Goal: Task Accomplishment & Management: Use online tool/utility

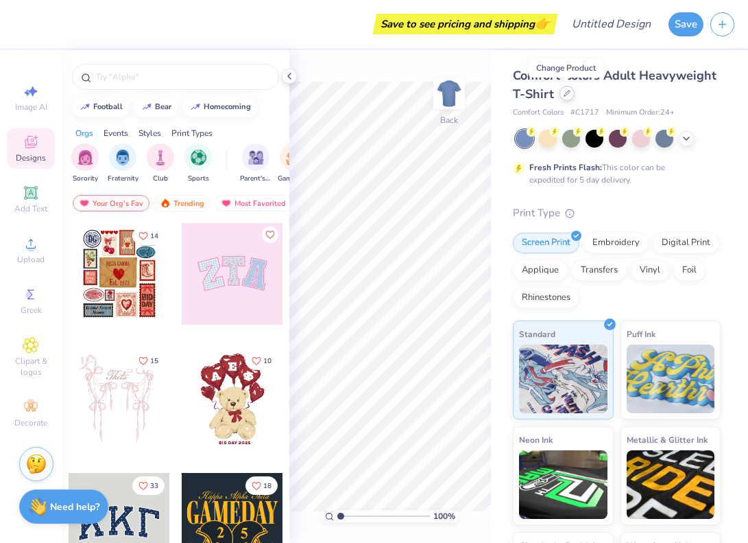
click at [567, 97] on div at bounding box center [567, 93] width 15 height 15
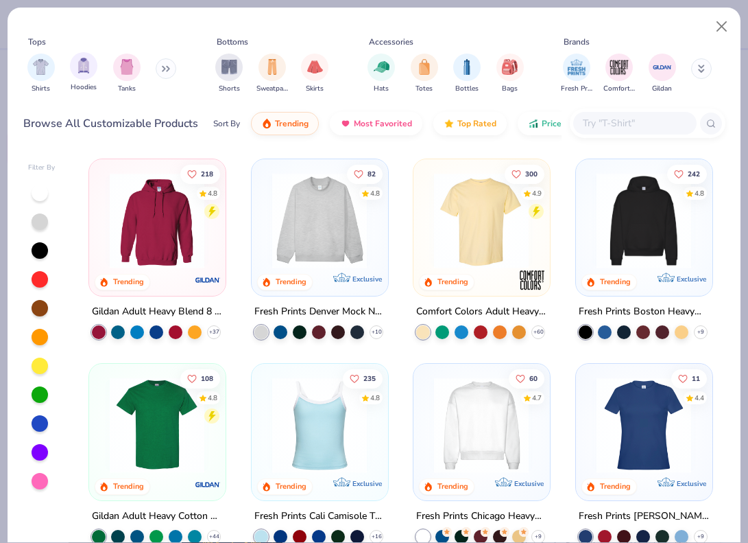
click at [95, 83] on span "Hoodies" at bounding box center [84, 87] width 26 height 10
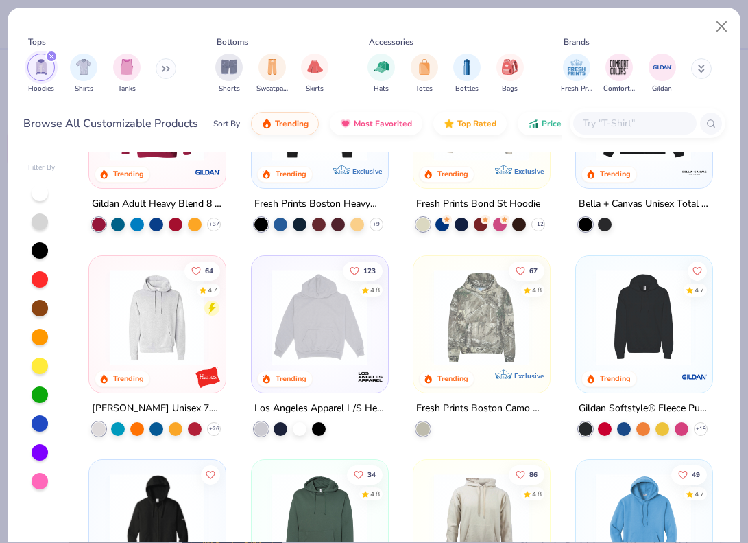
scroll to position [308, 0]
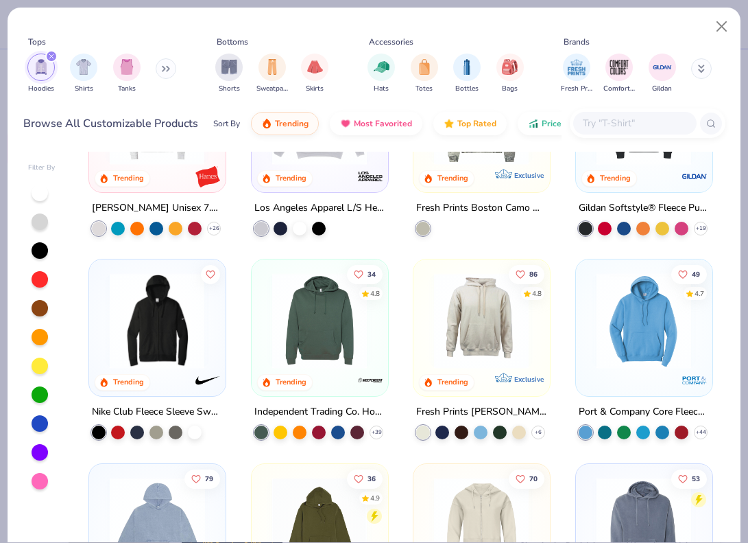
click at [169, 71] on icon at bounding box center [168, 69] width 2 height 5
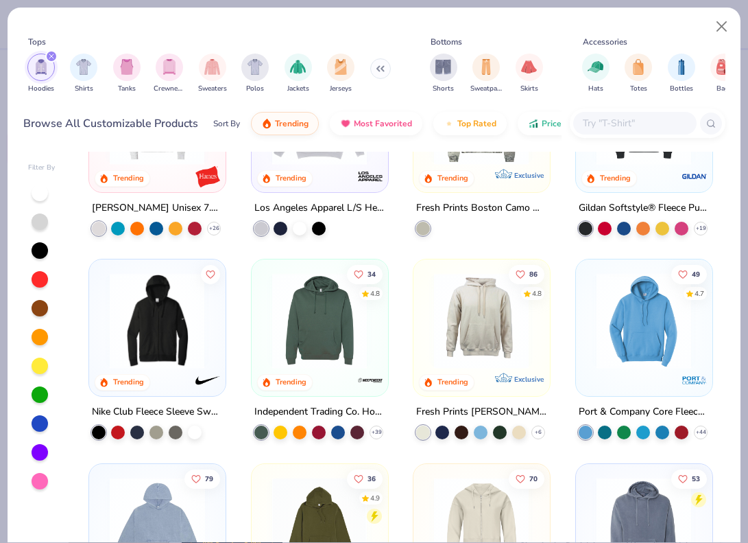
click at [169, 71] on img "filter for Crewnecks" at bounding box center [169, 67] width 15 height 16
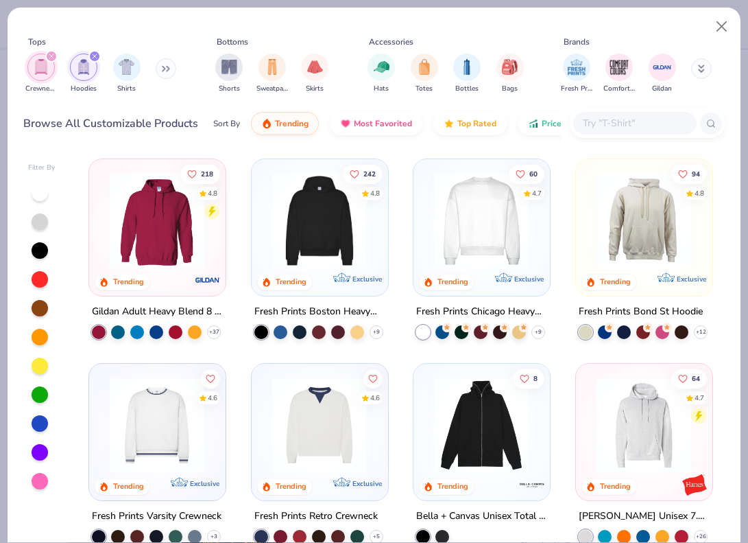
click at [465, 254] on img at bounding box center [481, 220] width 108 height 95
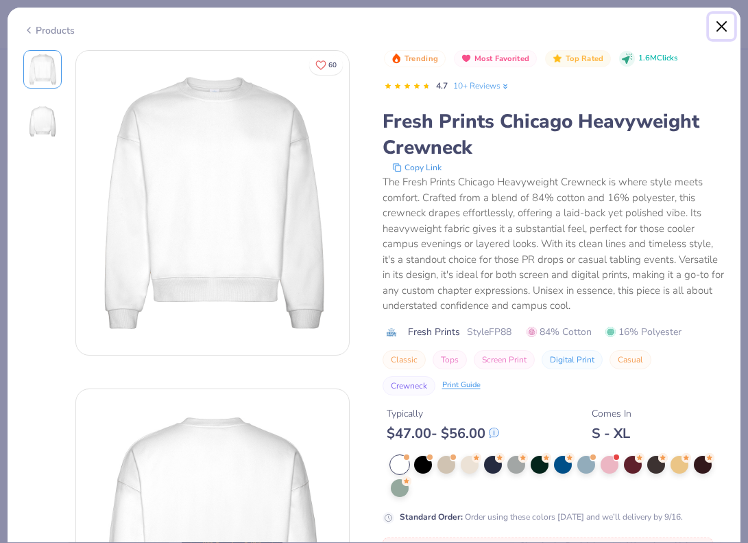
click at [722, 39] on button "Close" at bounding box center [722, 27] width 26 height 26
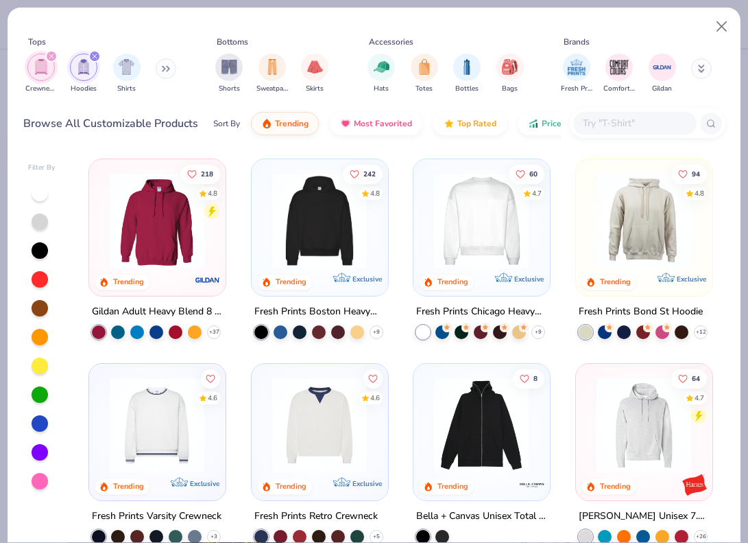
click at [296, 428] on img at bounding box center [319, 424] width 108 height 95
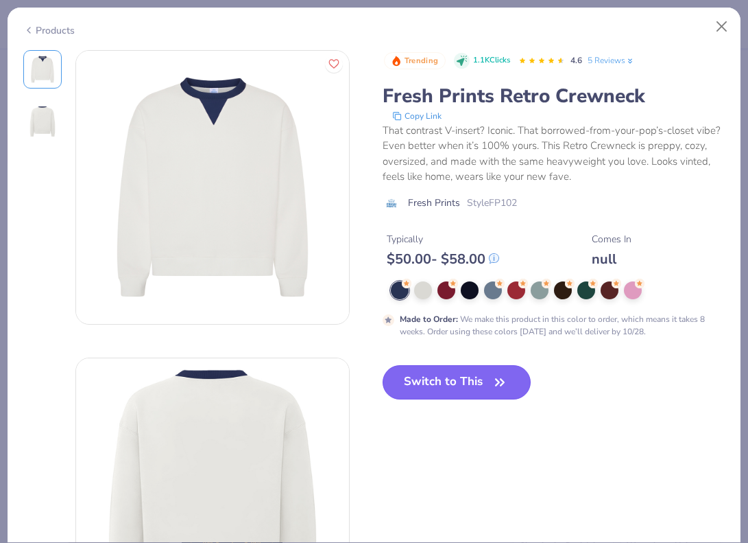
click at [437, 388] on button "Switch to This" at bounding box center [457, 382] width 149 height 34
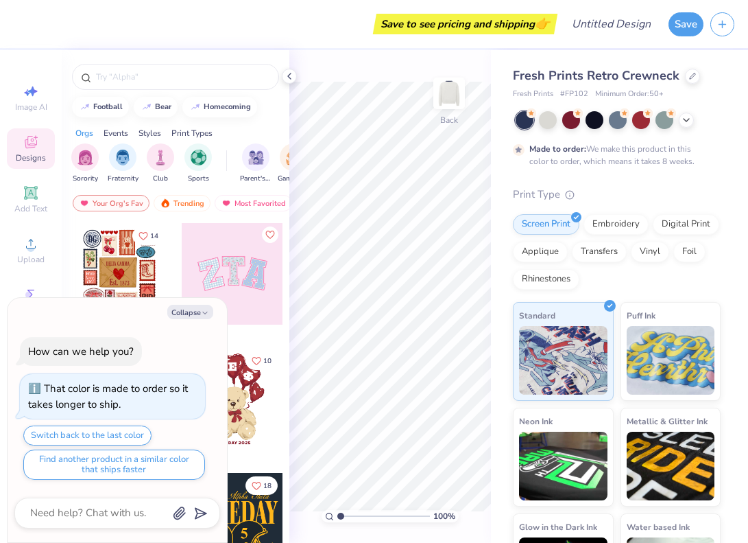
click at [69, 150] on div "Sorority Fraternity Club Sports Parent's Weekend Game Day Rush & Bid PR & Gener…" at bounding box center [176, 164] width 228 height 51
click at [197, 313] on button "Collapse" at bounding box center [190, 312] width 46 height 14
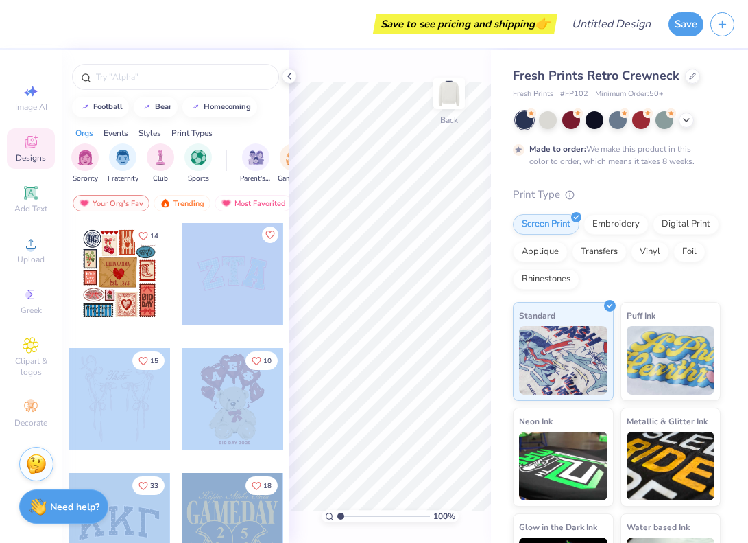
click at [370, 265] on div "Save to see pricing and shipping 👉 Design Title Save Image AI Designs Add Text …" at bounding box center [374, 271] width 748 height 543
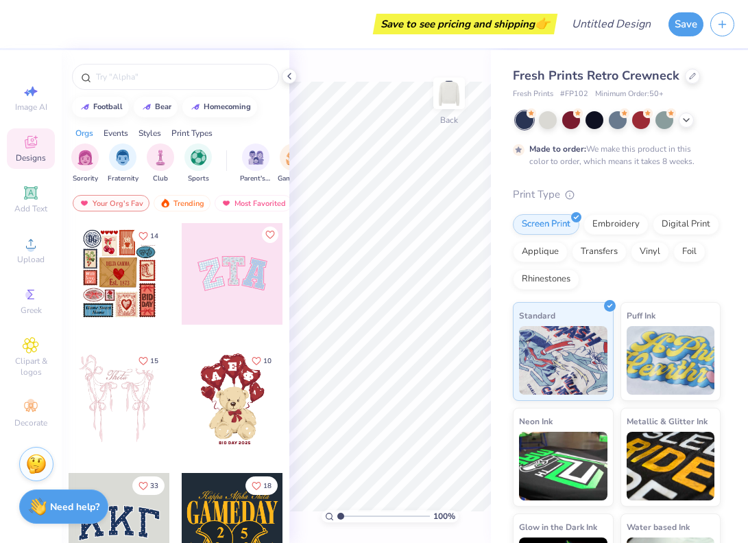
click at [225, 267] on div at bounding box center [233, 274] width 102 height 102
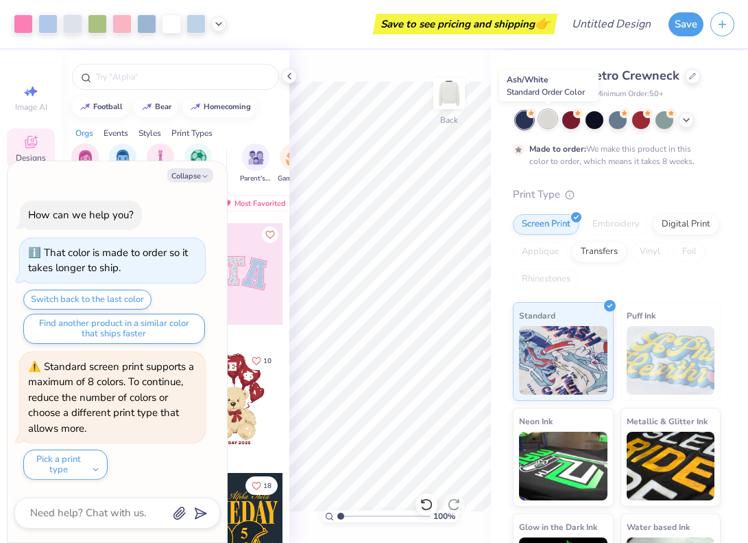
click at [547, 125] on div at bounding box center [548, 119] width 18 height 18
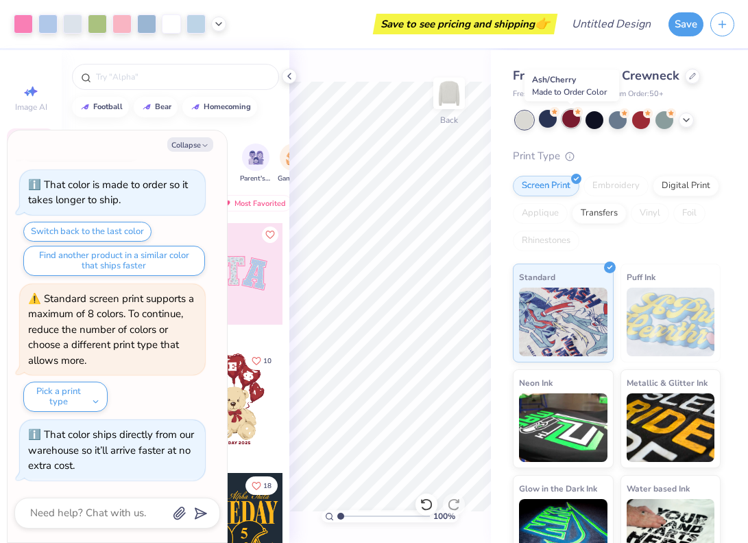
click at [575, 122] on div at bounding box center [571, 119] width 18 height 18
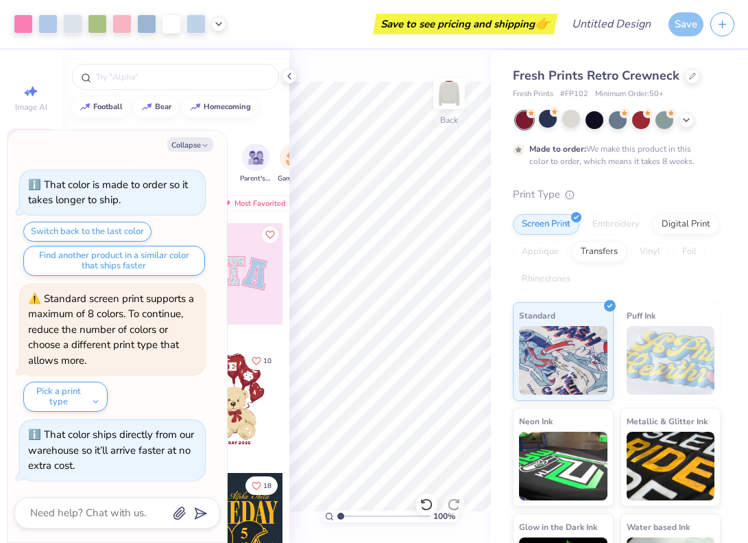
scroll to position [151, 0]
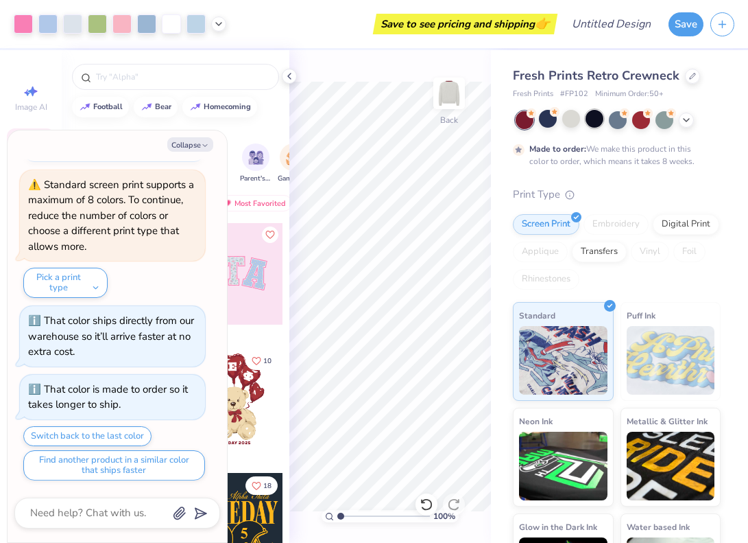
click at [598, 126] on div at bounding box center [595, 119] width 18 height 18
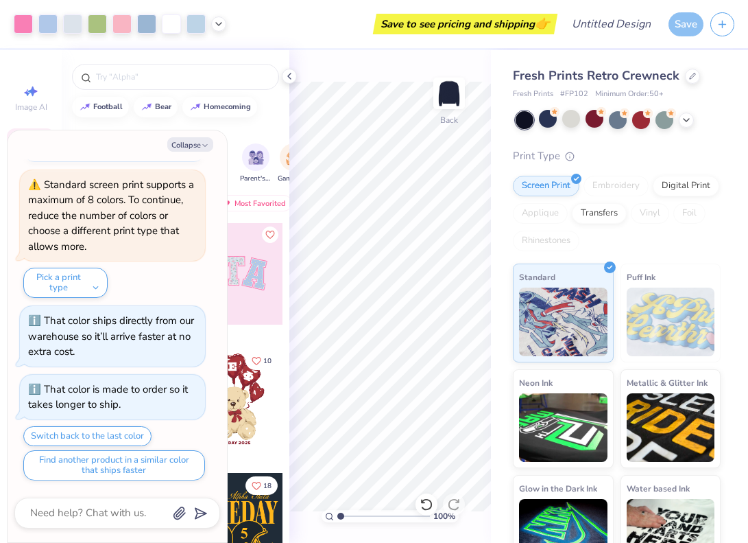
scroll to position [220, 0]
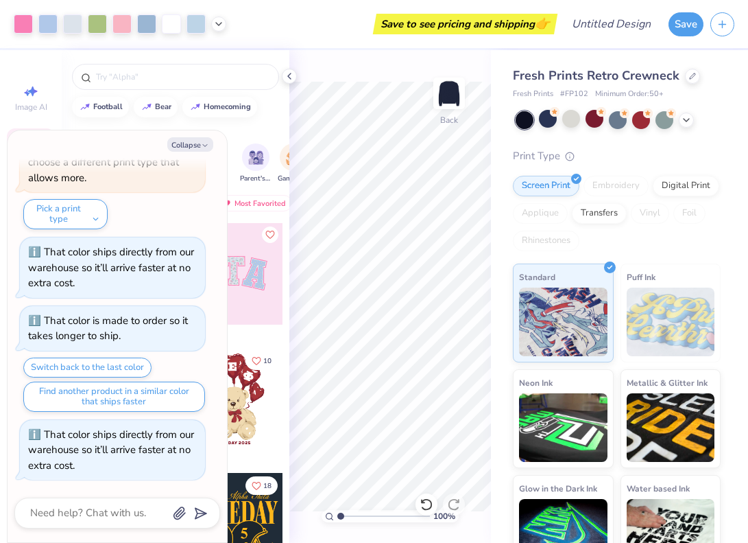
click at [630, 119] on div at bounding box center [618, 120] width 205 height 18
click at [621, 123] on div at bounding box center [618, 119] width 18 height 18
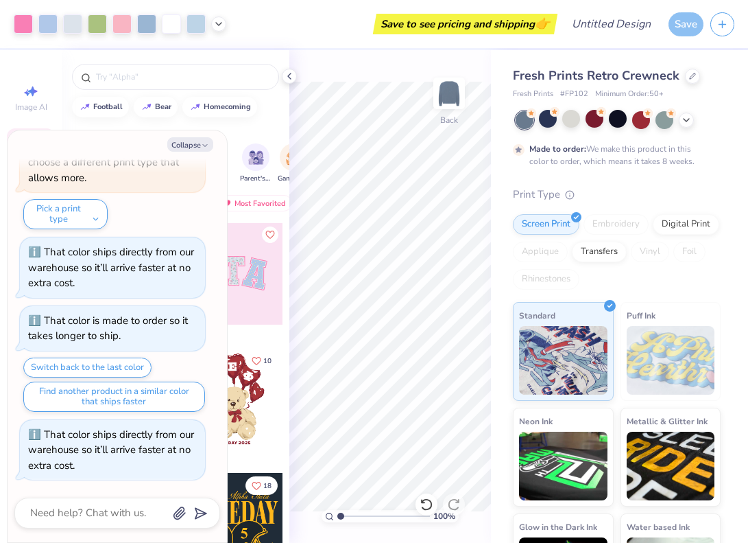
scroll to position [333, 0]
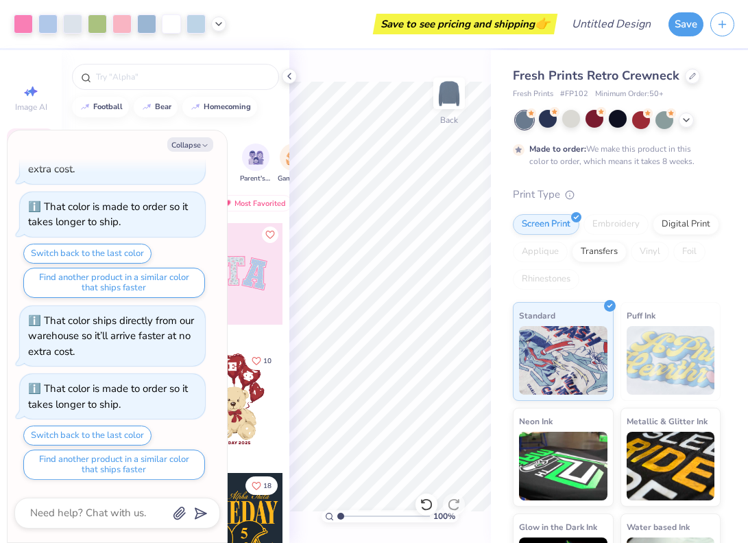
click at [531, 124] on div at bounding box center [525, 120] width 18 height 18
click at [210, 142] on button "Collapse" at bounding box center [190, 144] width 46 height 14
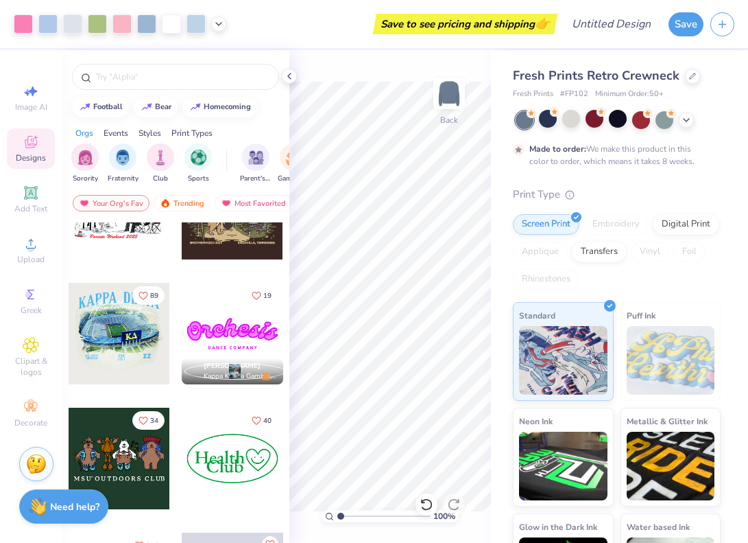
scroll to position [1068, 0]
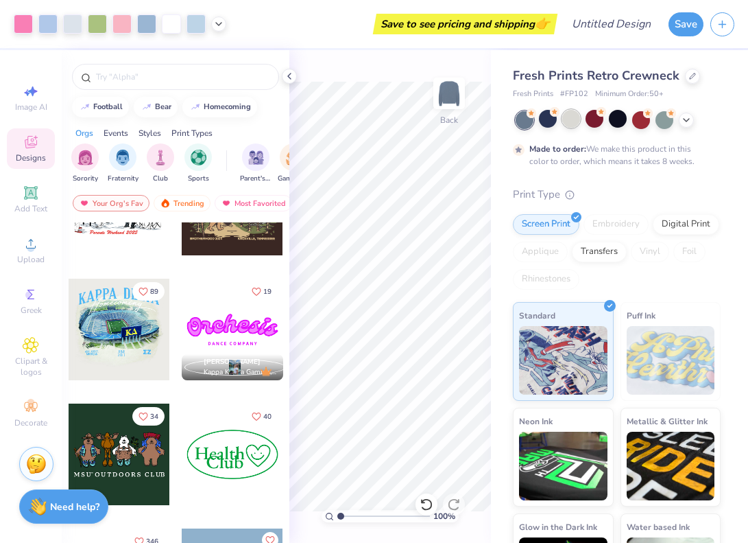
click at [565, 118] on div at bounding box center [571, 119] width 18 height 18
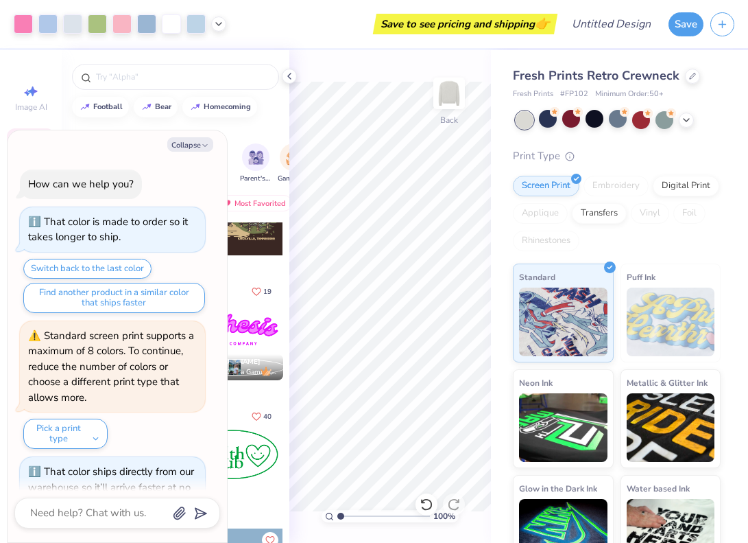
scroll to position [401, 0]
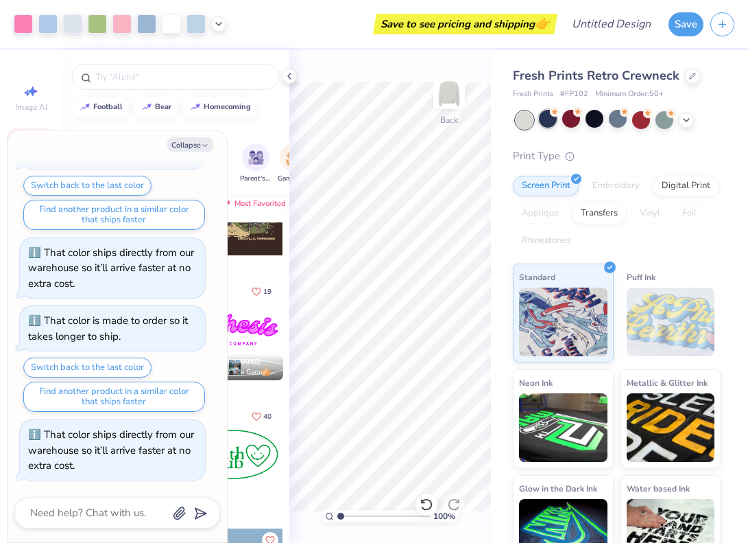
click at [547, 119] on div at bounding box center [548, 119] width 18 height 18
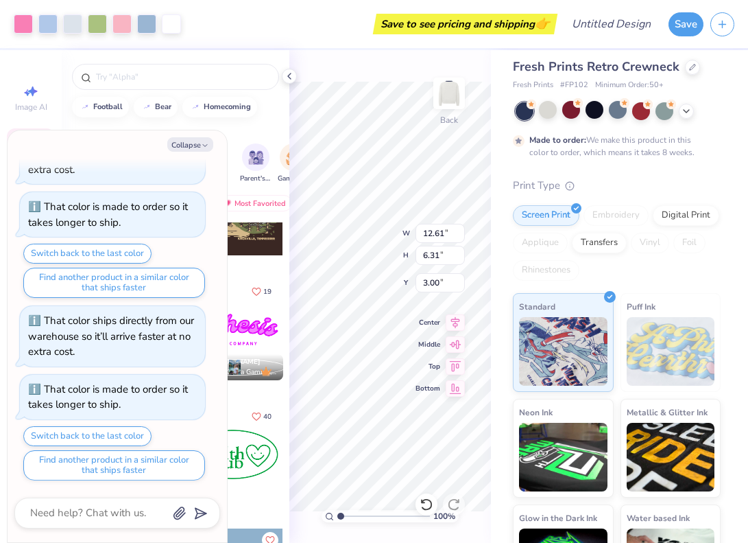
scroll to position [0, 0]
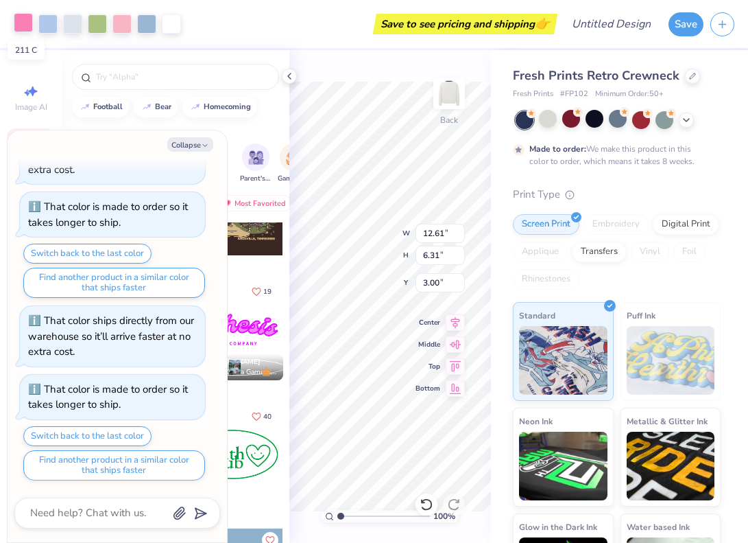
click at [21, 27] on div at bounding box center [23, 22] width 19 height 19
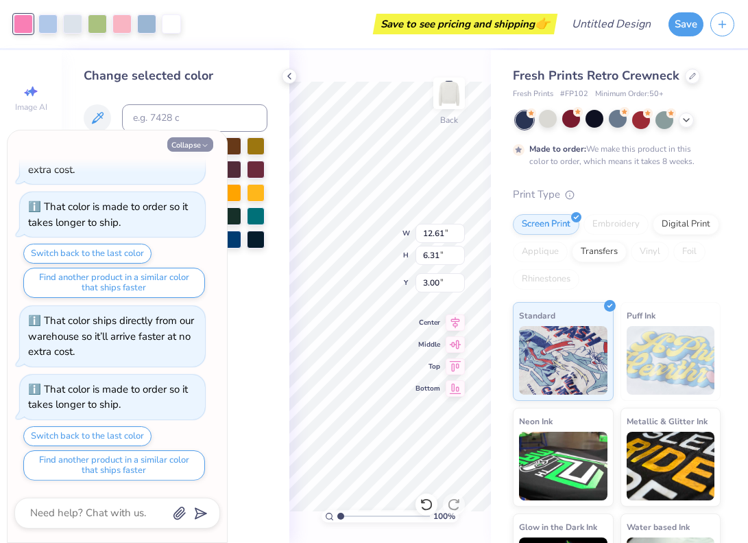
click at [206, 147] on icon "button" at bounding box center [205, 145] width 8 height 8
type textarea "x"
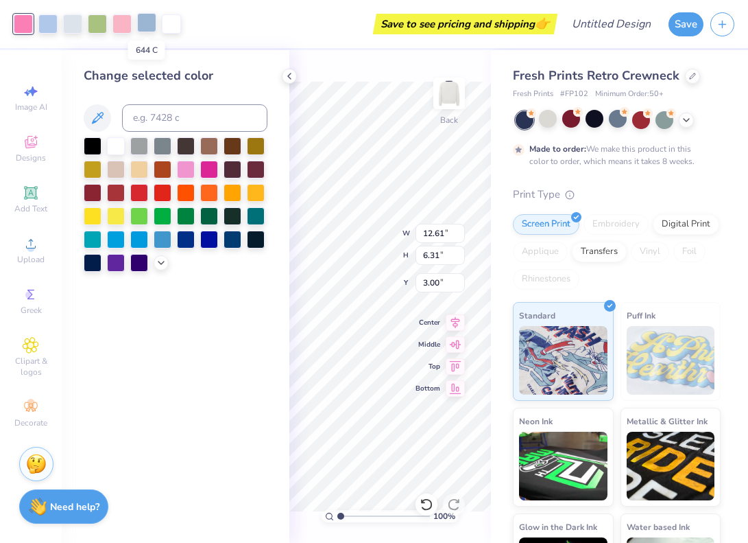
click at [146, 30] on div at bounding box center [146, 22] width 19 height 19
click at [260, 236] on div at bounding box center [256, 238] width 18 height 18
click at [69, 17] on div at bounding box center [72, 22] width 19 height 19
click at [232, 247] on div at bounding box center [233, 238] width 18 height 18
click at [20, 28] on div at bounding box center [23, 22] width 19 height 19
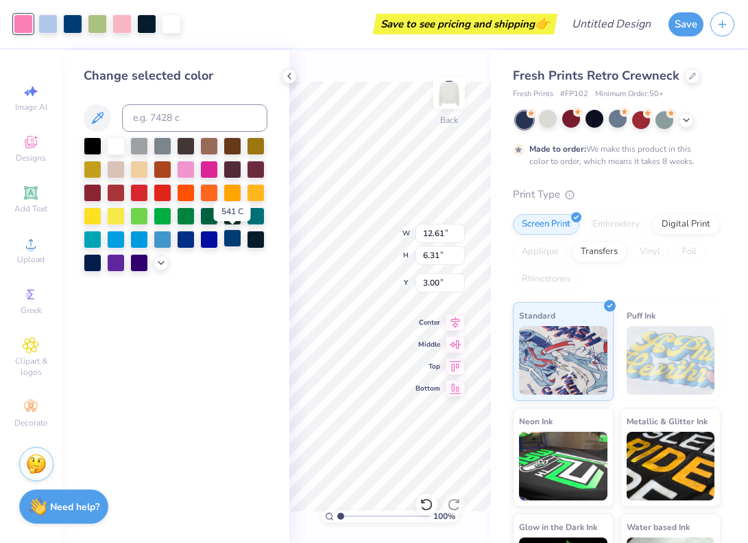
click at [226, 244] on div at bounding box center [233, 238] width 18 height 18
click at [119, 23] on div at bounding box center [121, 22] width 19 height 19
click at [191, 170] on div at bounding box center [186, 168] width 18 height 18
click at [103, 23] on div at bounding box center [97, 22] width 19 height 19
click at [73, 24] on div at bounding box center [72, 22] width 19 height 19
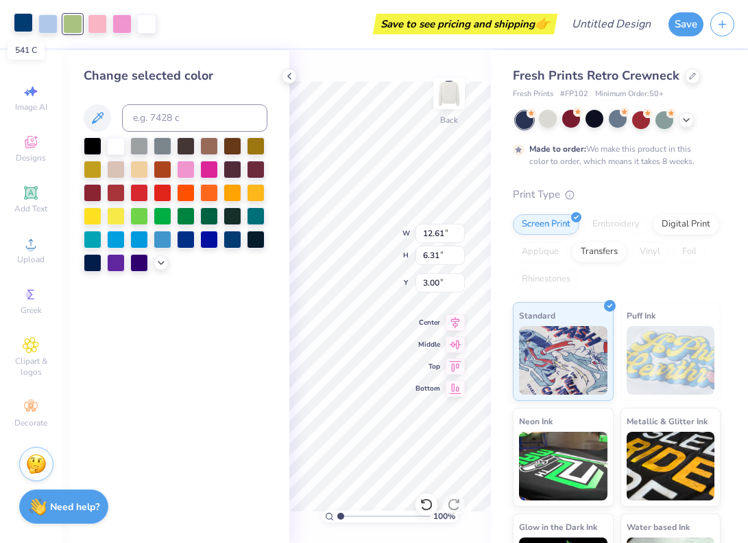
click at [18, 18] on div at bounding box center [23, 22] width 19 height 19
click at [117, 150] on div at bounding box center [116, 145] width 18 height 18
click at [231, 244] on div at bounding box center [233, 238] width 18 height 18
click at [46, 19] on div at bounding box center [47, 22] width 19 height 19
click at [235, 244] on div at bounding box center [233, 238] width 18 height 18
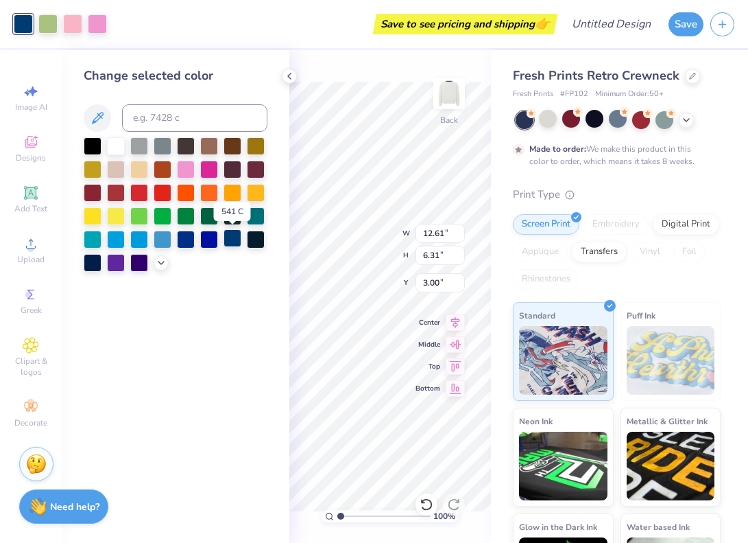
click at [235, 244] on div at bounding box center [233, 238] width 18 height 18
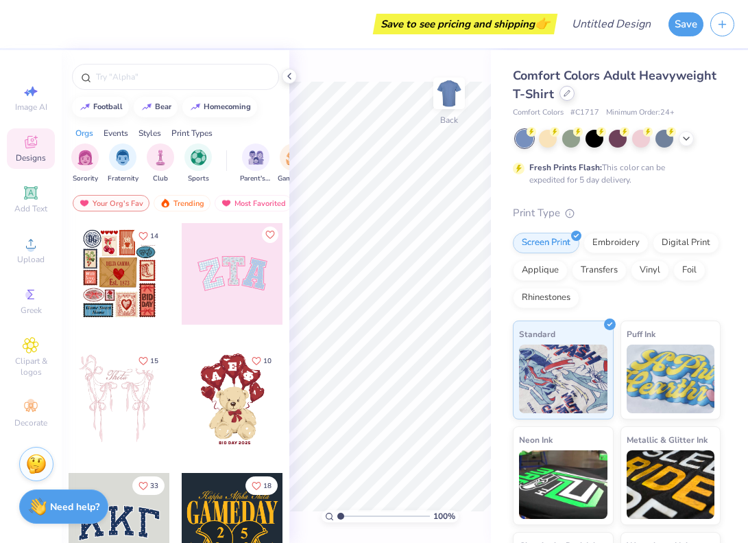
click at [566, 93] on icon at bounding box center [567, 93] width 7 height 7
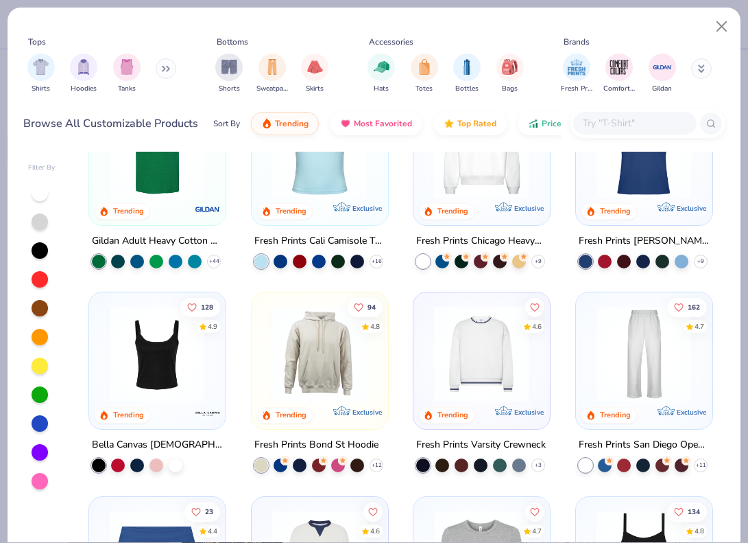
scroll to position [548, 0]
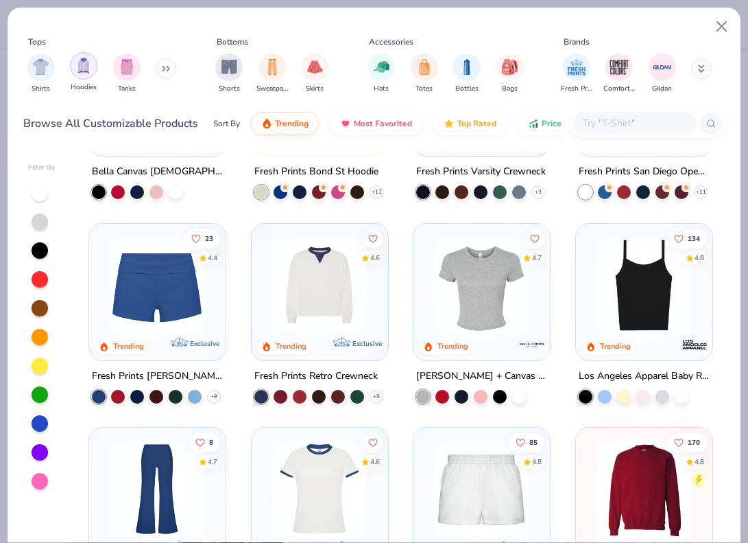
click at [84, 73] on img "filter for Hoodies" at bounding box center [83, 66] width 15 height 16
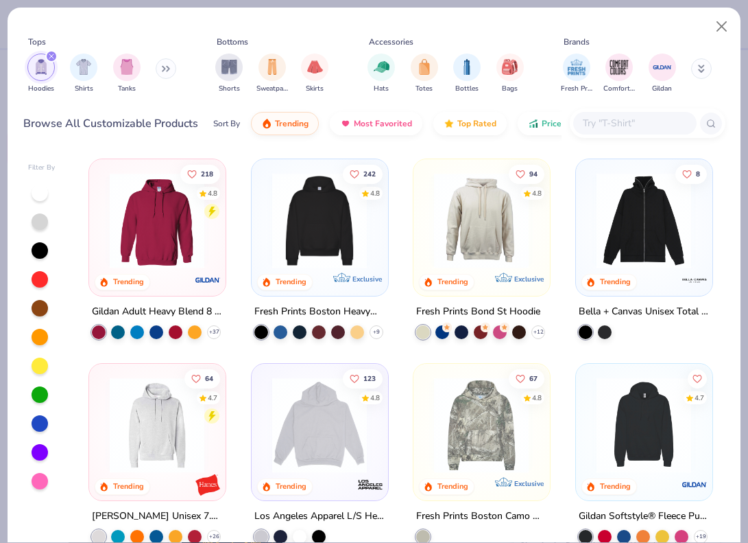
click at [277, 213] on img at bounding box center [319, 220] width 108 height 95
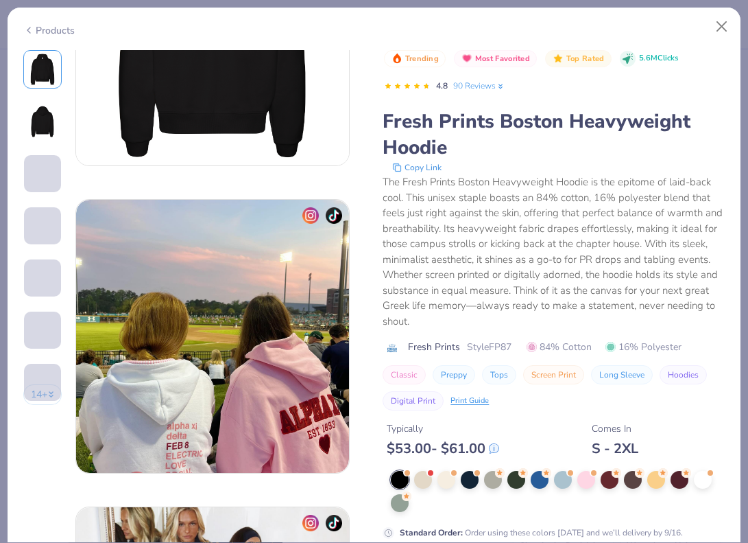
scroll to position [474, 0]
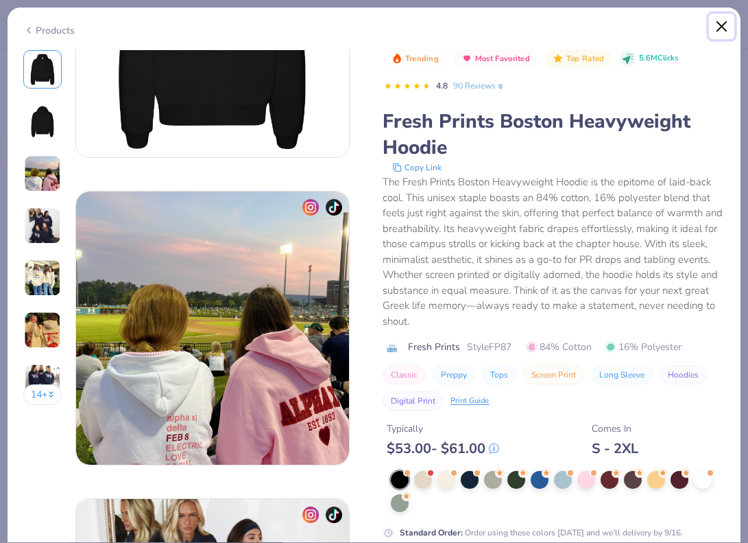
click at [717, 28] on button "Close" at bounding box center [722, 27] width 26 height 26
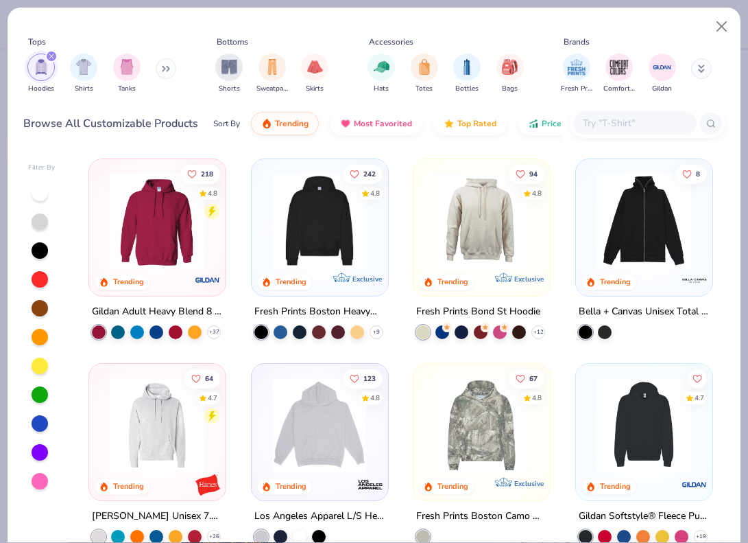
click at [342, 231] on img at bounding box center [319, 220] width 108 height 95
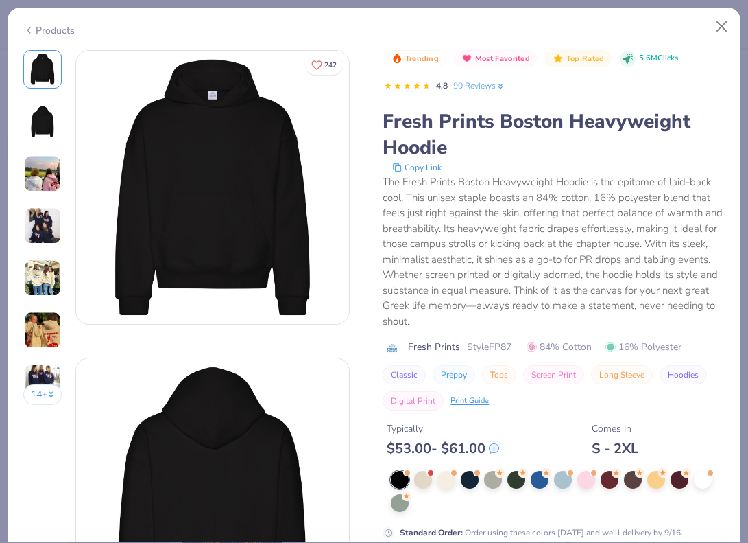
click at [576, 484] on div at bounding box center [558, 491] width 334 height 41
click at [576, 483] on div at bounding box center [558, 491] width 334 height 41
click at [580, 483] on div at bounding box center [587, 478] width 18 height 18
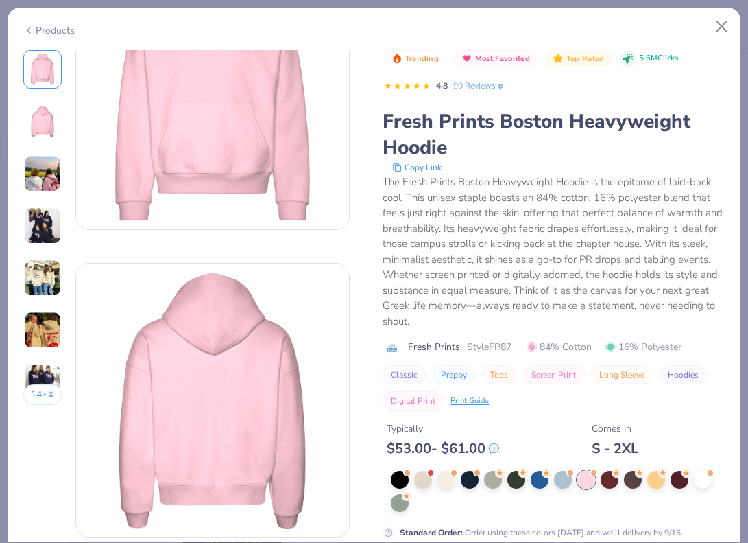
scroll to position [103, 0]
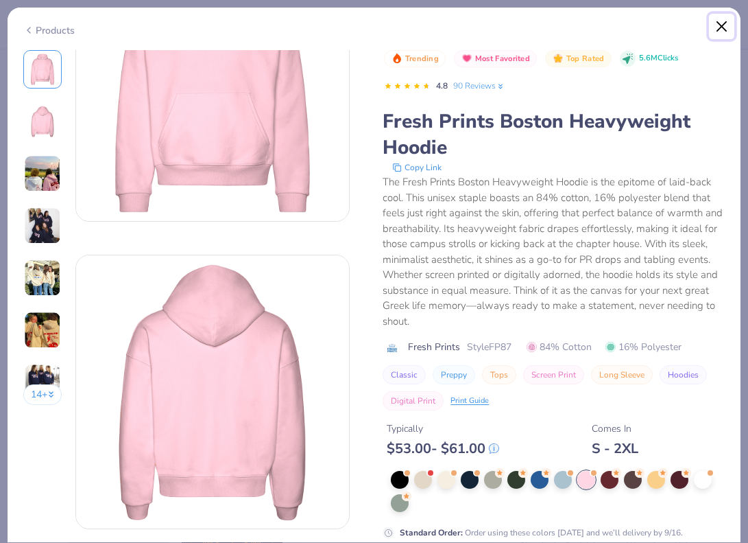
click at [725, 23] on button "Close" at bounding box center [722, 27] width 26 height 26
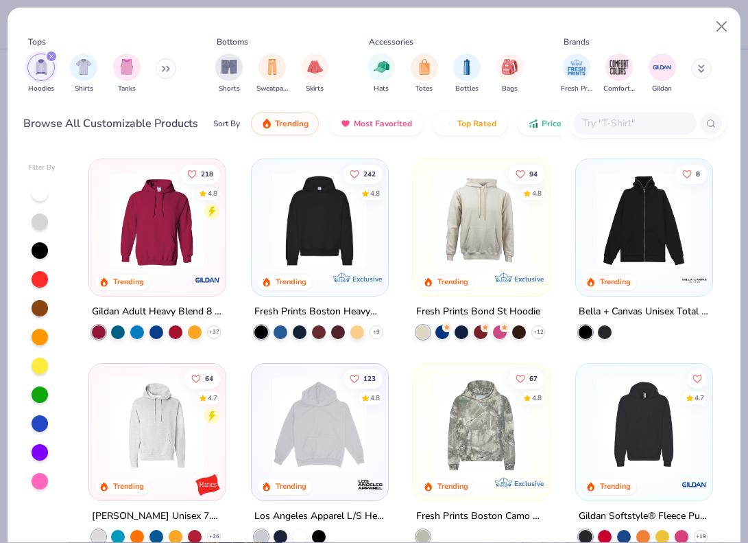
click at [327, 282] on div "242 4.8 Trending Exclusive" at bounding box center [320, 227] width 137 height 137
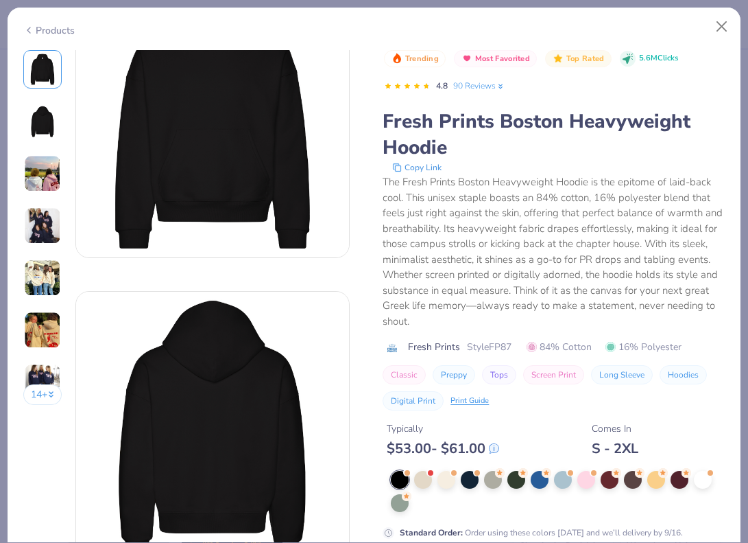
scroll to position [82, 0]
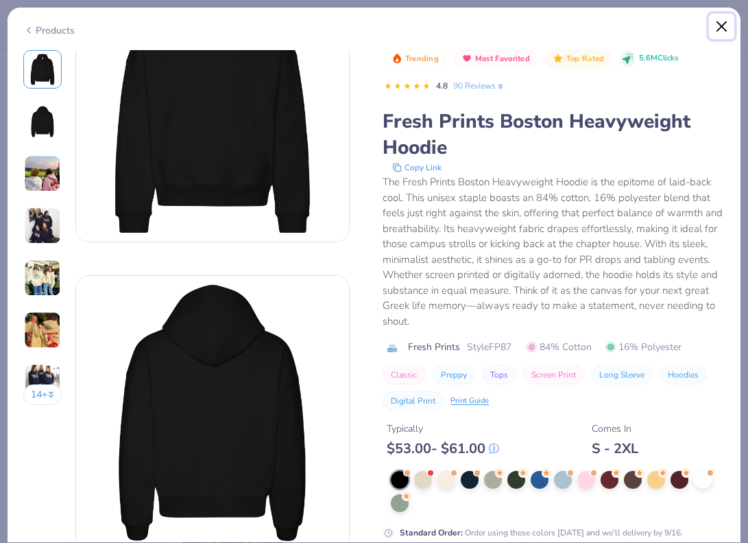
click at [726, 27] on button "Close" at bounding box center [722, 27] width 26 height 26
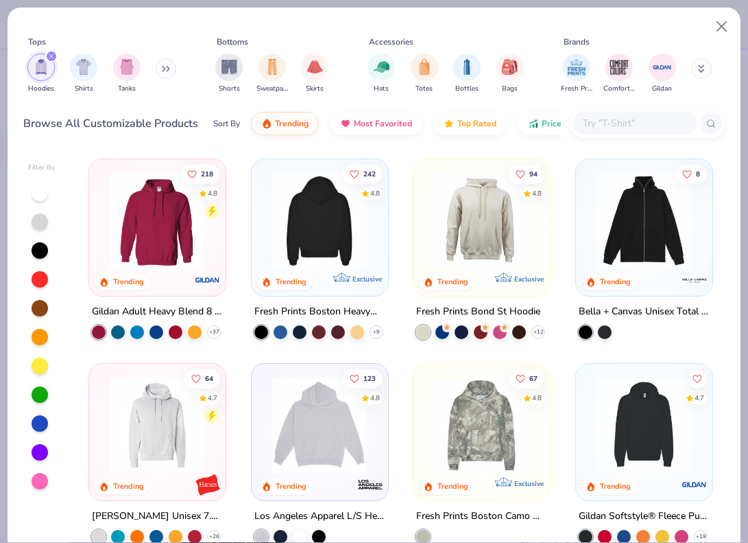
click at [301, 283] on div "242 4.8 Trending Exclusive" at bounding box center [320, 227] width 137 height 137
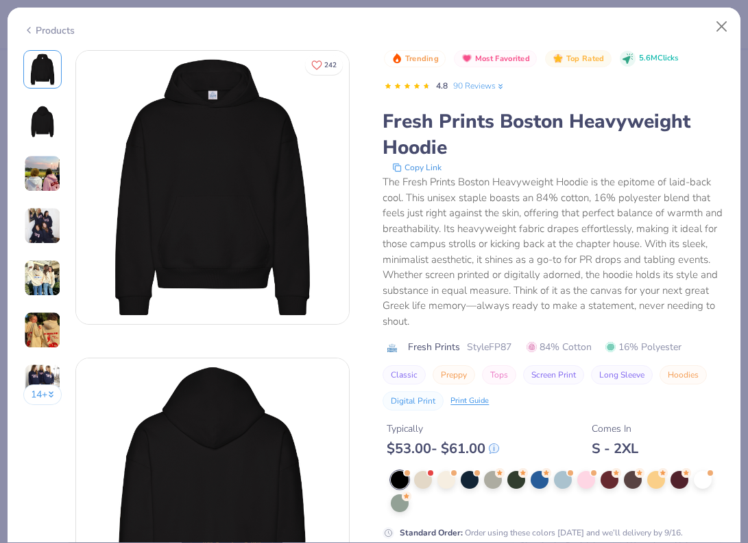
click at [63, 34] on div "Products" at bounding box center [48, 30] width 51 height 14
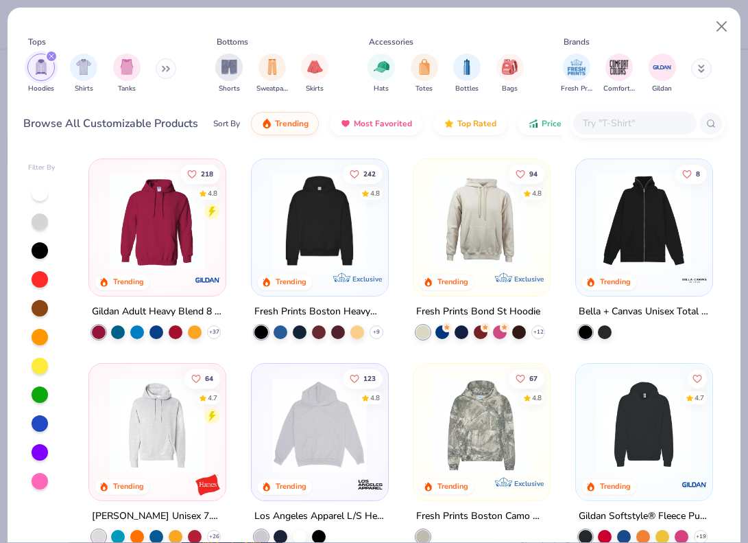
click at [736, 28] on div "Tops Hoodies Shirts Tanks Bottoms Shorts Sweatpants Skirts Accessories Hats Tot…" at bounding box center [374, 78] width 733 height 141
click at [735, 28] on div "Tops Hoodies Shirts Tanks Bottoms Shorts Sweatpants Skirts Accessories Hats Tot…" at bounding box center [374, 78] width 733 height 141
click at [724, 28] on button "Close" at bounding box center [722, 27] width 26 height 26
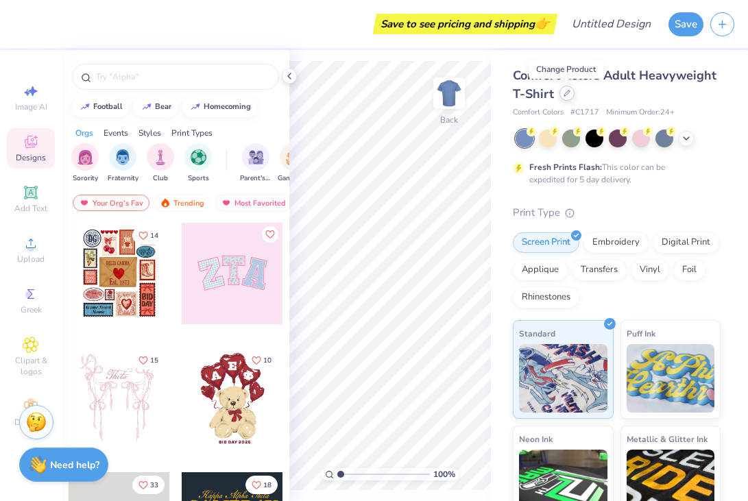
click at [565, 94] on icon at bounding box center [567, 93] width 7 height 7
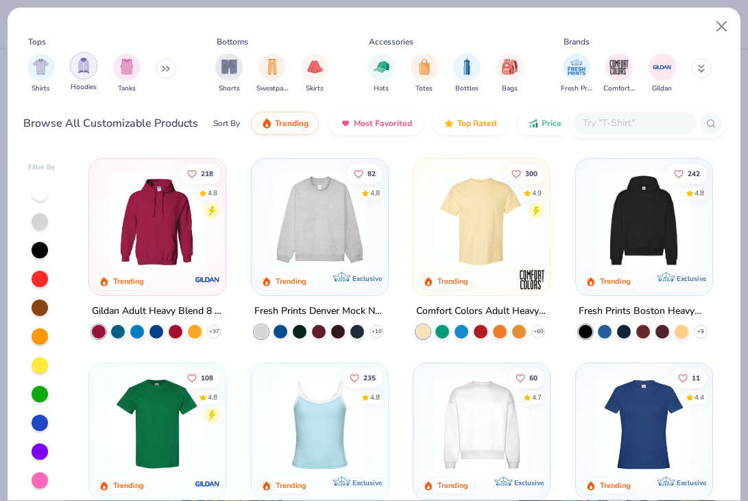
click at [88, 70] on img "filter for Hoodies" at bounding box center [83, 66] width 15 height 16
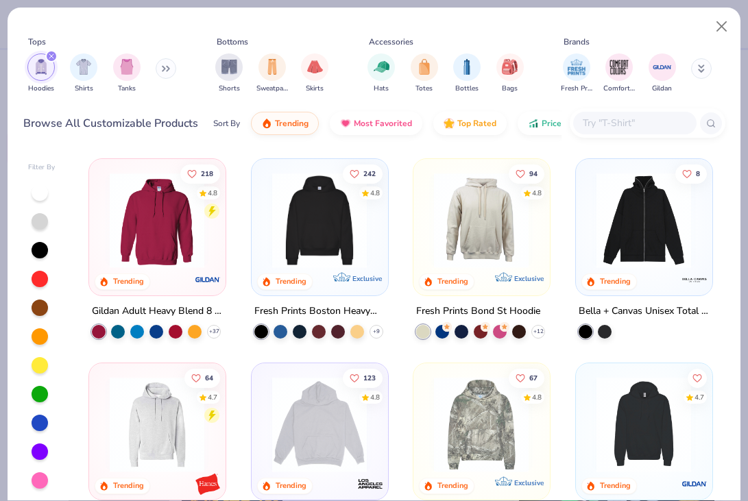
click at [294, 186] on img at bounding box center [319, 220] width 108 height 95
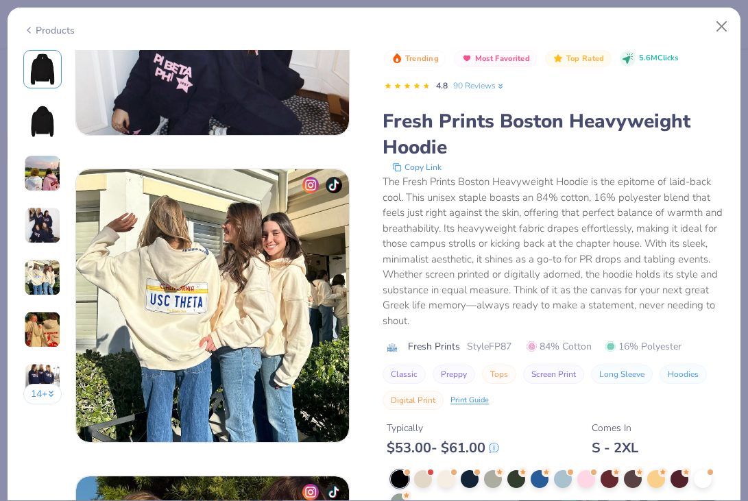
scroll to position [1199, 0]
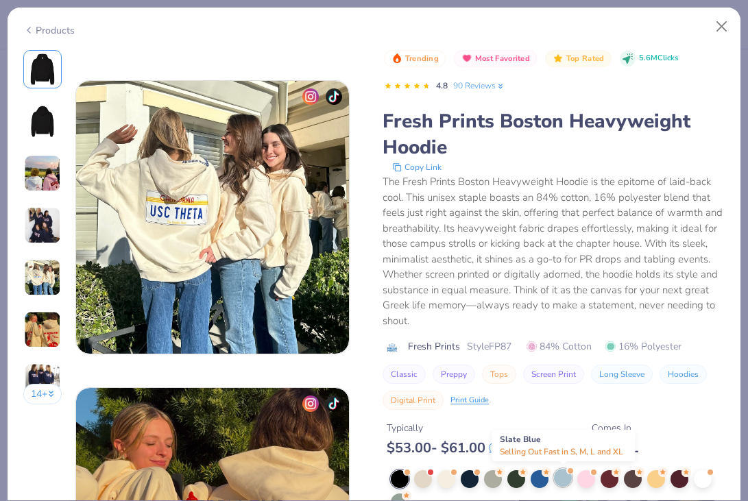
click at [563, 484] on div at bounding box center [563, 478] width 18 height 18
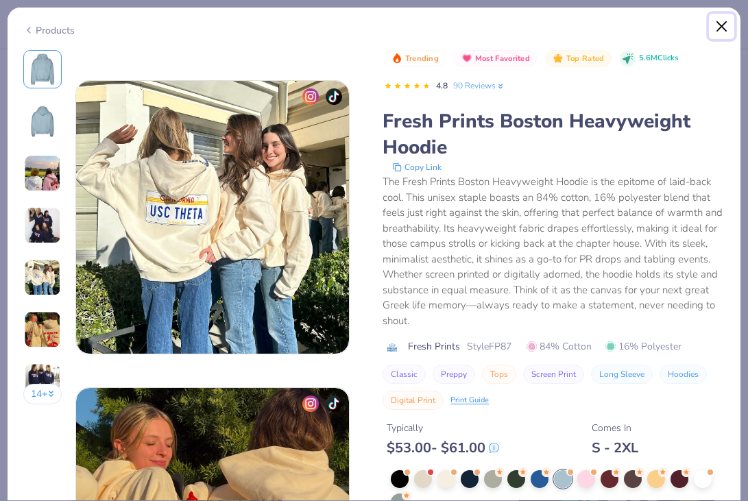
click at [726, 25] on button "Close" at bounding box center [722, 27] width 26 height 26
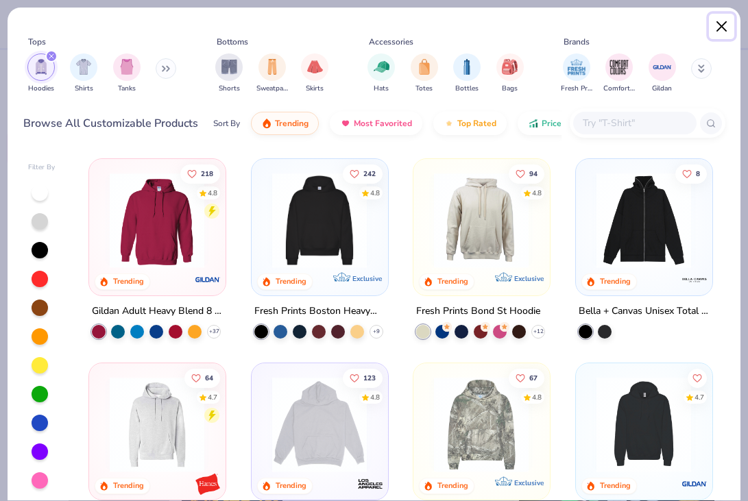
click at [713, 27] on button "Close" at bounding box center [722, 27] width 26 height 26
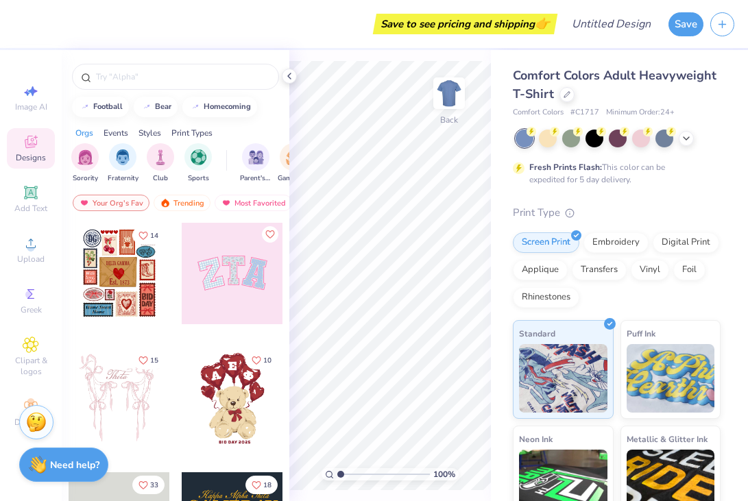
click at [569, 102] on div "Comfort Colors Adult Heavyweight T-Shirt" at bounding box center [617, 85] width 208 height 37
click at [568, 90] on icon at bounding box center [567, 93] width 7 height 7
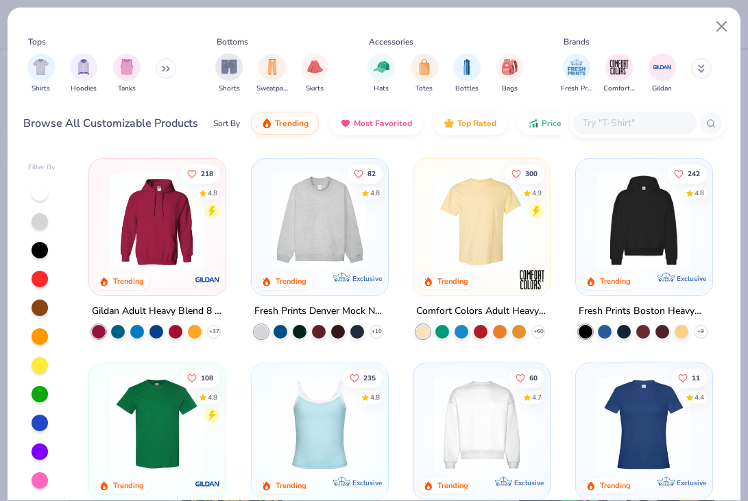
click at [613, 203] on img at bounding box center [644, 220] width 108 height 95
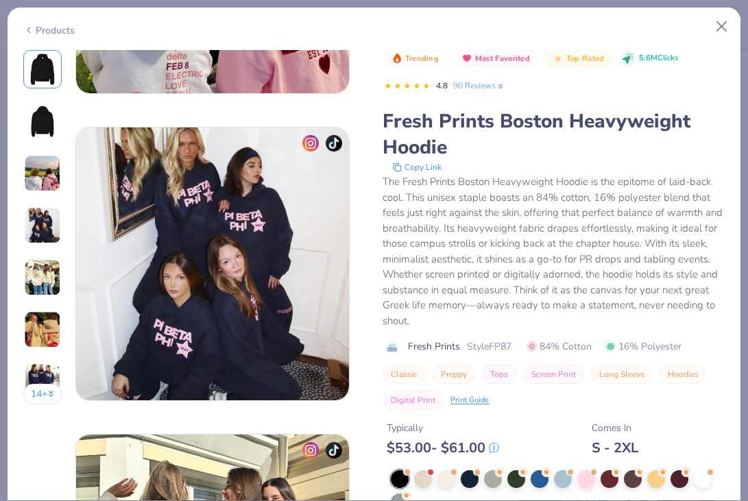
scroll to position [916, 0]
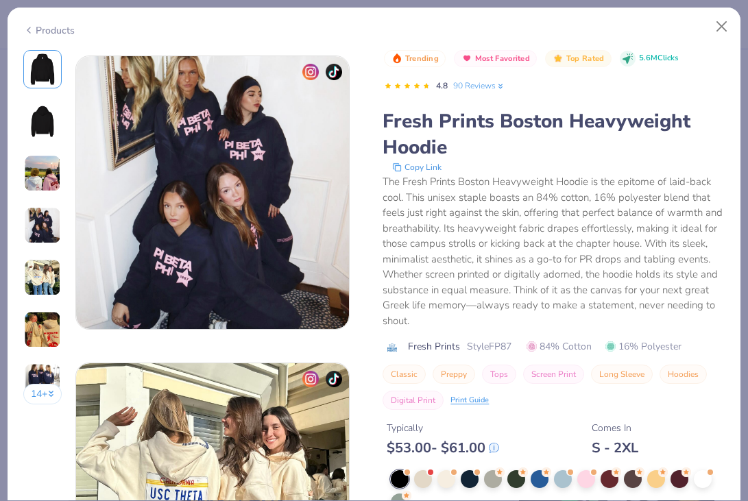
click at [615, 235] on div "The Fresh Prints Boston Heavyweight Hoodie is the epitome of laid-back cool. Th…" at bounding box center [554, 251] width 342 height 154
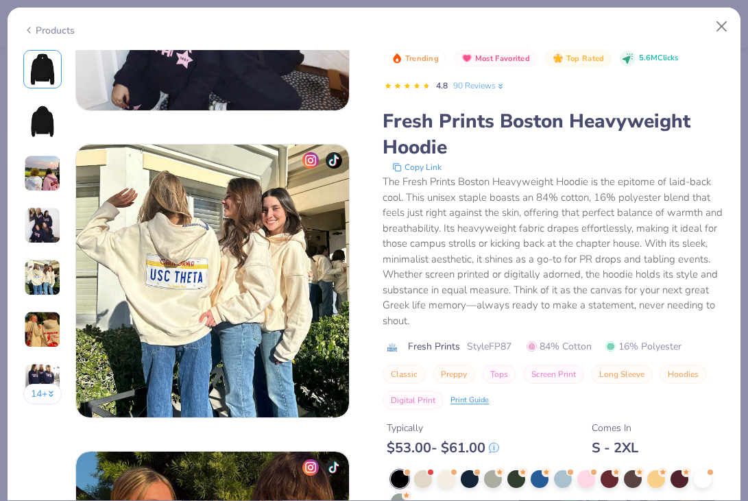
scroll to position [1174, 0]
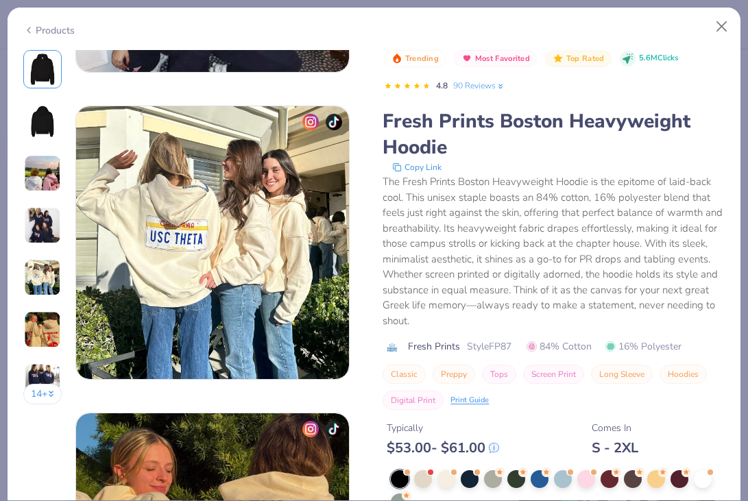
click at [637, 152] on div "Fresh Prints Boston Heavyweight Hoodie" at bounding box center [554, 134] width 342 height 52
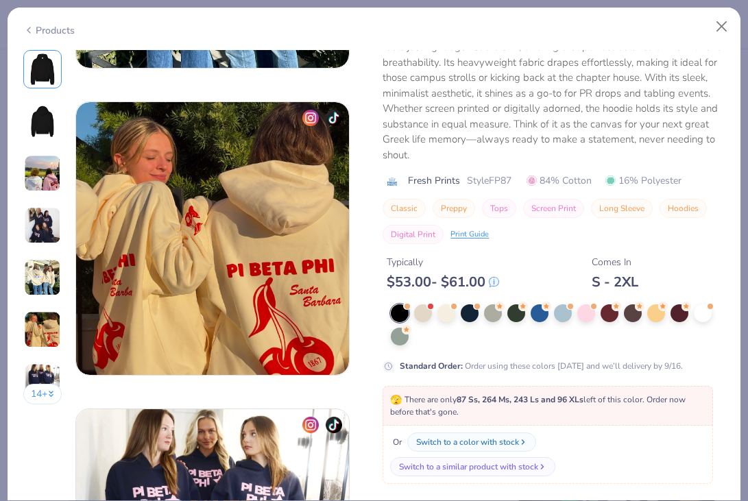
scroll to position [1534, 0]
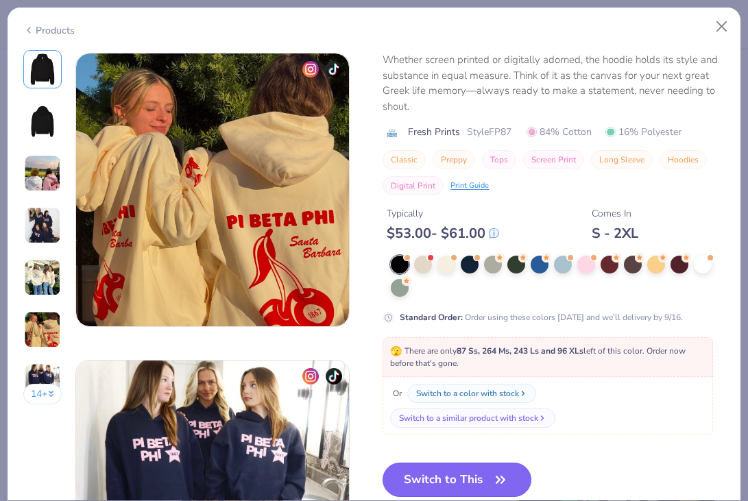
click at [470, 487] on button "Switch to This" at bounding box center [457, 480] width 149 height 34
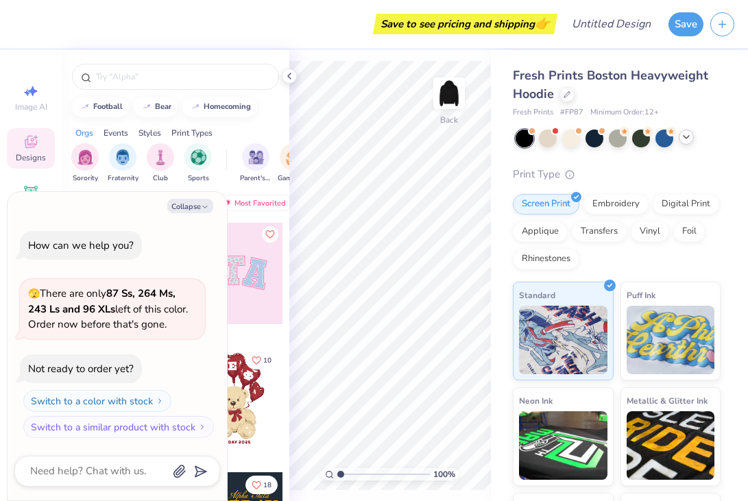
click at [684, 135] on icon at bounding box center [686, 137] width 11 height 11
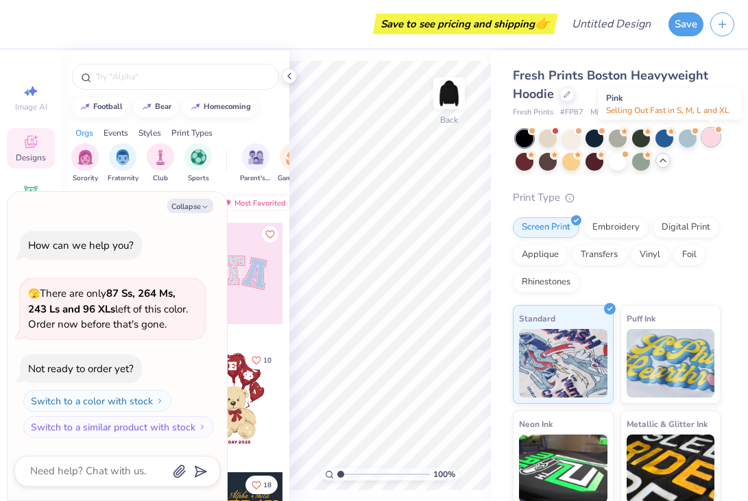
click at [710, 133] on div at bounding box center [711, 137] width 18 height 18
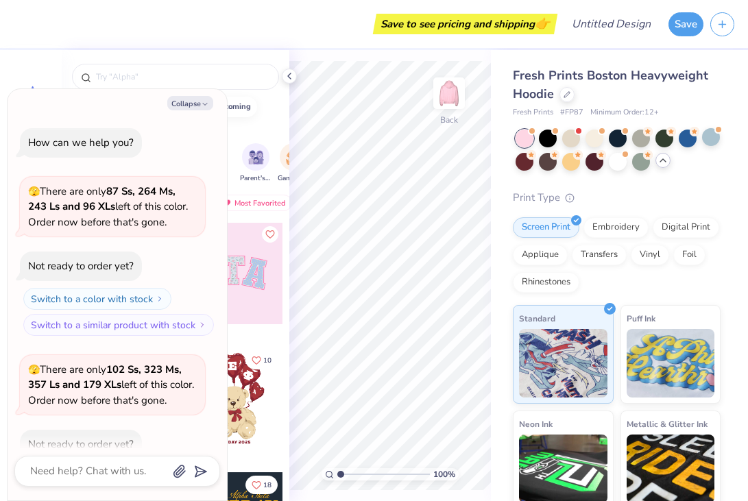
scroll to position [75, 0]
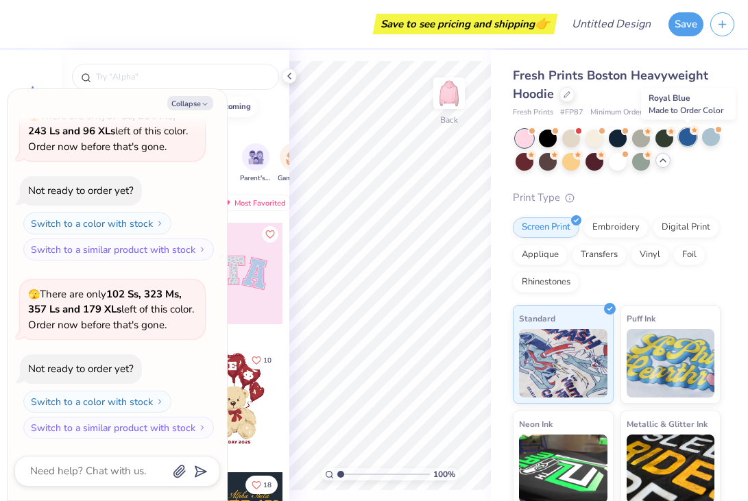
click at [691, 140] on div at bounding box center [688, 137] width 18 height 18
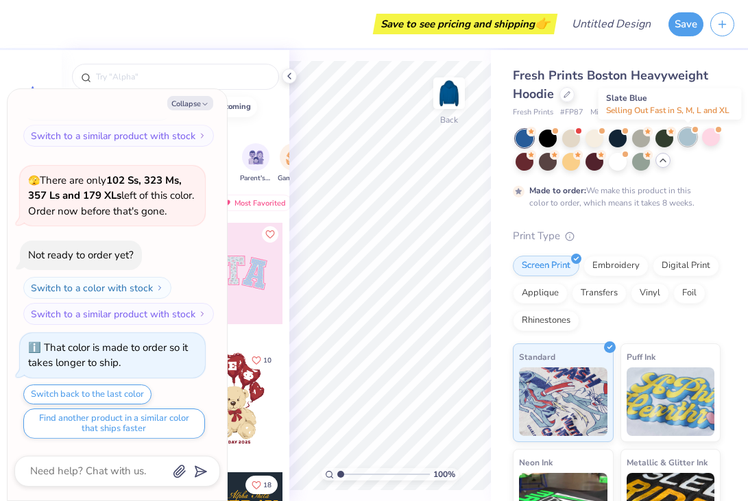
click at [688, 138] on div at bounding box center [688, 137] width 18 height 18
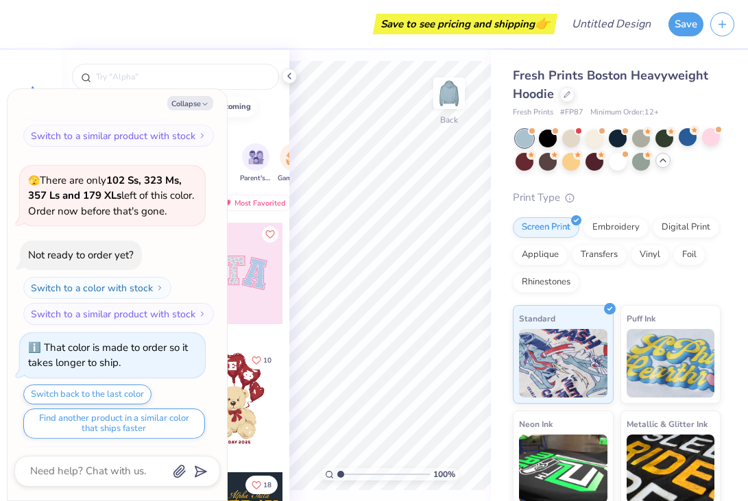
scroll to position [436, 0]
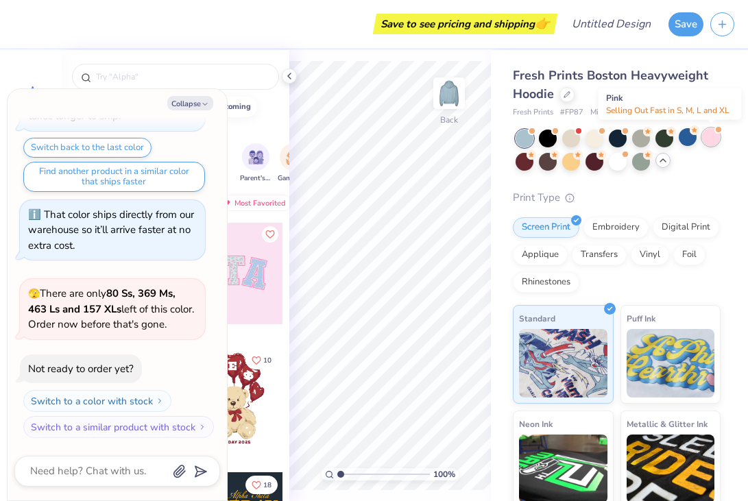
click at [713, 141] on div at bounding box center [711, 137] width 18 height 18
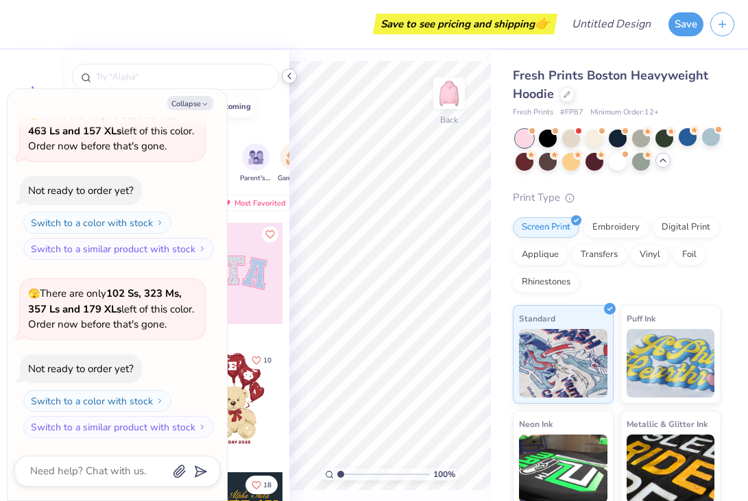
click at [291, 77] on icon at bounding box center [289, 76] width 11 height 11
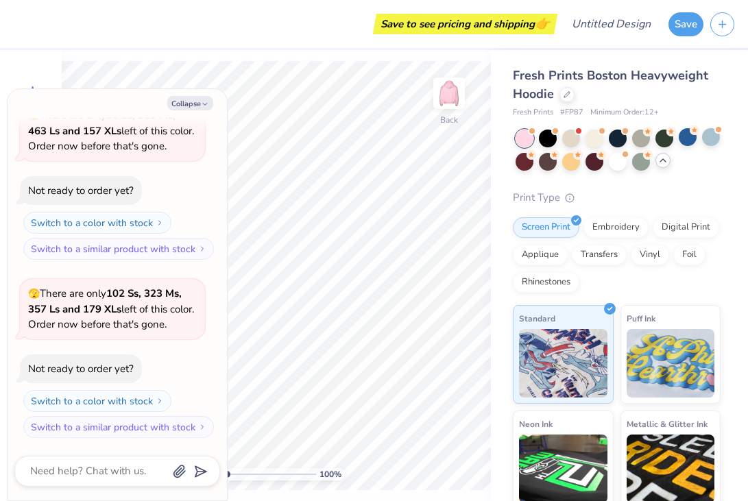
click at [185, 110] on div "Collapse How can we help you? 🫣 There are only 87 Ss, 264 Ms, 243 Ls and 96 XLs…" at bounding box center [118, 295] width 220 height 412
click at [185, 104] on button "Collapse" at bounding box center [190, 103] width 46 height 14
type textarea "x"
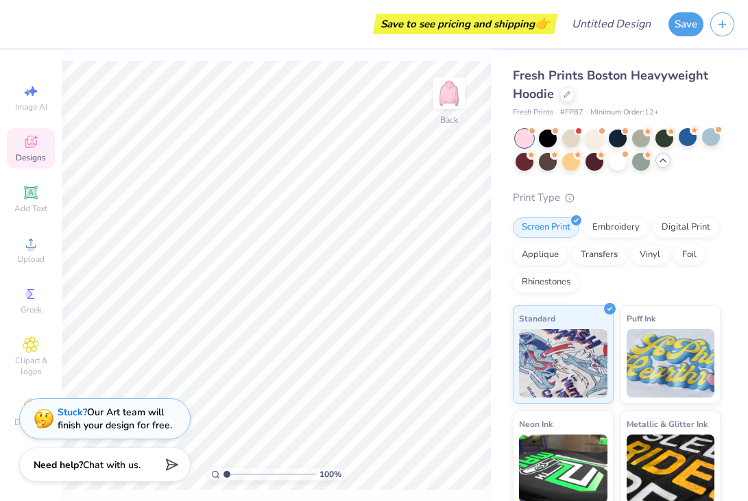
click at [36, 134] on icon at bounding box center [31, 142] width 16 height 16
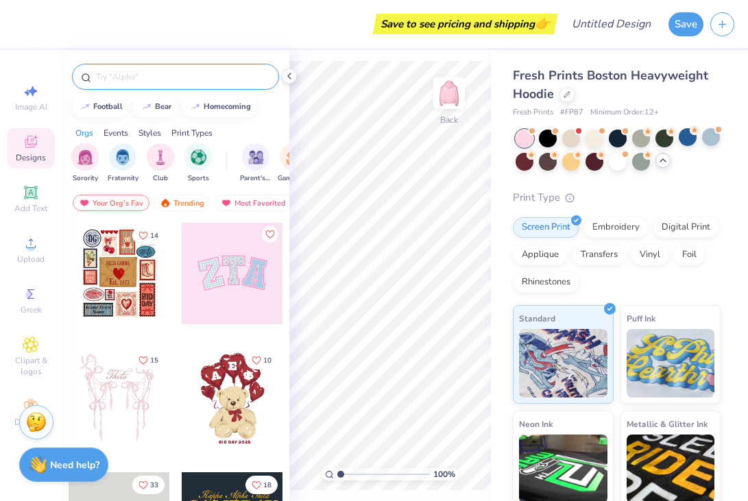
click at [158, 69] on div at bounding box center [175, 77] width 207 height 26
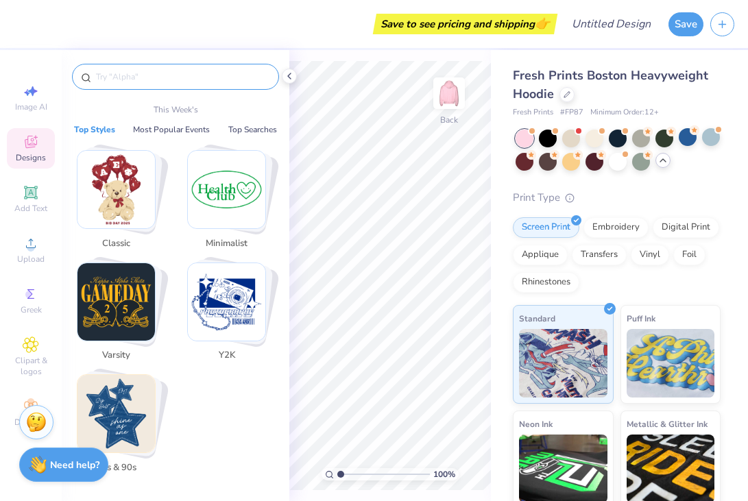
click at [158, 70] on input "text" at bounding box center [183, 77] width 176 height 14
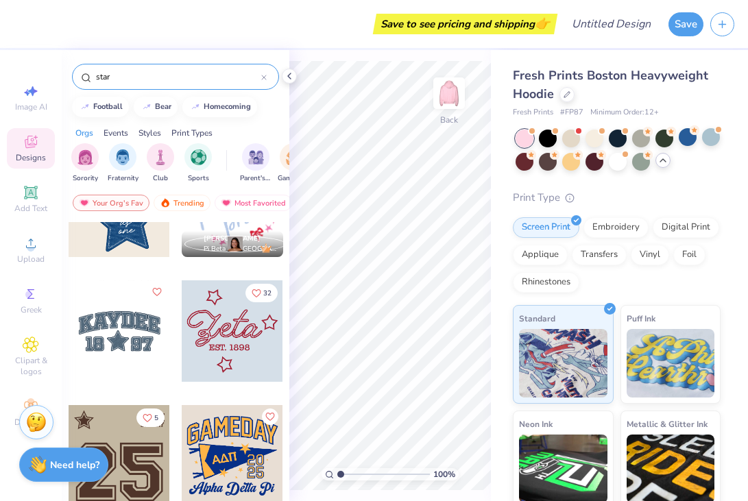
scroll to position [0, 0]
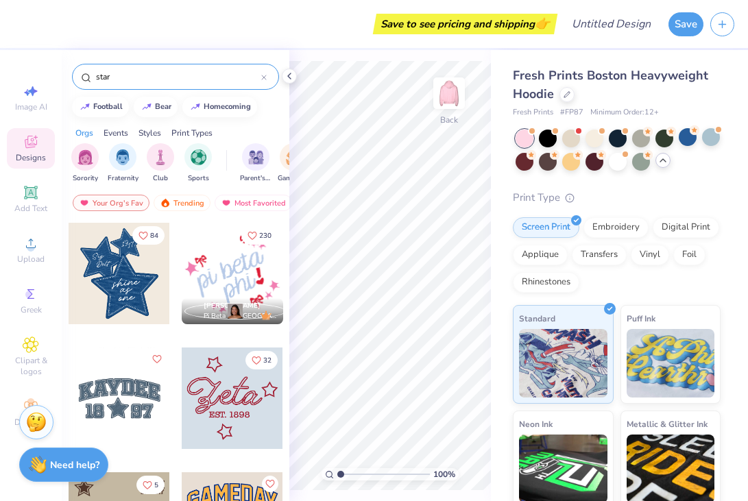
type input "star"
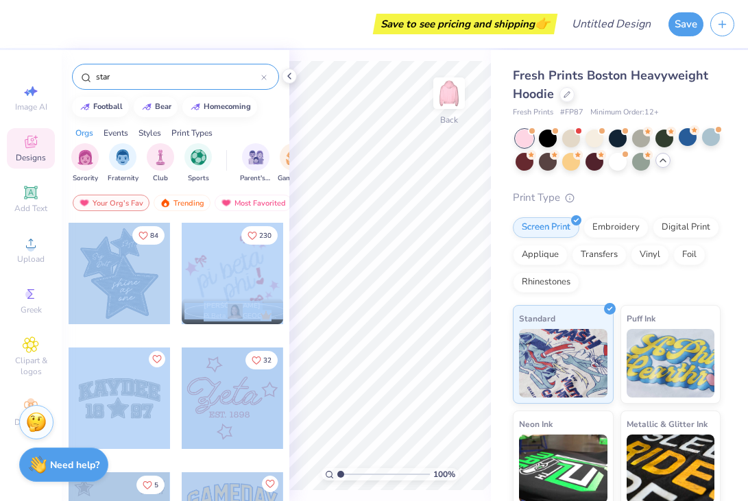
click at [334, 203] on div "Save to see pricing and shipping 👉 Design Title Save Image AI Designs Add Text …" at bounding box center [374, 250] width 748 height 501
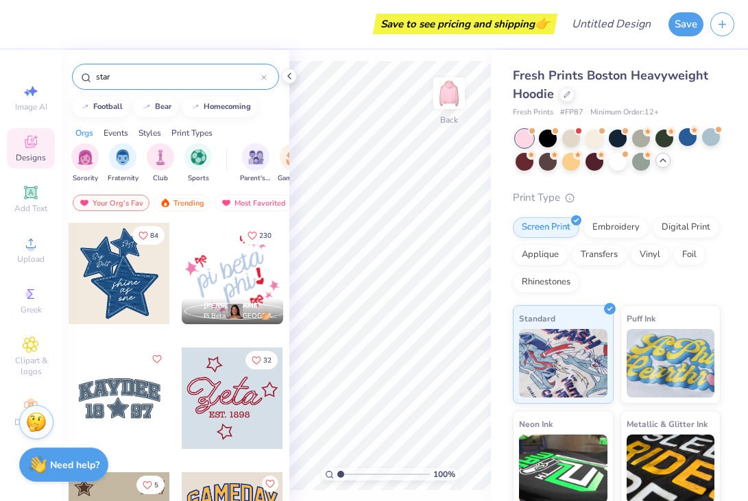
click at [254, 254] on div at bounding box center [233, 274] width 102 height 102
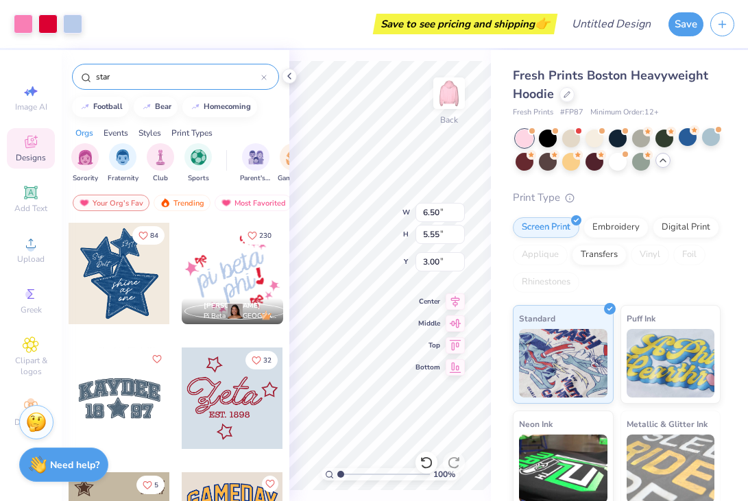
click at [135, 283] on div at bounding box center [120, 274] width 102 height 102
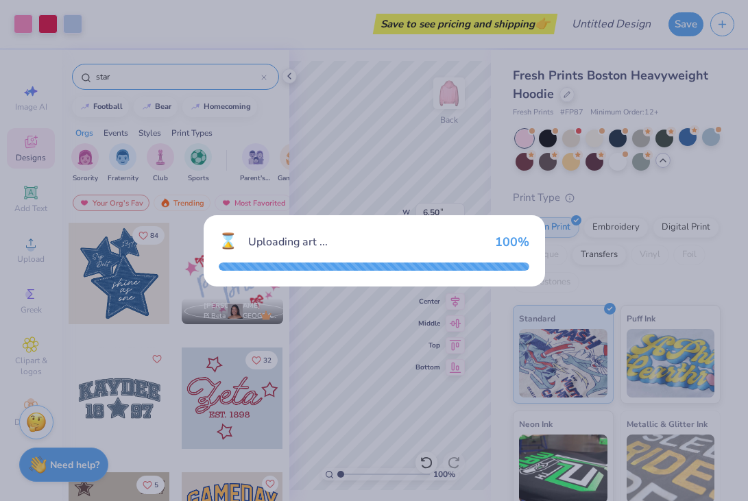
type input "8.53"
type input "9.96"
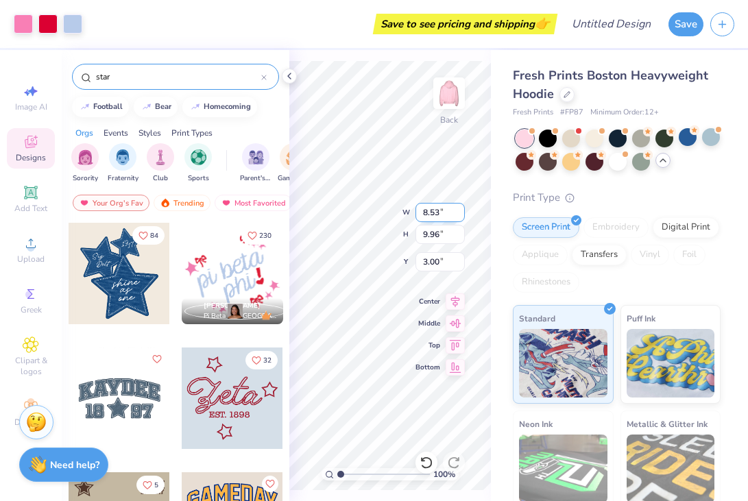
type input "6.50"
type input "5.55"
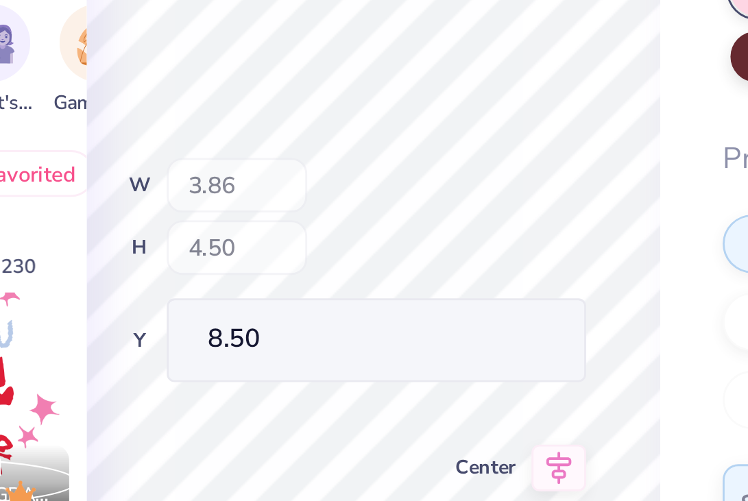
type input "8.50"
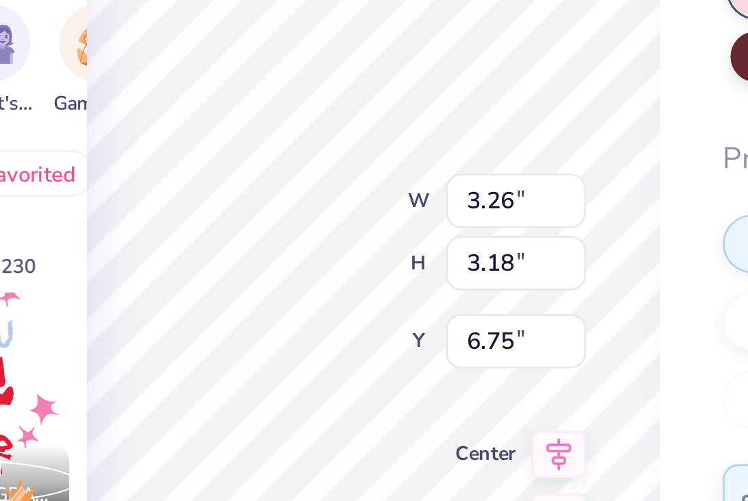
type input "6.75"
type input "9.76"
type input "3.03"
type input "2.95"
type input "3.80"
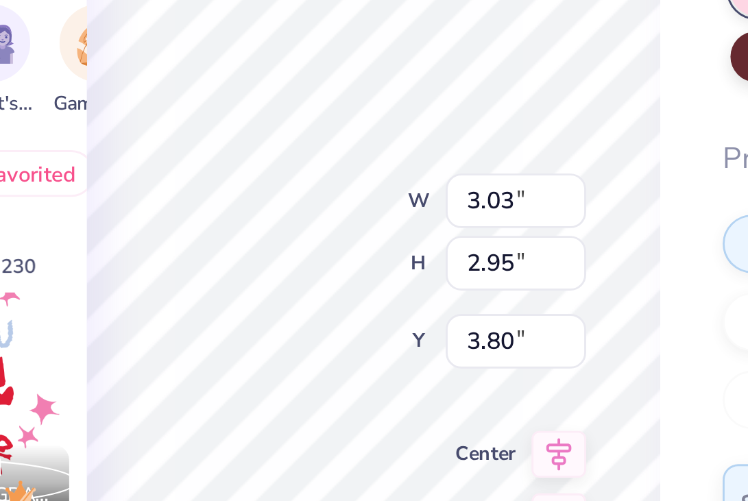
type input "1.41"
type input "0.54"
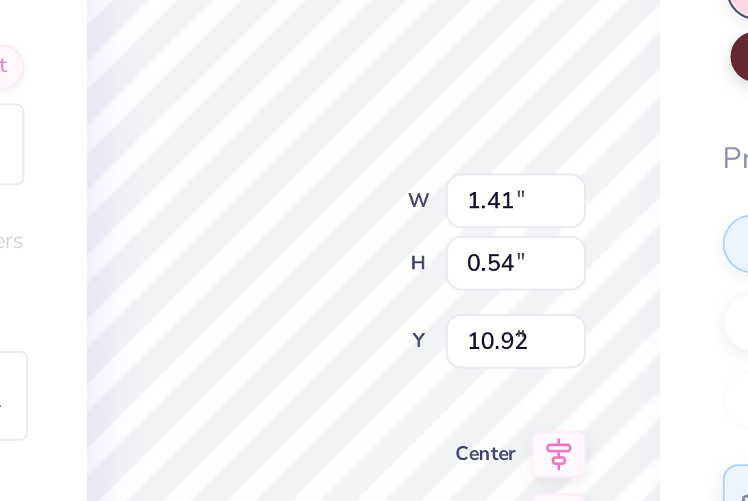
type input "9.06"
type input "0.83"
type input "0.24"
type input "11.78"
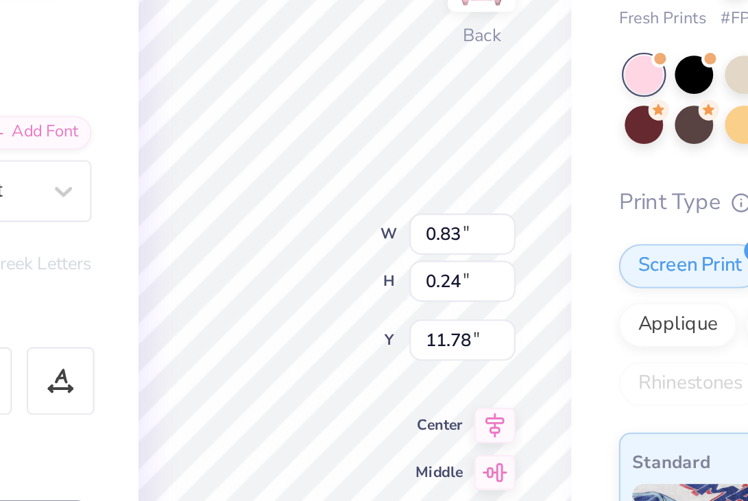
type input "0.44"
type input "0.13"
type input "11.80"
type input "3.32"
type input "3.24"
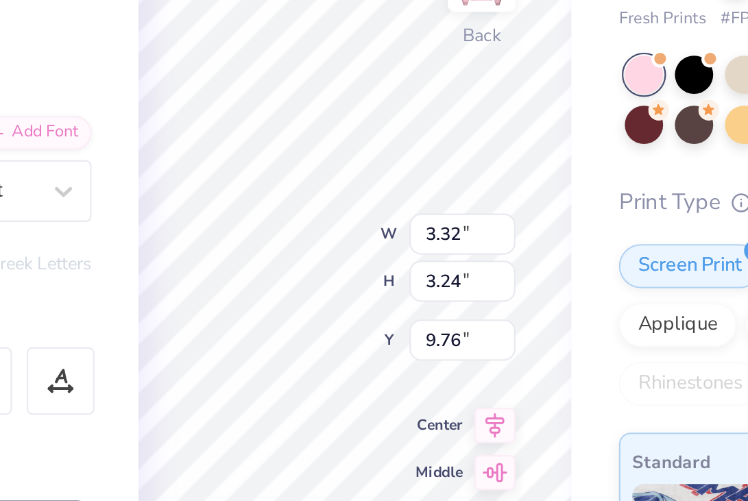
type input "2.03"
type input "3.64"
type input "3.54"
click at [346, 224] on div "100 % Back W 3.64 3.64 " H 3.54 3.54 " Y 2.03 2.03 " Center Middle Top Bottom" at bounding box center [390, 275] width 202 height 451
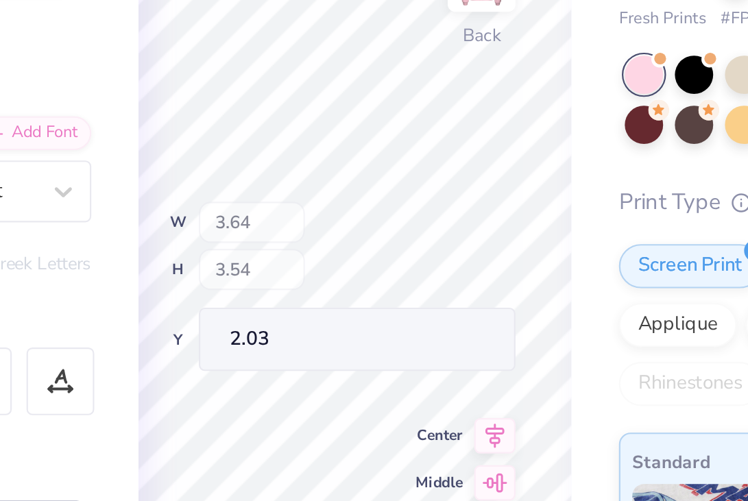
type input "3.03"
type input "2.95"
type input "3.80"
type input "1.64"
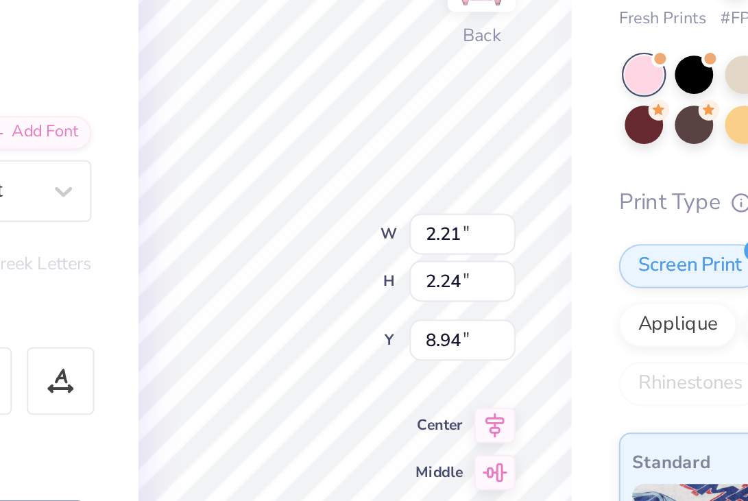
type input "9.22"
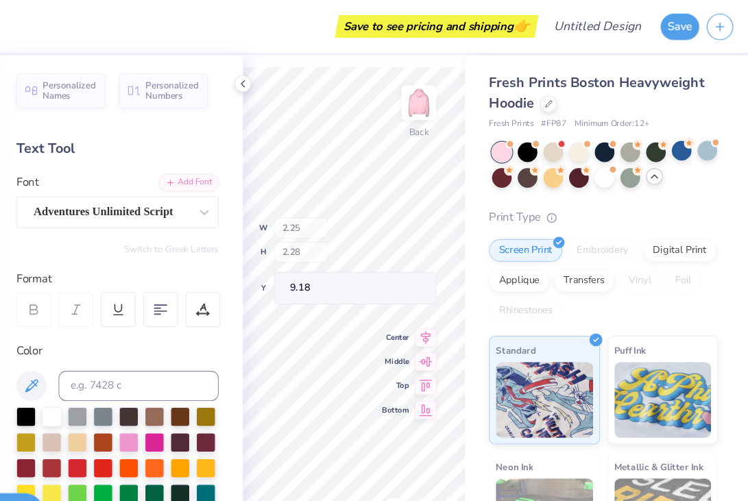
type input "9.18"
type input "8.54"
type input "11.48"
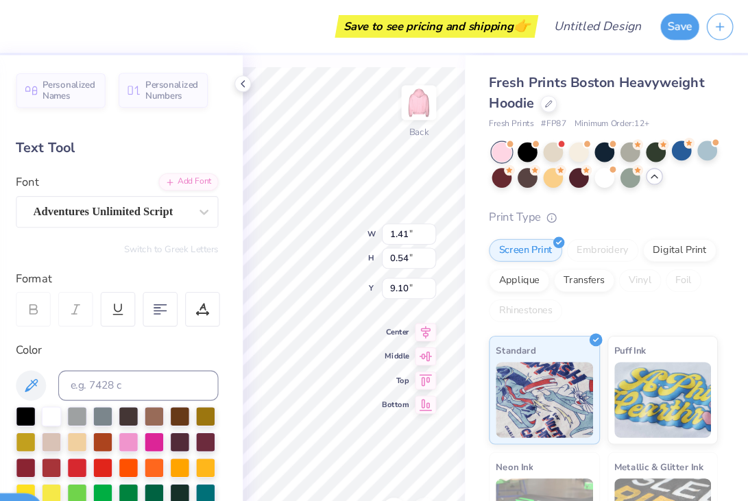
type input "9.10"
type input "10.10"
click at [290, 78] on polyline at bounding box center [289, 75] width 3 height 5
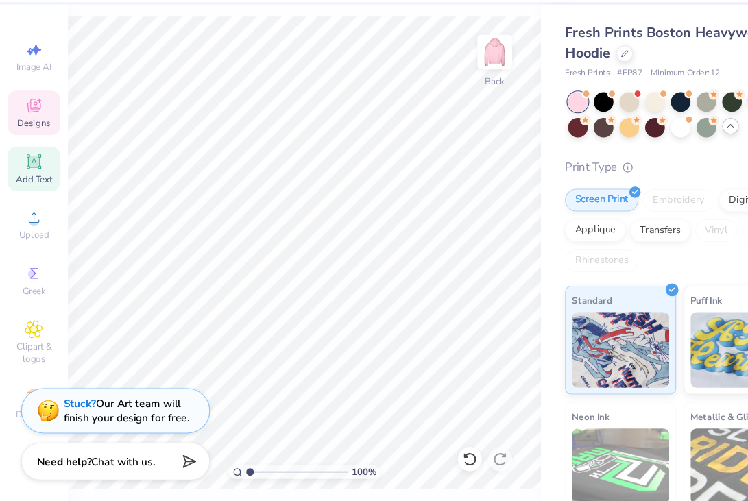
click at [26, 156] on span "Designs" at bounding box center [31, 157] width 30 height 11
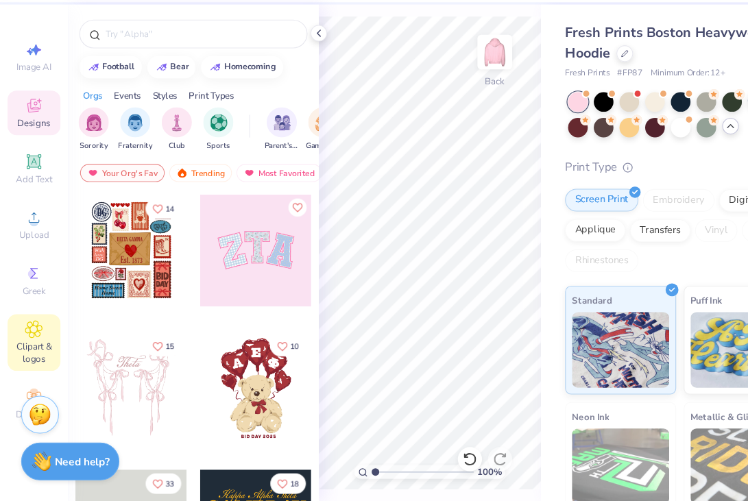
click at [40, 366] on span "Clipart & logos" at bounding box center [31, 366] width 48 height 22
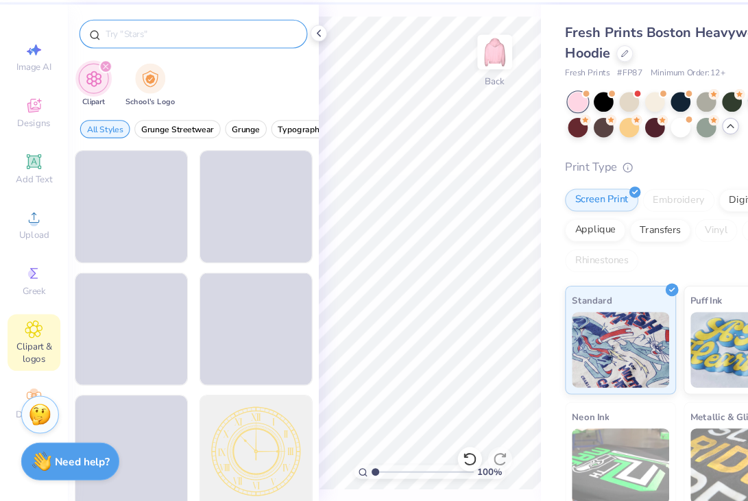
click at [132, 82] on input "text" at bounding box center [183, 77] width 176 height 14
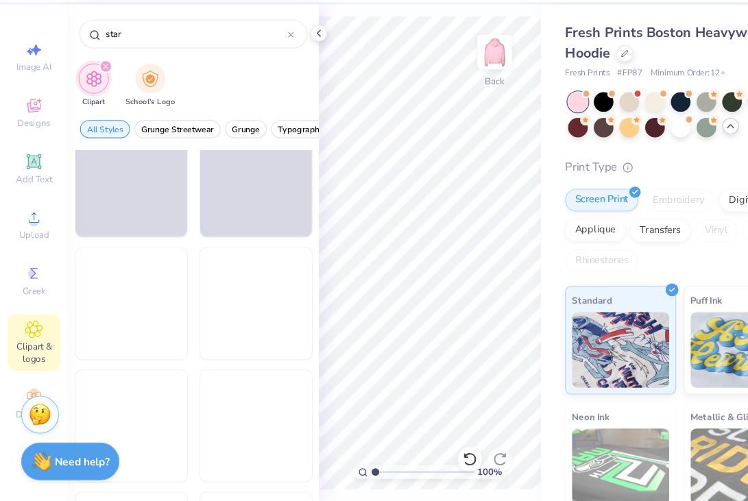
scroll to position [2164, 0]
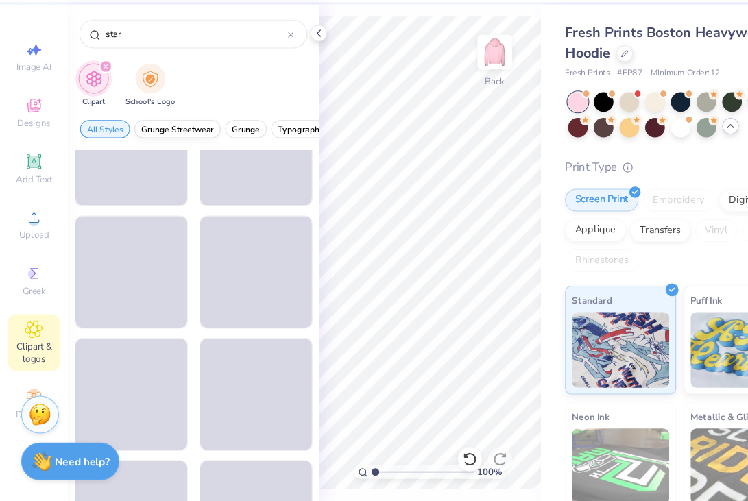
type input "star"
click at [174, 159] on span "Grunge Streetwear" at bounding box center [161, 163] width 66 height 10
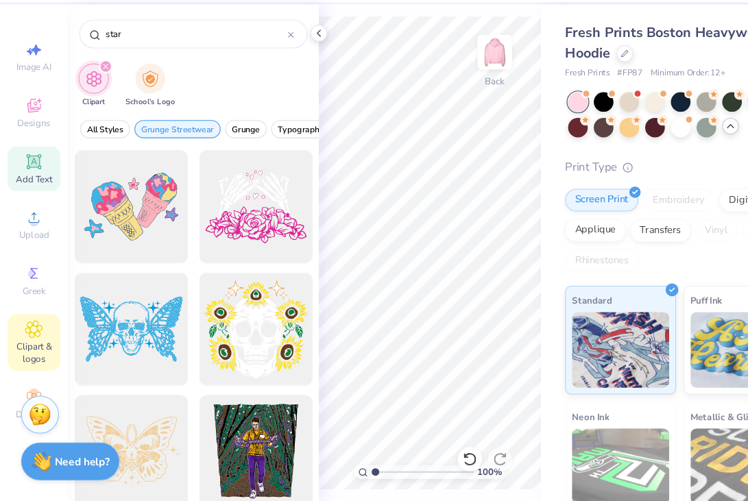
click at [34, 209] on span "Add Text" at bounding box center [30, 208] width 33 height 11
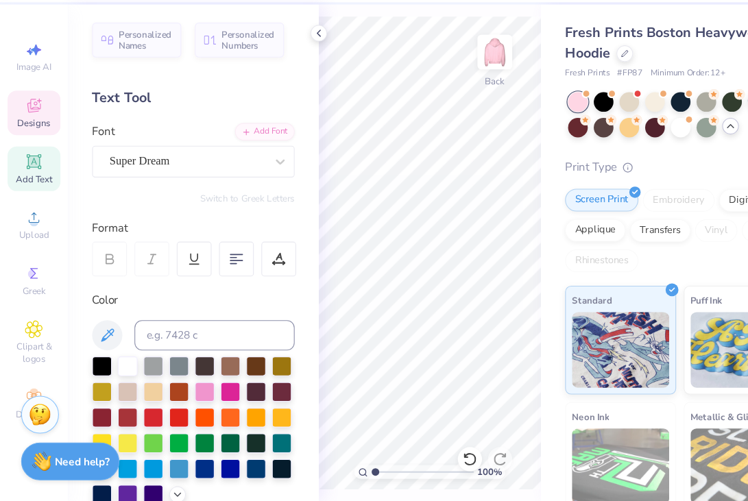
click at [31, 154] on span "Designs" at bounding box center [31, 157] width 30 height 11
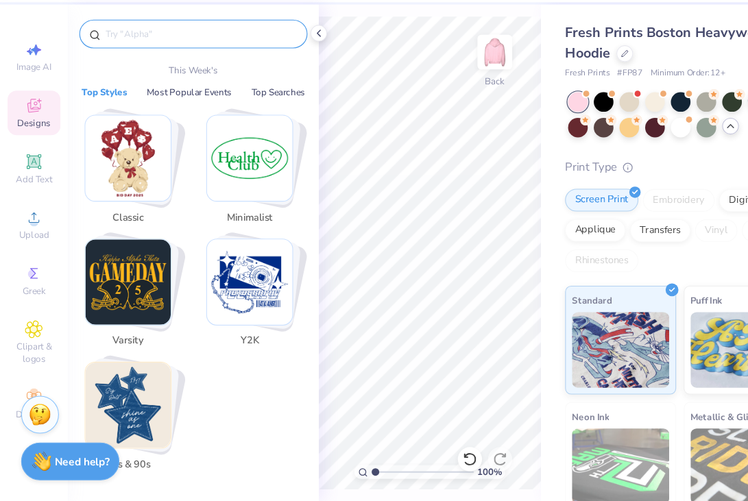
click at [138, 80] on input "text" at bounding box center [183, 77] width 176 height 14
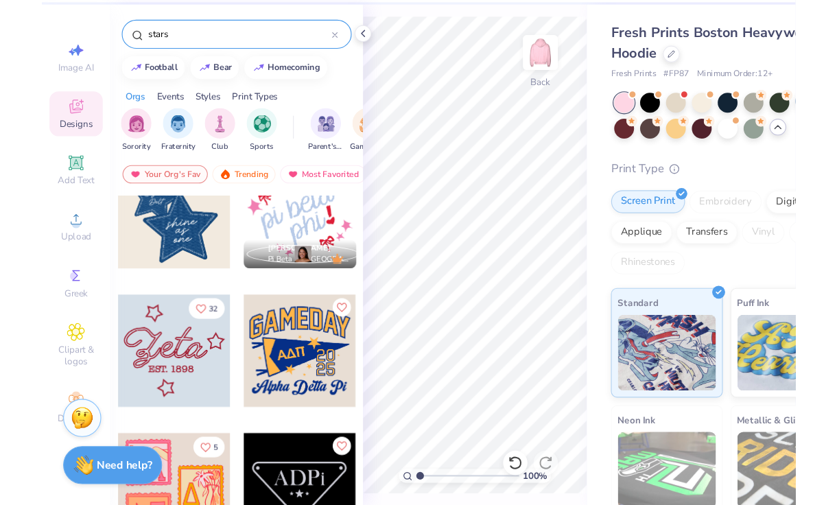
scroll to position [0, 0]
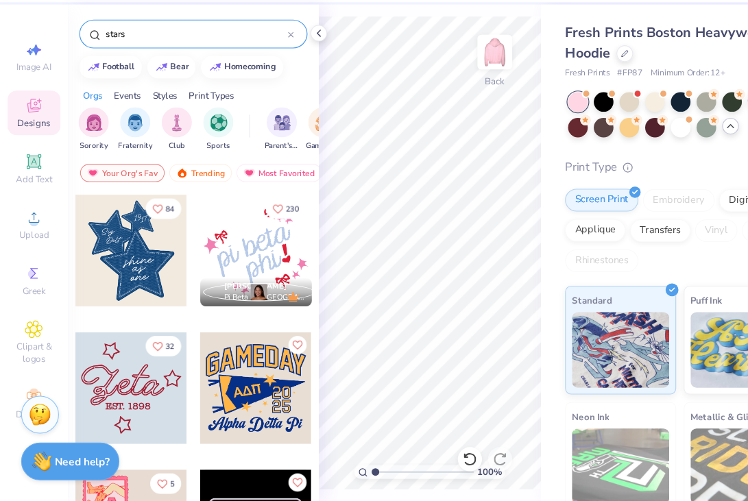
type input "stars"
click at [152, 298] on div at bounding box center [120, 274] width 102 height 102
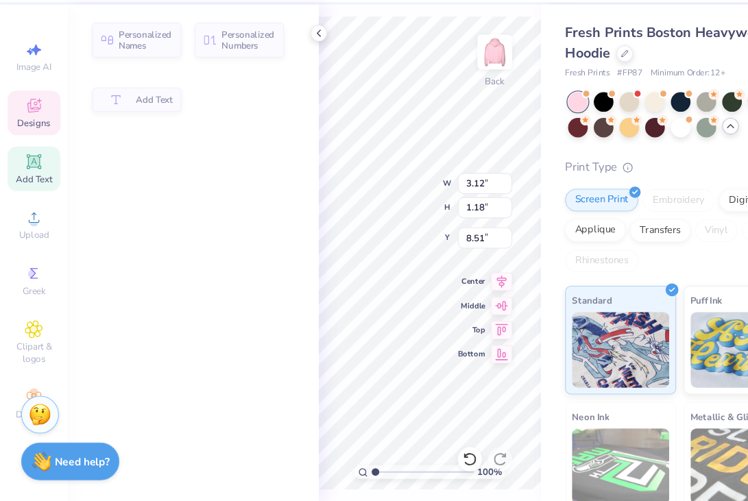
type input "3.12"
type input "1.18"
type input "8.51"
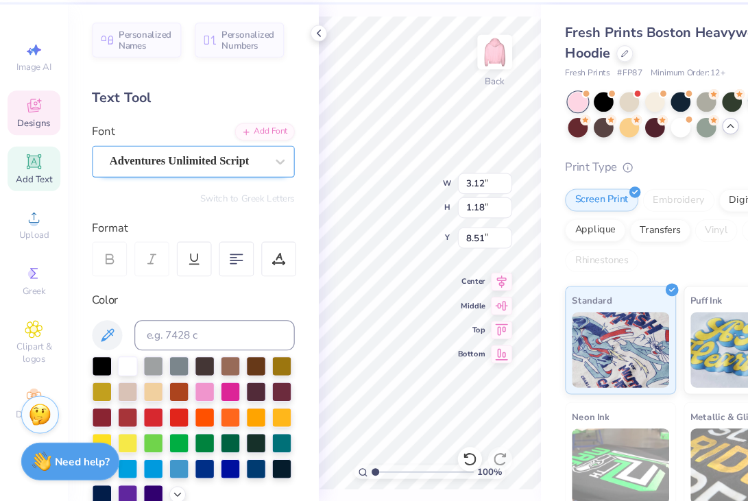
click at [197, 191] on div "Adventures Unlimited Script" at bounding box center [170, 192] width 144 height 21
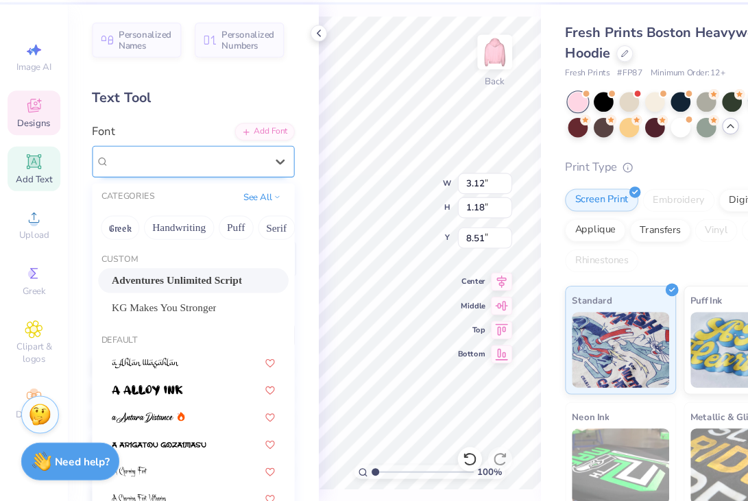
type input "1.37"
type input "0.72"
type input "9.55"
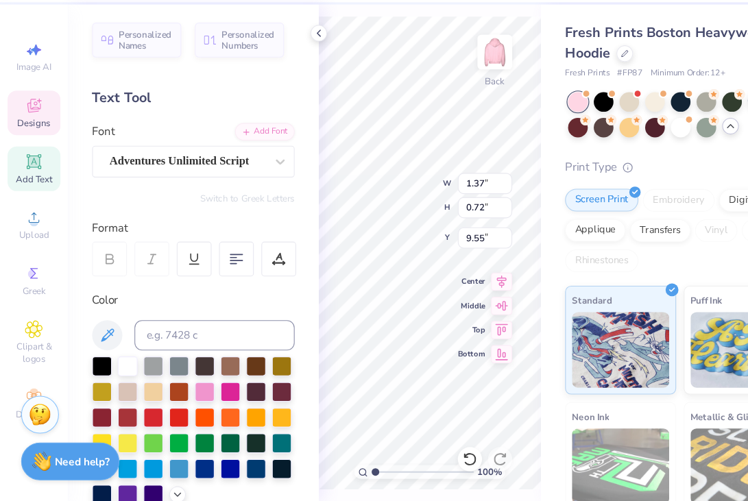
click at [246, 128] on div "Text Tool" at bounding box center [176, 135] width 184 height 19
type textarea "oe"
type input "1.83"
type input "0.54"
type input "10.27"
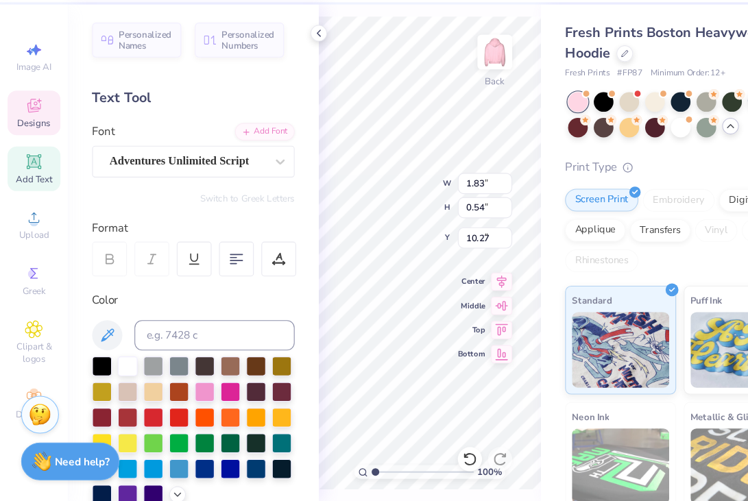
type input "7.22"
type input "7.04"
type input "4.46"
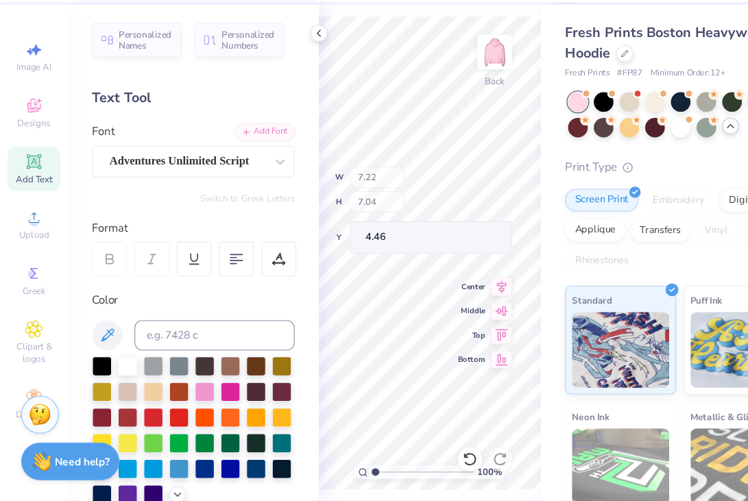
type input "5.96"
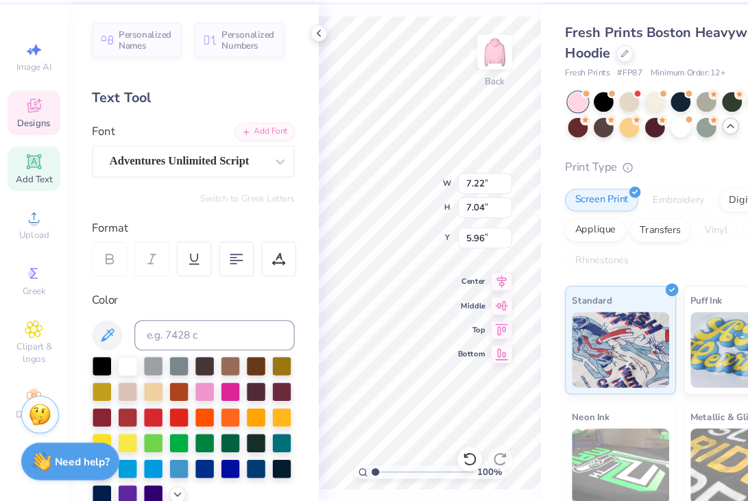
type input "1.13"
type input "0.47"
type input "10.28"
type input "1.37"
type input "0.72"
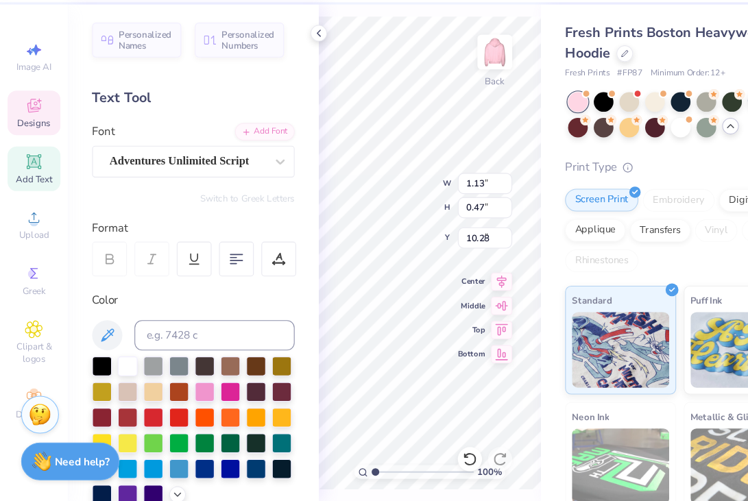
type input "9.55"
type textarea "s"
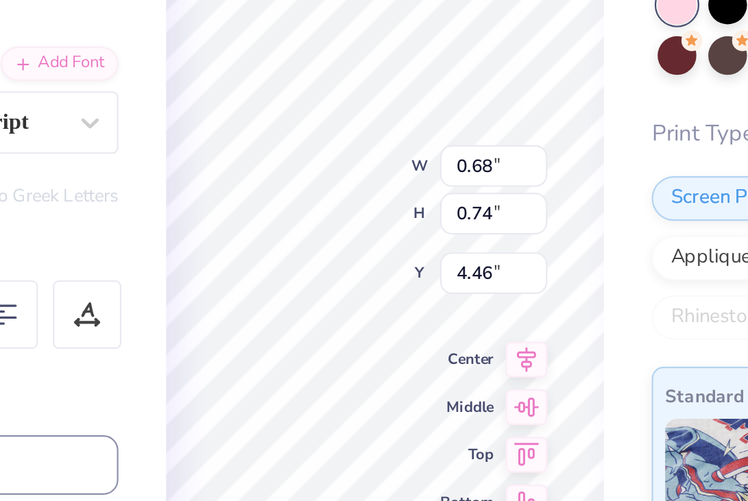
type input "4.32"
type input "0.78"
type input "0.72"
type input "9.58"
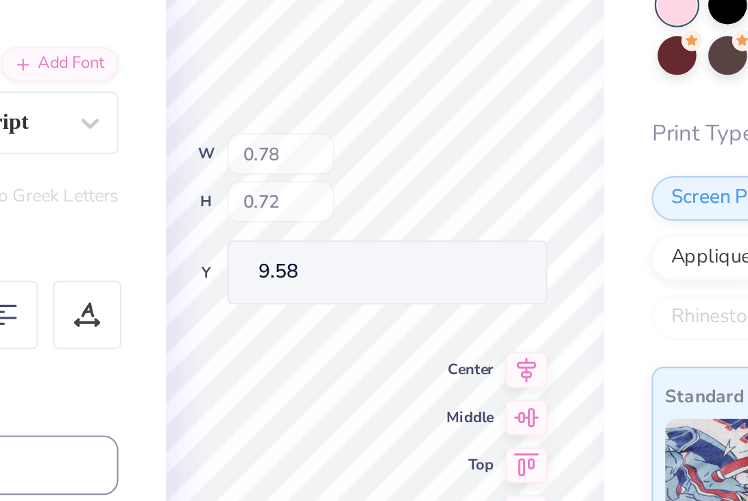
type input "7.22"
type input "7.04"
type input "5.96"
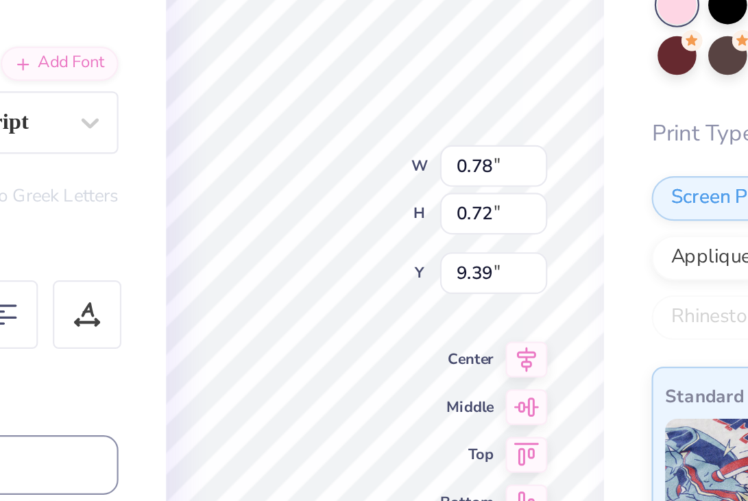
type input "9.39"
type input "6.40"
type input "5.95"
type input "4.38"
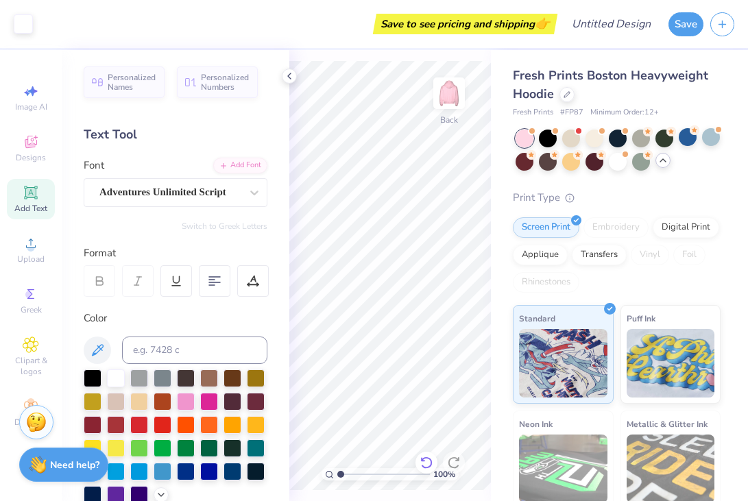
click at [426, 460] on icon at bounding box center [427, 463] width 14 height 14
click at [426, 461] on icon at bounding box center [427, 463] width 14 height 14
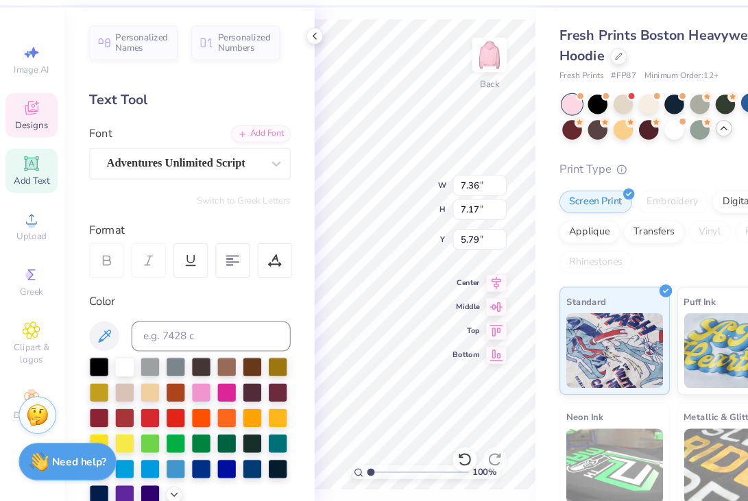
type input "6.70"
type input "6.53"
type input "6.12"
type input "7.22"
type input "7.04"
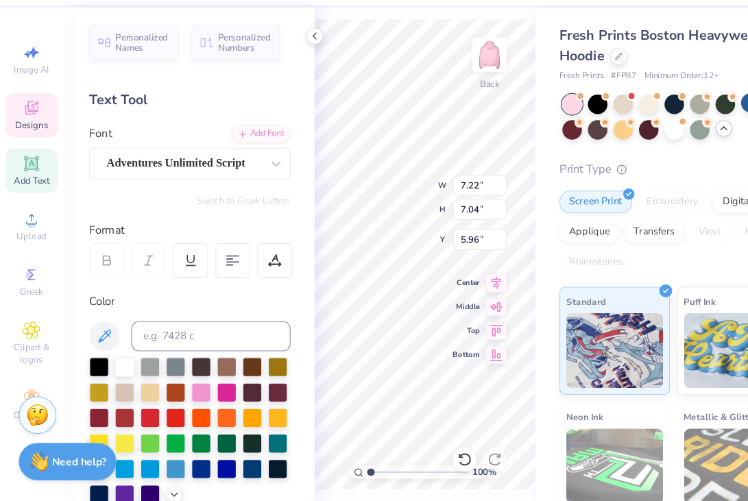
type input "1.78"
type input "1.40"
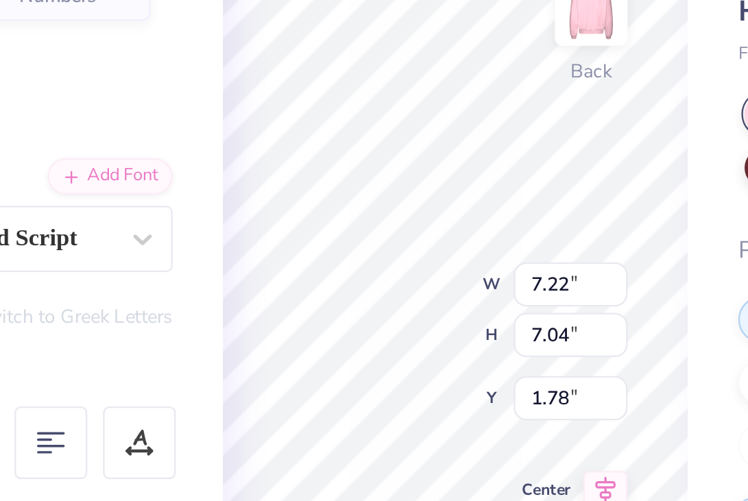
type input "4.74"
type input "4.62"
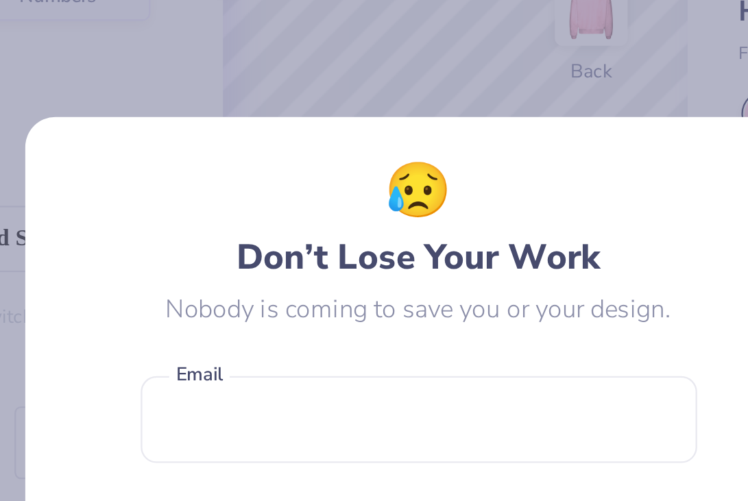
click at [379, 211] on body "Art colors Save to see pricing and shipping 👉 Design Title Save Image AI Design…" at bounding box center [374, 250] width 748 height 501
type input "1.72"
click at [493, 126] on div "😥 Don’t Lose Your Work Nobody is coming to save you or your design. Email is a …" at bounding box center [374, 250] width 748 height 501
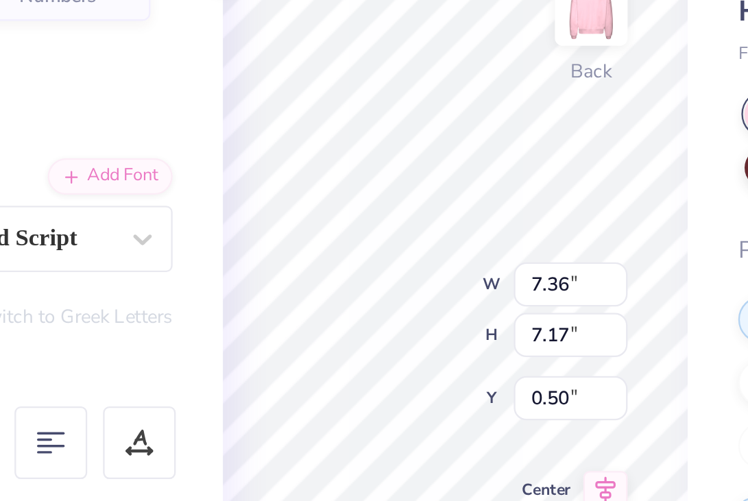
type input "0.50"
click at [343, 202] on div "100 % Back W 7.36 7.36 " H 7.17 7.17 " Y 0.50 0.50 " Center Middle Top Bottom" at bounding box center [390, 275] width 202 height 451
type input "6.96"
type input "6.79"
type input "1.78"
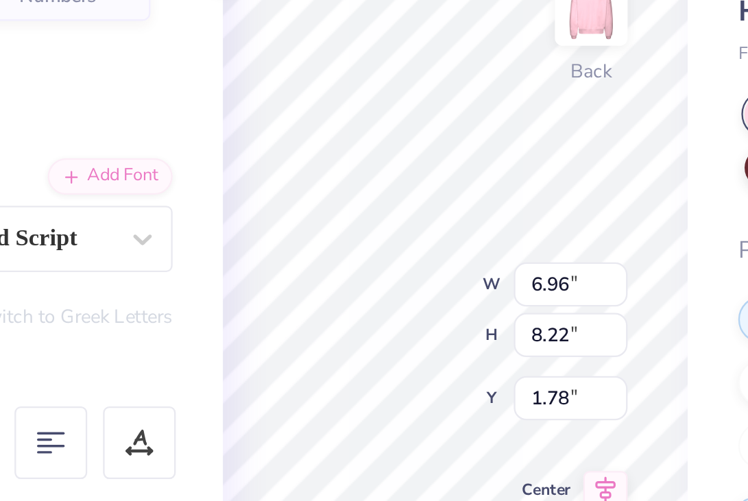
click at [497, 156] on div "Fresh Prints Boston Heavyweight Hoodie Fresh Prints # FP87 Minimum Order: 12 + …" at bounding box center [619, 332] width 257 height 565
click at [493, 151] on div "Fresh Prints Boston Heavyweight Hoodie Fresh Prints # FP87 Minimum Order: 12 + …" at bounding box center [619, 332] width 257 height 565
click at [499, 141] on div "Fresh Prints Boston Heavyweight Hoodie Fresh Prints # FP87 Minimum Order: 12 + …" at bounding box center [619, 332] width 257 height 565
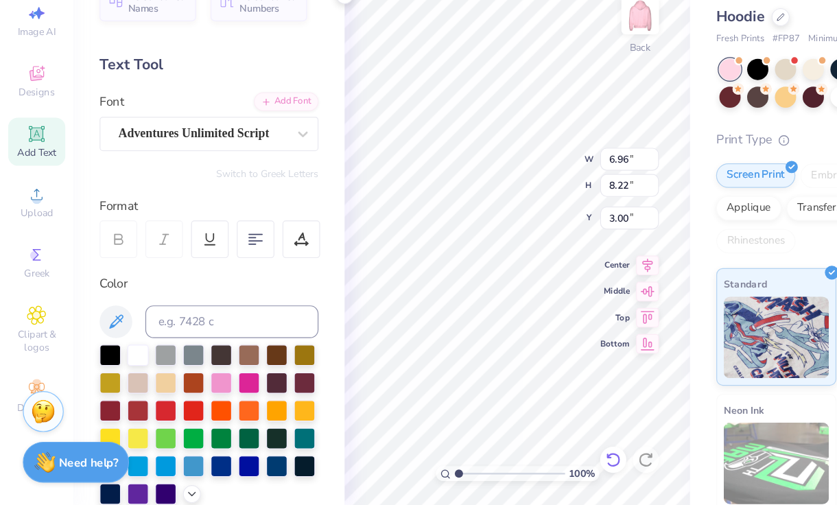
click at [514, 469] on icon at bounding box center [515, 467] width 14 height 14
click at [517, 464] on icon at bounding box center [515, 467] width 14 height 14
type input "1.78"
click at [516, 464] on icon at bounding box center [515, 467] width 14 height 14
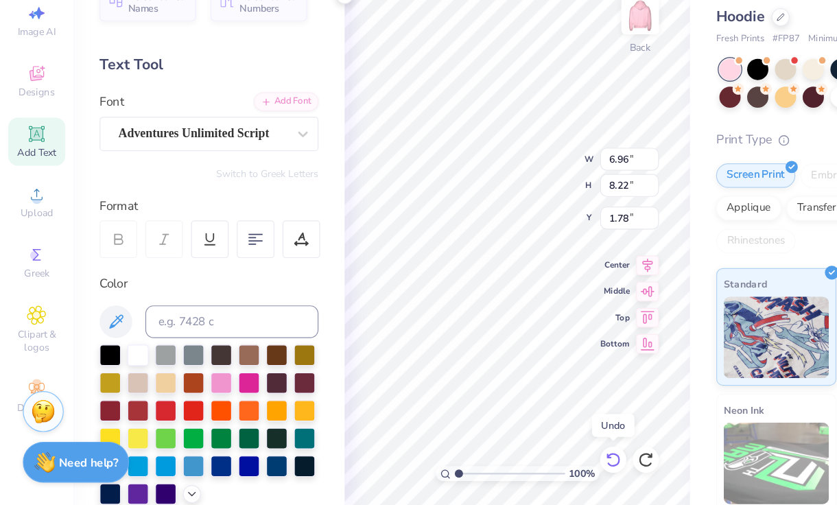
click at [516, 464] on icon at bounding box center [515, 467] width 14 height 14
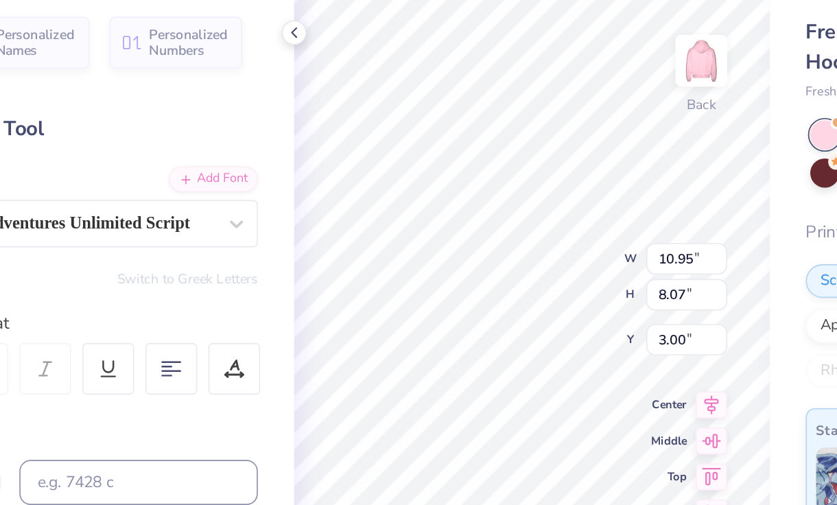
type input "3.00"
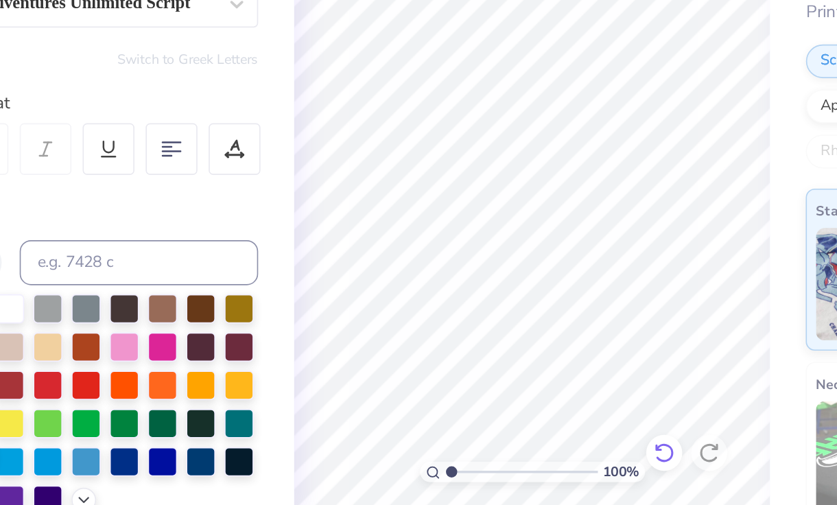
click at [516, 472] on icon at bounding box center [515, 467] width 14 height 14
click at [516, 471] on icon at bounding box center [515, 466] width 12 height 12
drag, startPoint x: 517, startPoint y: 472, endPoint x: 589, endPoint y: 250, distance: 233.8
click at [517, 473] on icon at bounding box center [515, 467] width 14 height 14
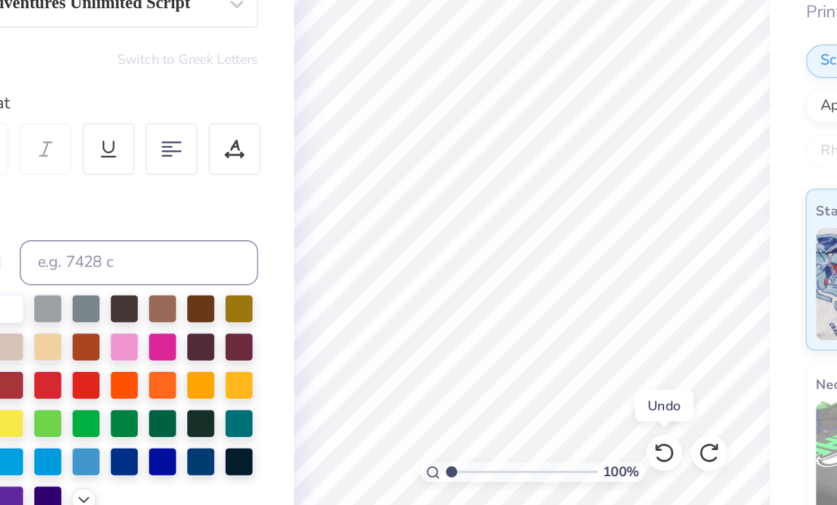
click at [517, 473] on icon at bounding box center [515, 467] width 14 height 14
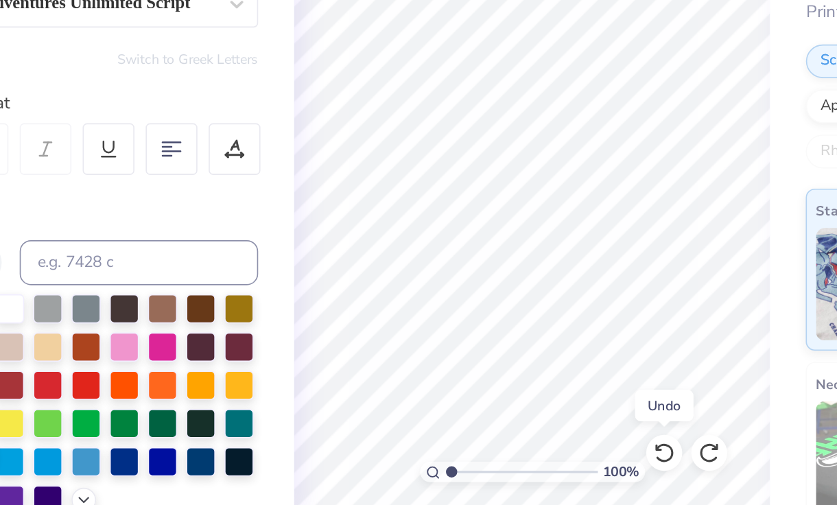
click at [517, 473] on icon at bounding box center [515, 467] width 14 height 14
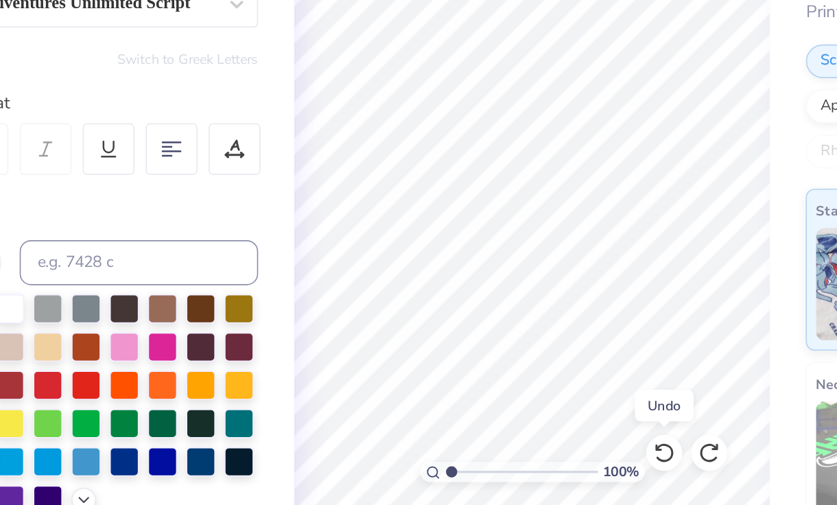
click at [517, 473] on icon at bounding box center [515, 467] width 14 height 14
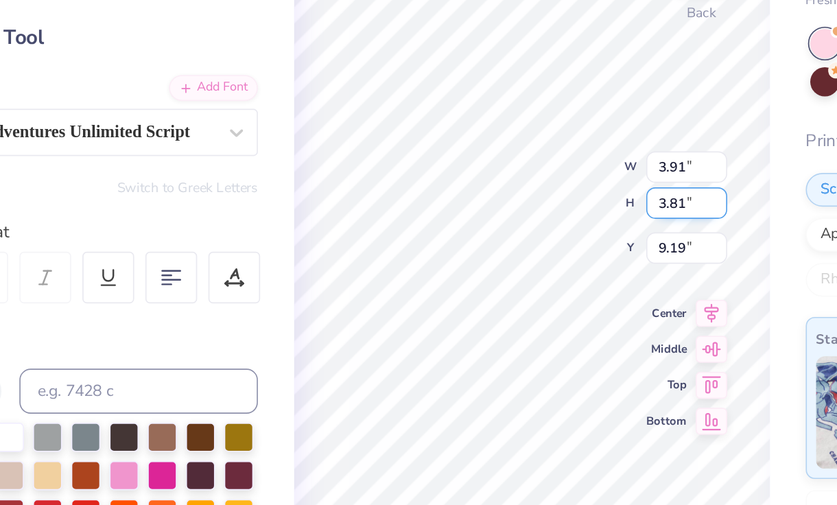
type input "3.91"
type input "3.81"
type input "9.19"
type input "7.22"
type input "7.04"
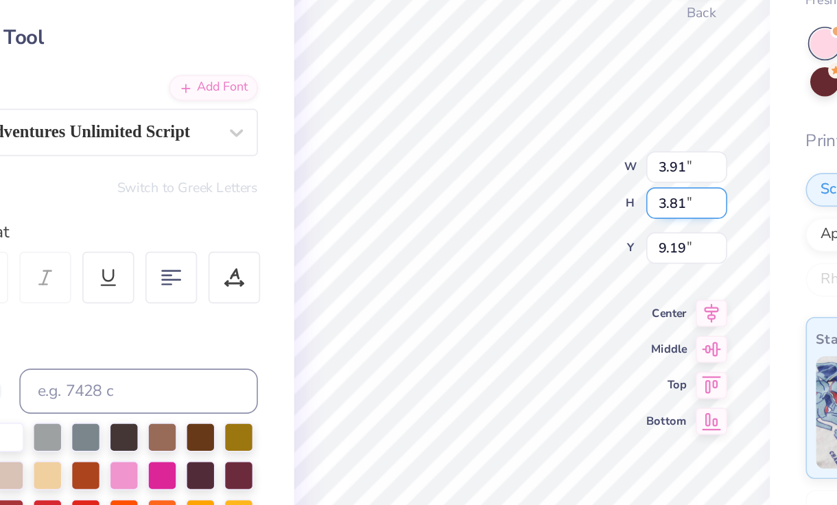
type input "1.78"
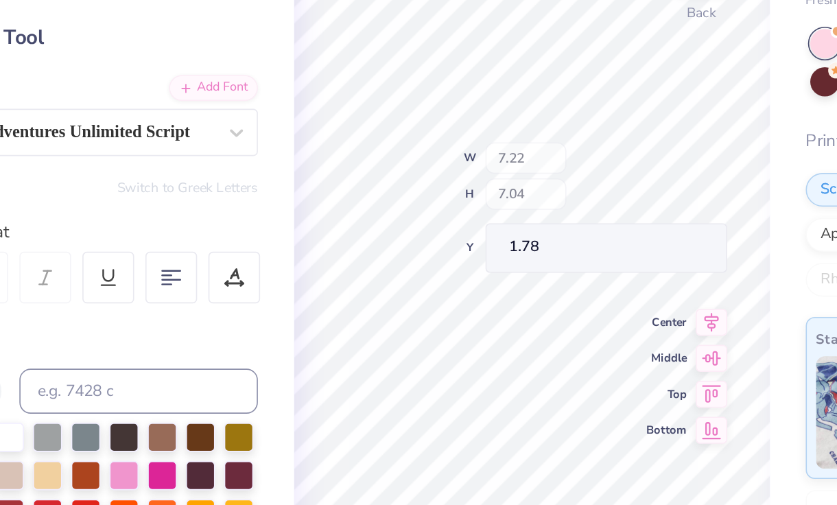
type input "6.91"
type input "7.25"
type input "2.04"
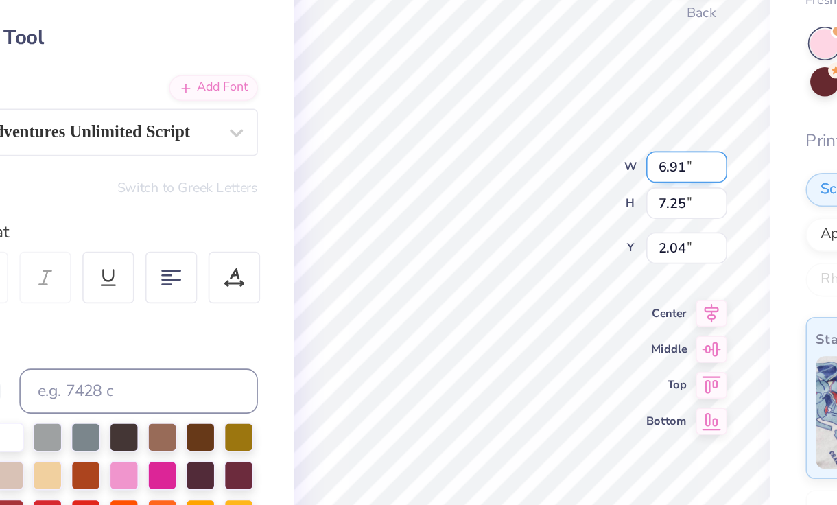
click at [456, 216] on div "100 % Back W 6.91 6.91 " H 7.25 7.25 " Y 2.04 2.04 " Center Middle Top Bottom" at bounding box center [434, 277] width 290 height 455
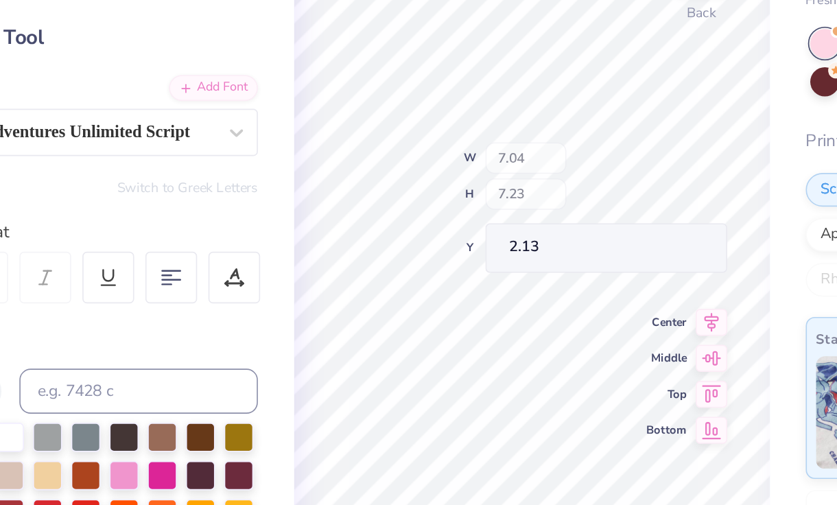
type input "7.04"
type input "7.23"
type input "2.13"
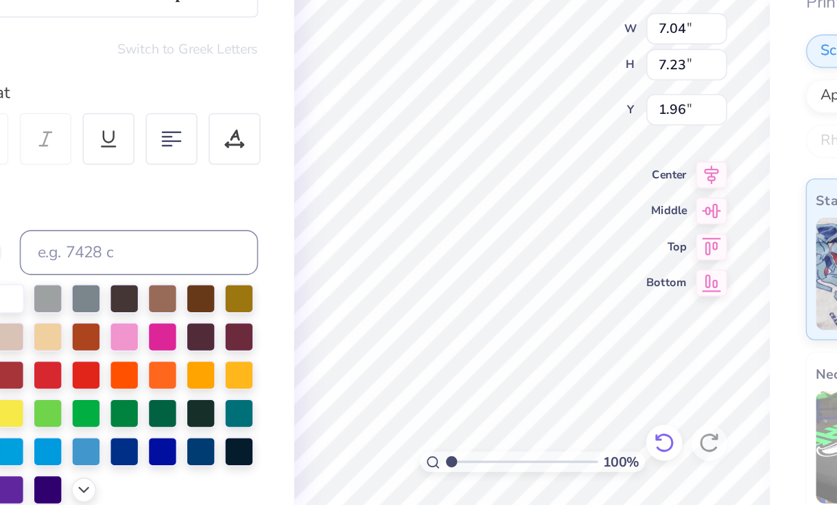
click at [511, 466] on icon at bounding box center [515, 467] width 14 height 14
type input "2.04"
click at [513, 469] on icon at bounding box center [515, 467] width 14 height 14
type input "7.32"
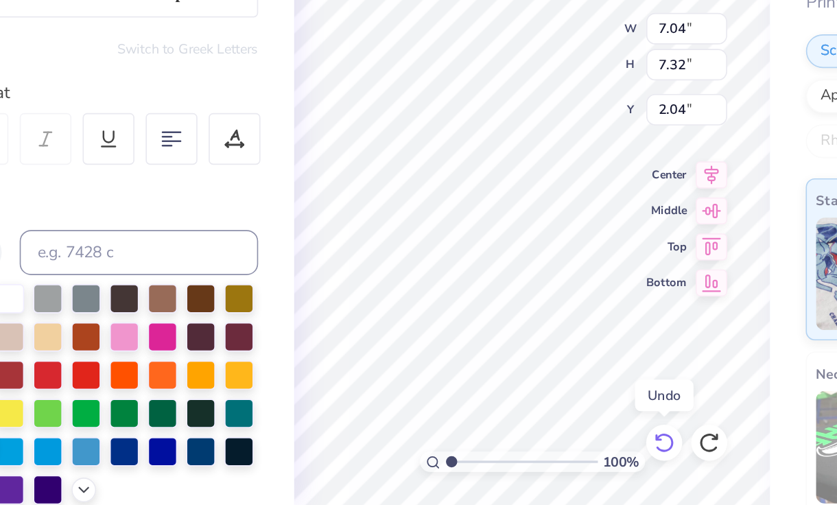
click at [514, 469] on icon at bounding box center [515, 467] width 14 height 14
type input "6.91"
type input "7.25"
click at [515, 471] on icon at bounding box center [515, 467] width 14 height 14
click at [515, 471] on icon at bounding box center [515, 466] width 12 height 12
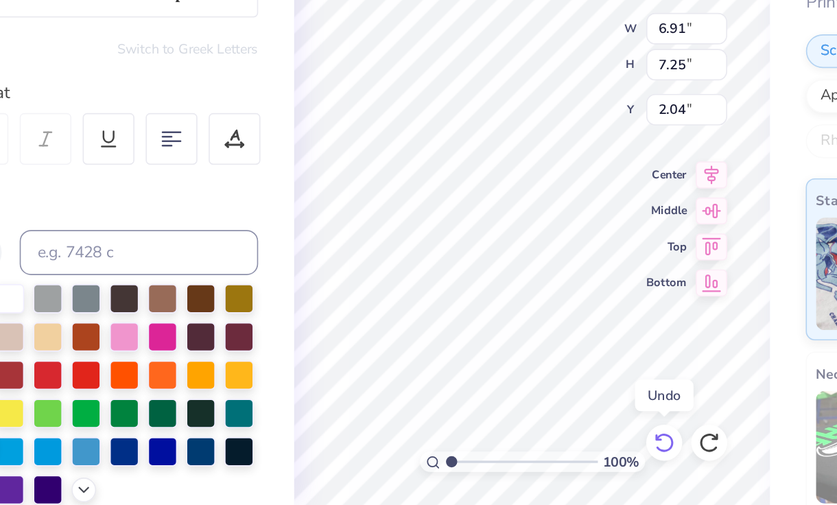
click at [515, 471] on icon at bounding box center [515, 466] width 12 height 12
type input "7.22"
type input "7.04"
type input "1.78"
click at [516, 471] on icon at bounding box center [515, 466] width 12 height 12
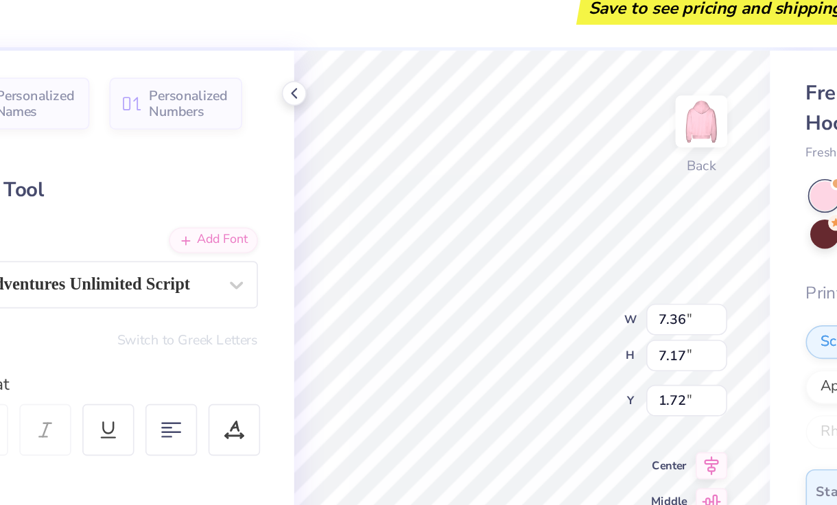
type input "1.72"
type input "7.13"
type input "6.95"
type input "2.04"
type input "6.93"
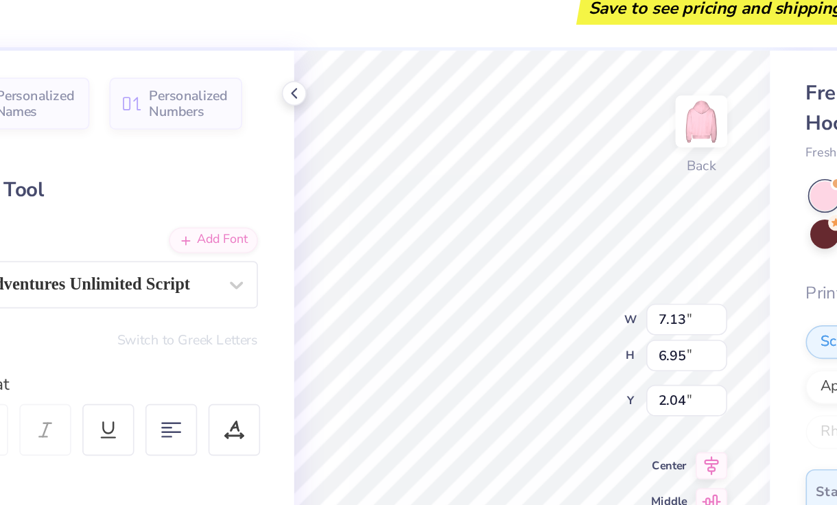
type input "6.76"
type input "2.04"
type input "6.93"
type input "6.76"
type input "2.04"
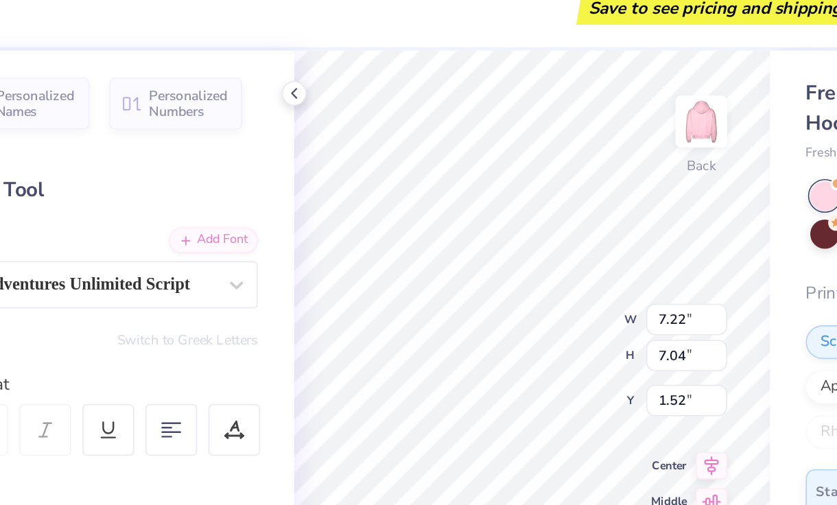
type input "1.52"
type input "6.99"
type input "7.24"
type input "1.71"
type input "6.55"
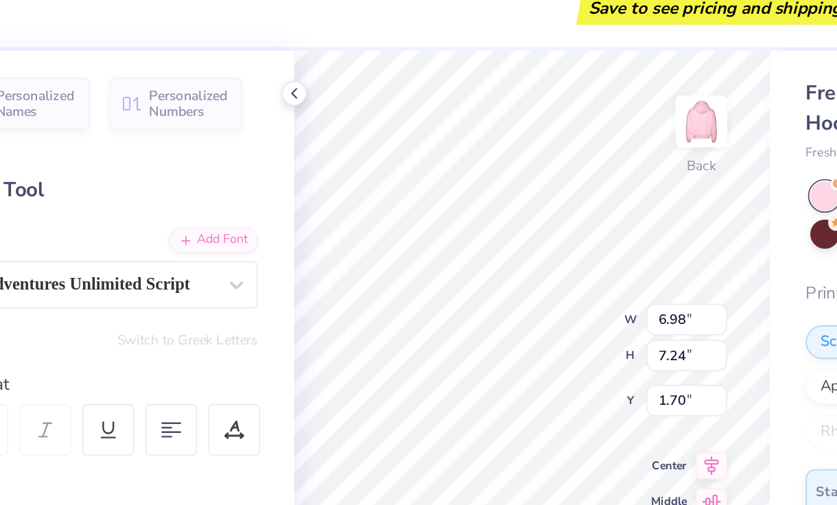
type input "6.80"
type input "2.17"
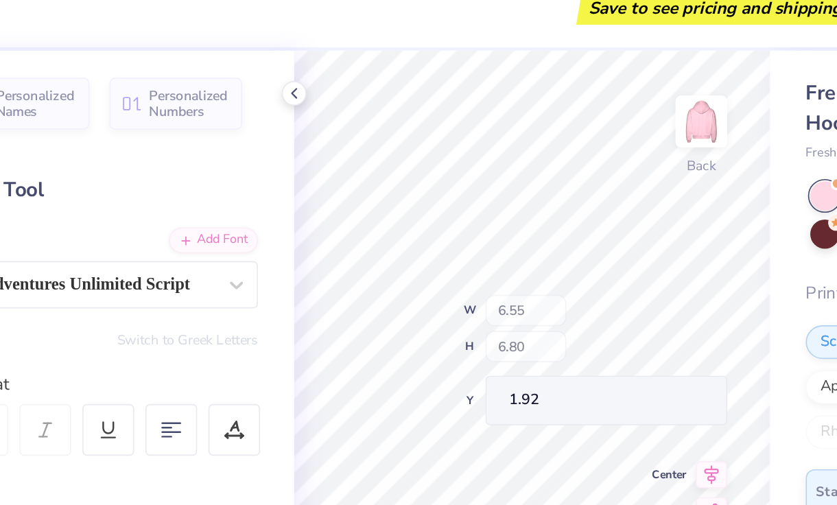
type input "1.92"
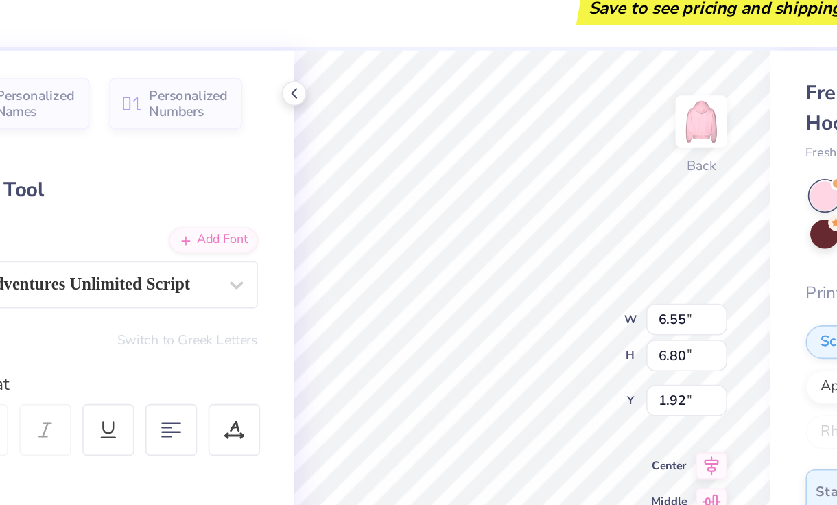
type input "1.96"
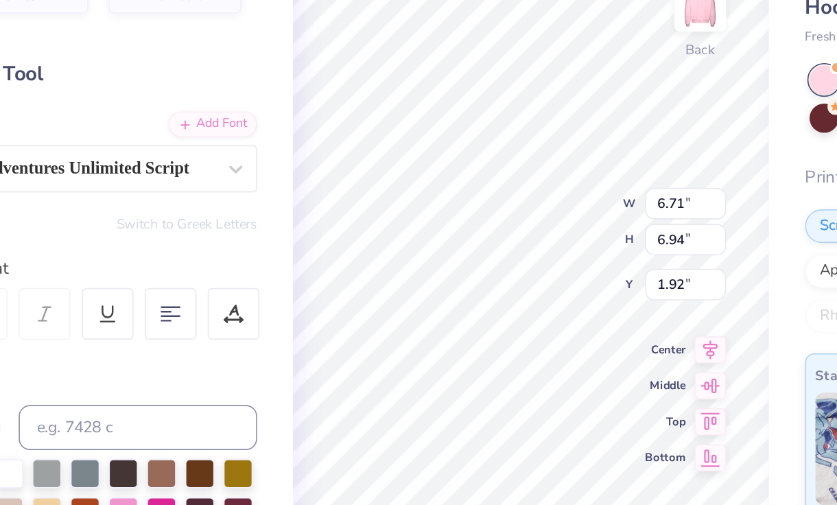
type input "6.71"
type input "6.94"
type input "1.92"
type input "7.53"
type input "7.45"
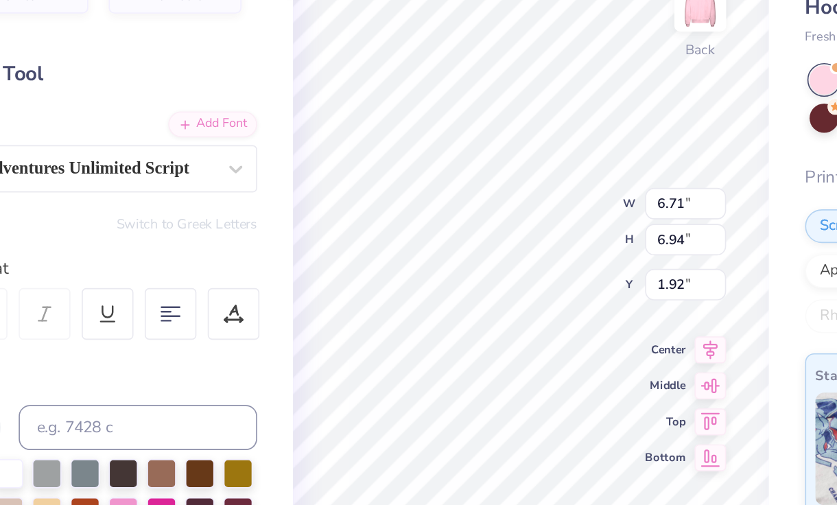
type input "1.23"
type input "0.50"
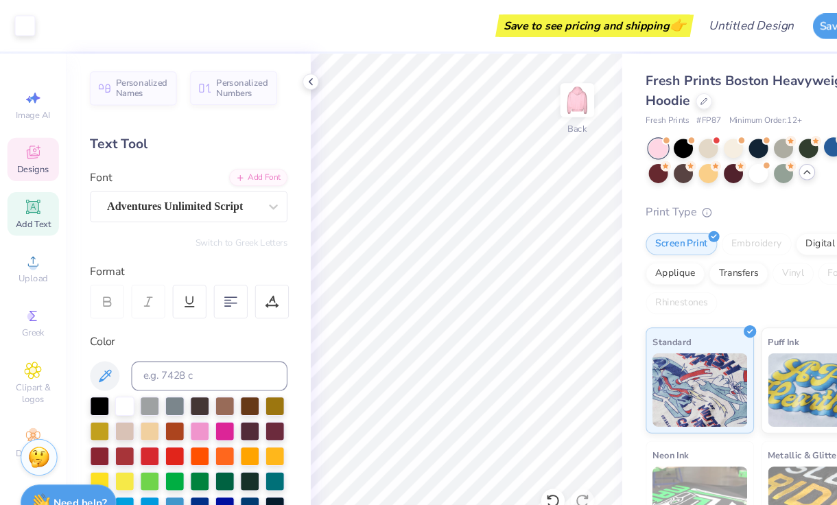
click at [36, 157] on span "Designs" at bounding box center [31, 157] width 30 height 11
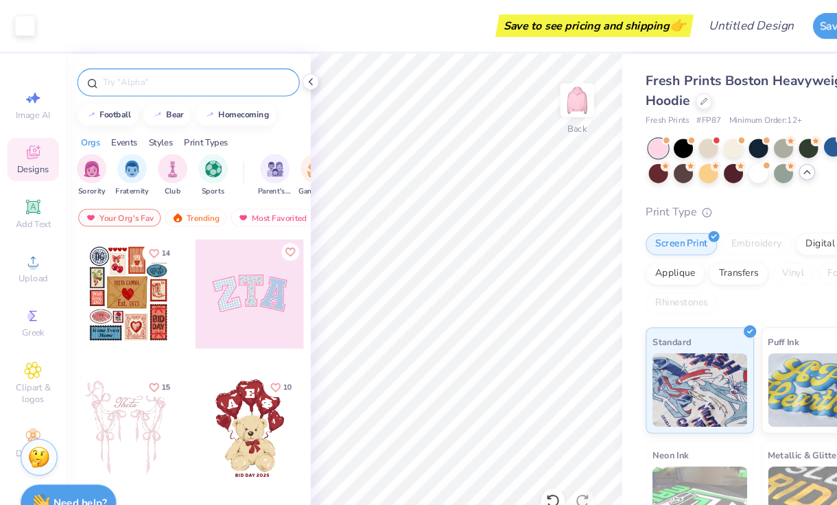
click at [132, 71] on input "text" at bounding box center [183, 77] width 176 height 14
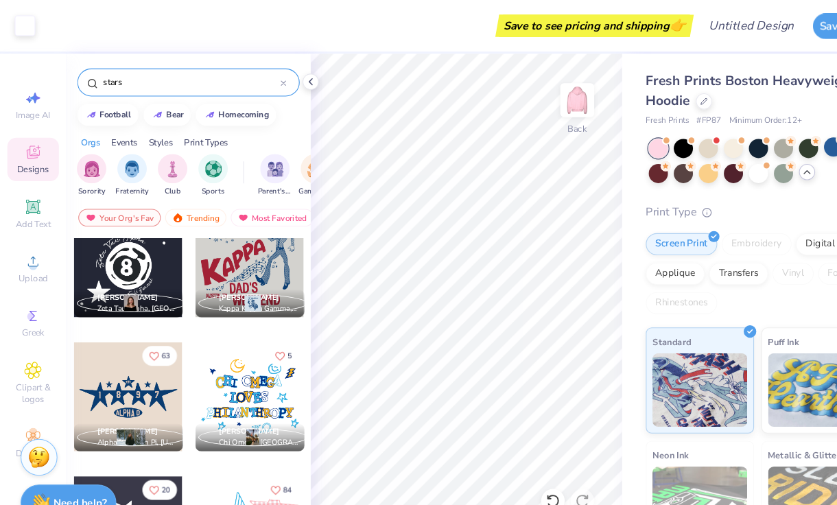
scroll to position [2159, 0]
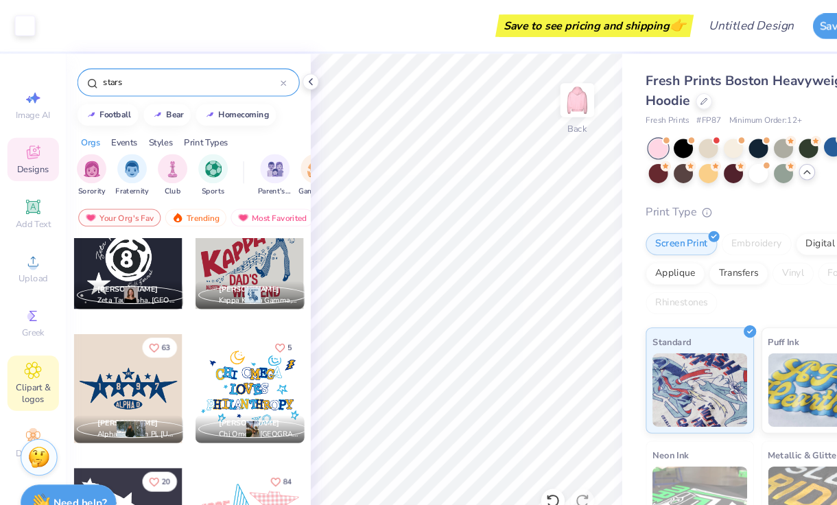
type input "stars"
click at [34, 363] on span "Clipart & logos" at bounding box center [31, 366] width 48 height 22
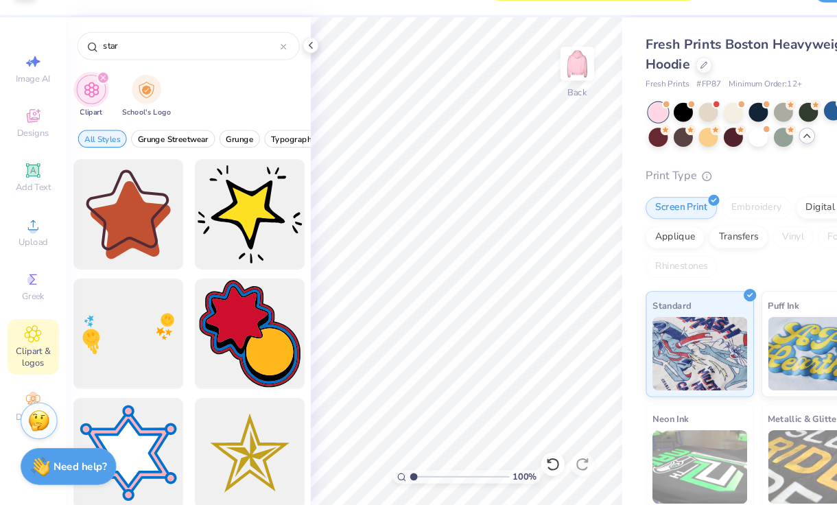
click at [34, 397] on div "Decorate" at bounding box center [31, 413] width 48 height 40
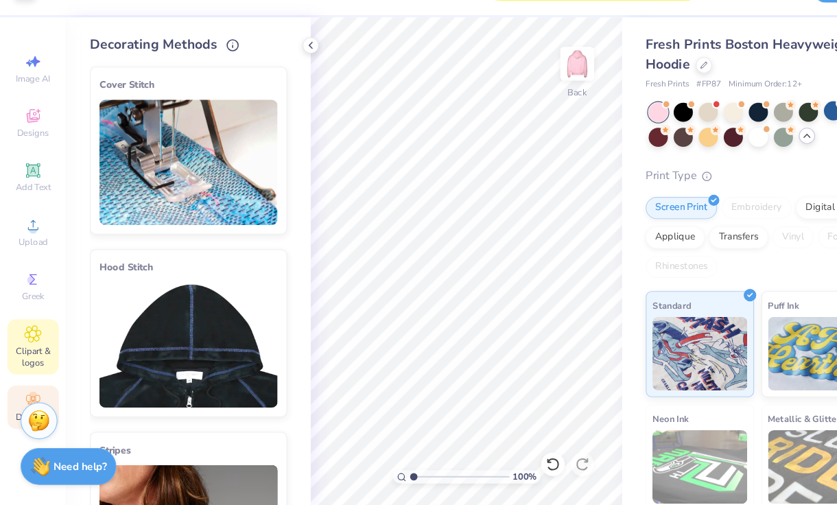
click at [43, 353] on div "Clipart & logos" at bounding box center [31, 356] width 48 height 51
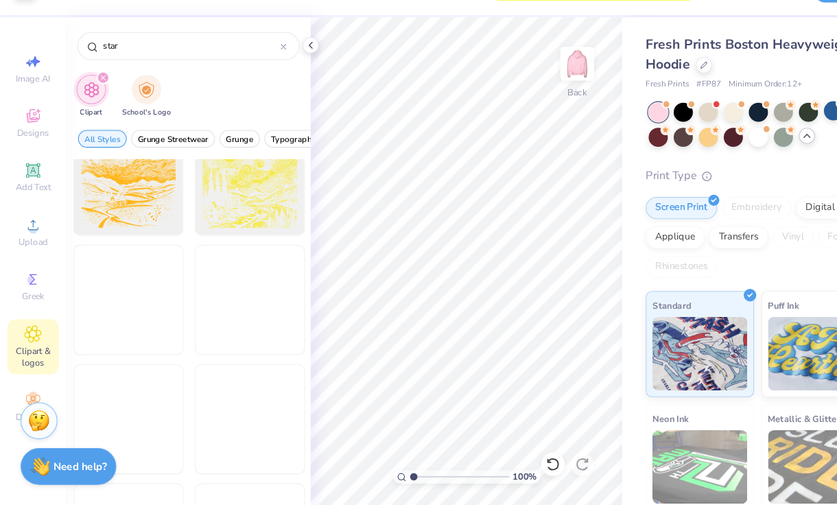
scroll to position [2768, 0]
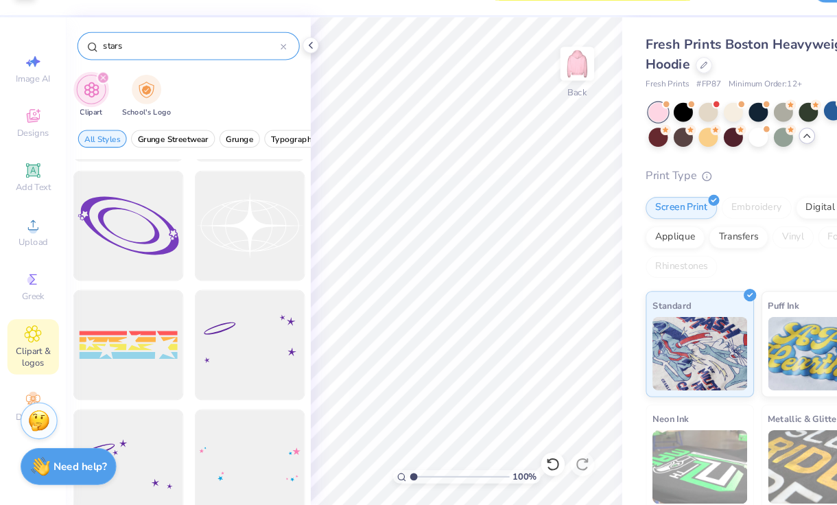
type input "stars"
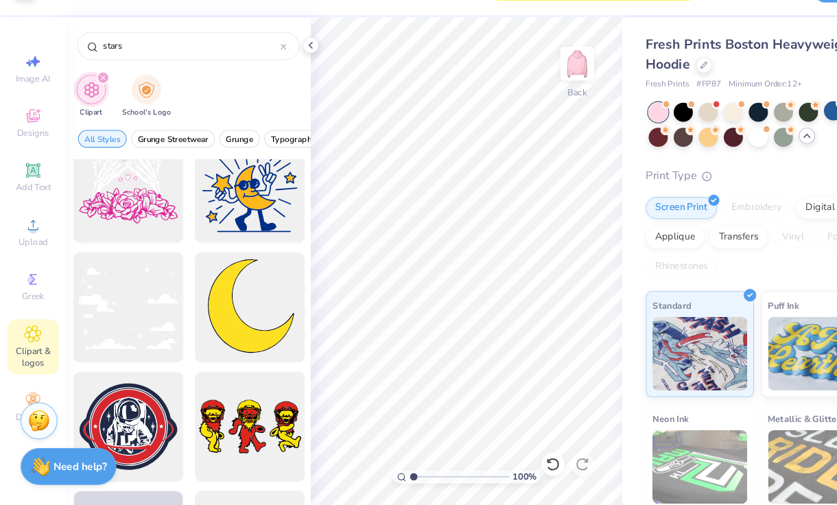
scroll to position [3585, 0]
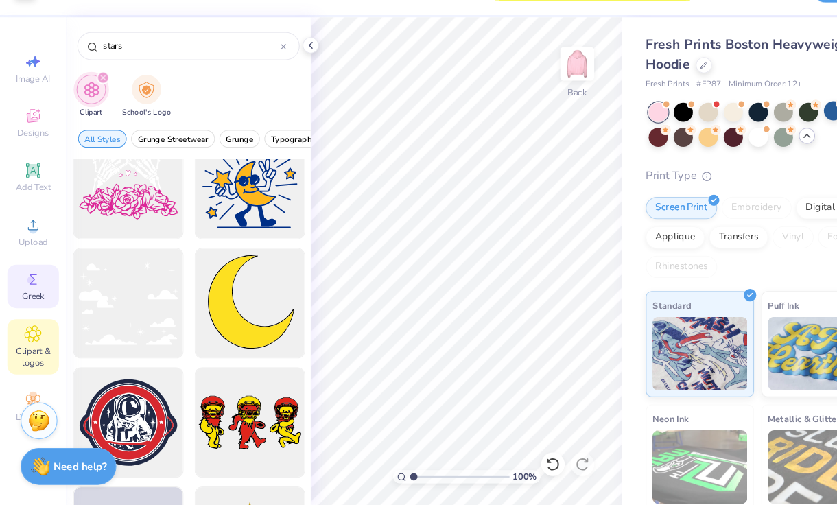
click at [38, 294] on icon at bounding box center [31, 294] width 16 height 16
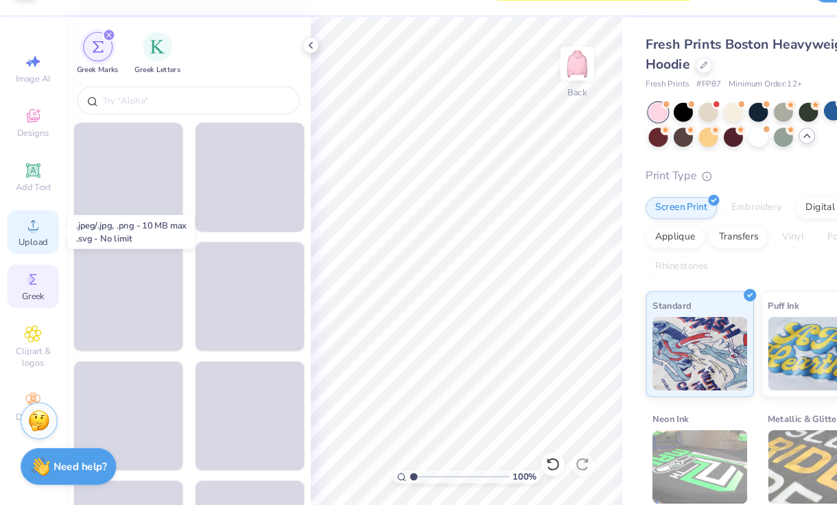
click at [39, 246] on div "Upload" at bounding box center [31, 250] width 48 height 40
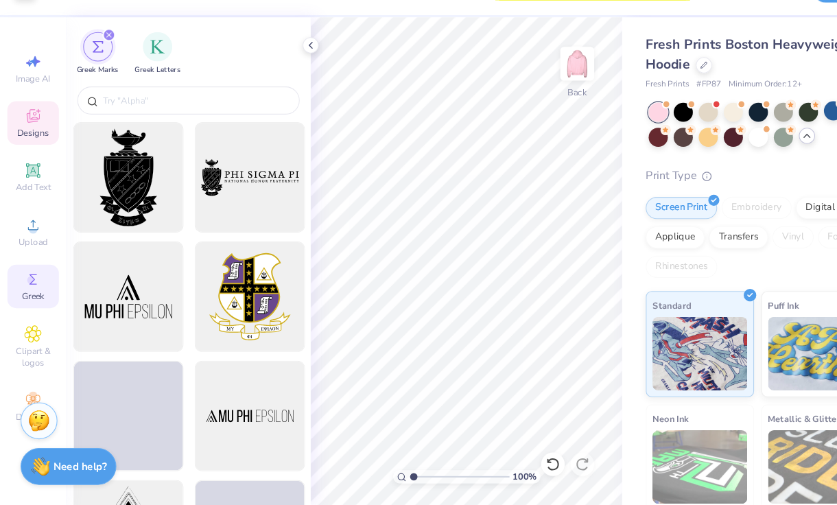
drag, startPoint x: 25, startPoint y: 200, endPoint x: 41, endPoint y: 146, distance: 56.4
click at [26, 200] on icon at bounding box center [31, 193] width 16 height 16
click at [41, 146] on div "Designs" at bounding box center [31, 148] width 48 height 40
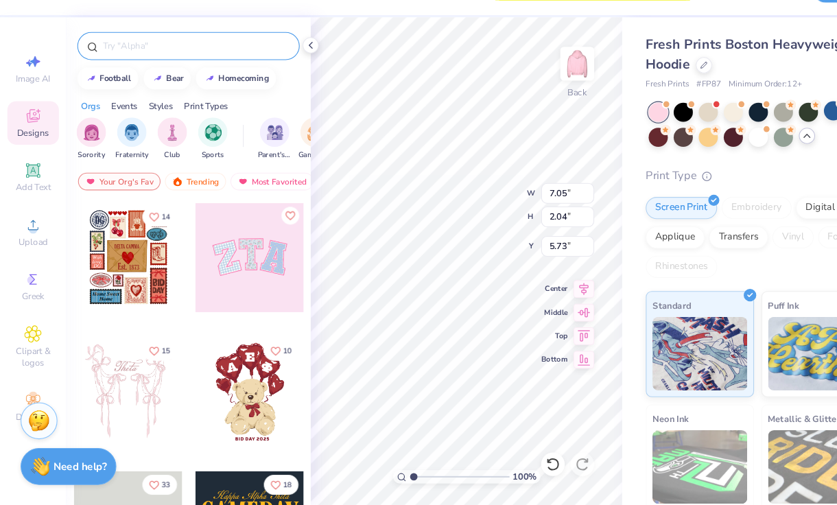
click at [146, 86] on div at bounding box center [175, 77] width 207 height 26
click at [156, 82] on input "text" at bounding box center [183, 77] width 176 height 14
type input "star"
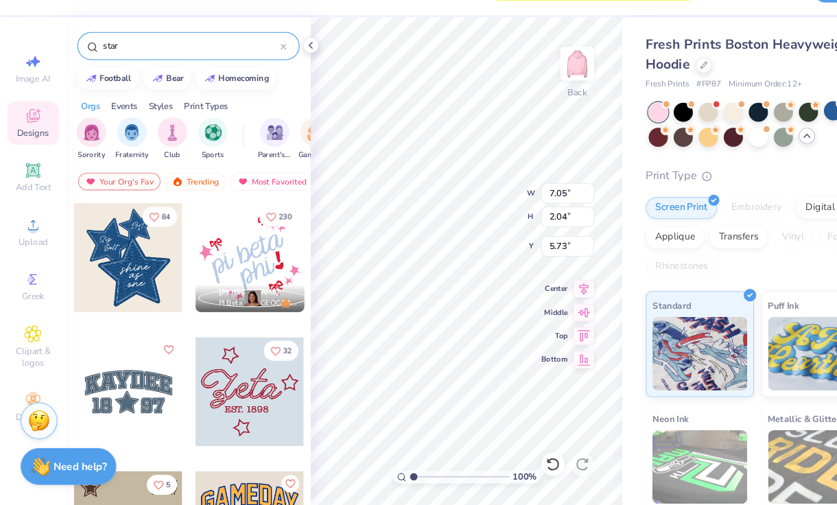
click at [143, 289] on div at bounding box center [120, 274] width 102 height 102
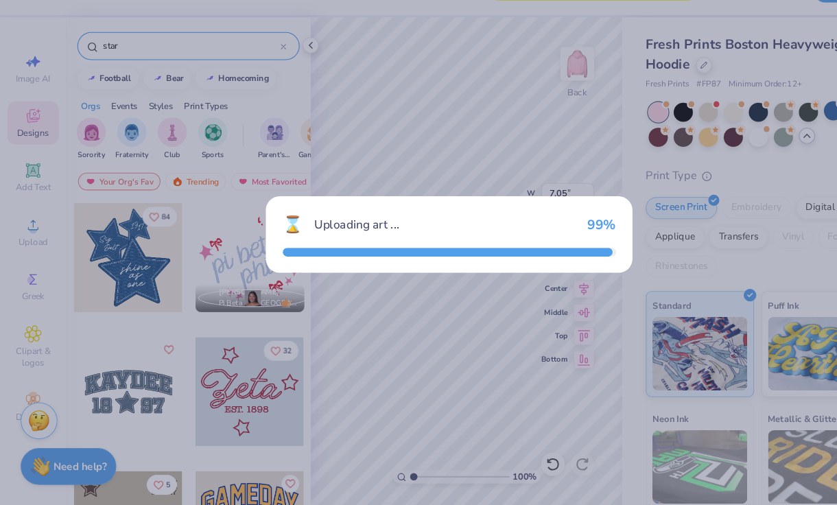
type input "8.53"
type input "9.96"
type input "3.00"
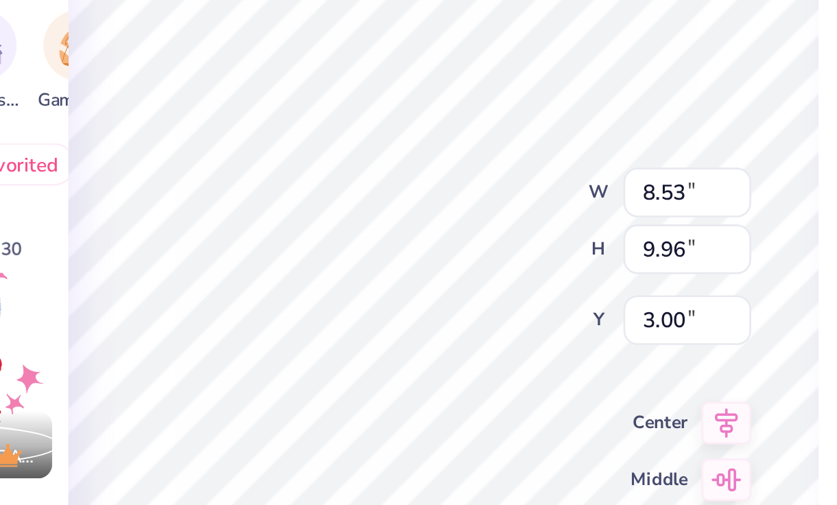
type input "5.92"
type input "6.92"
type input "6.04"
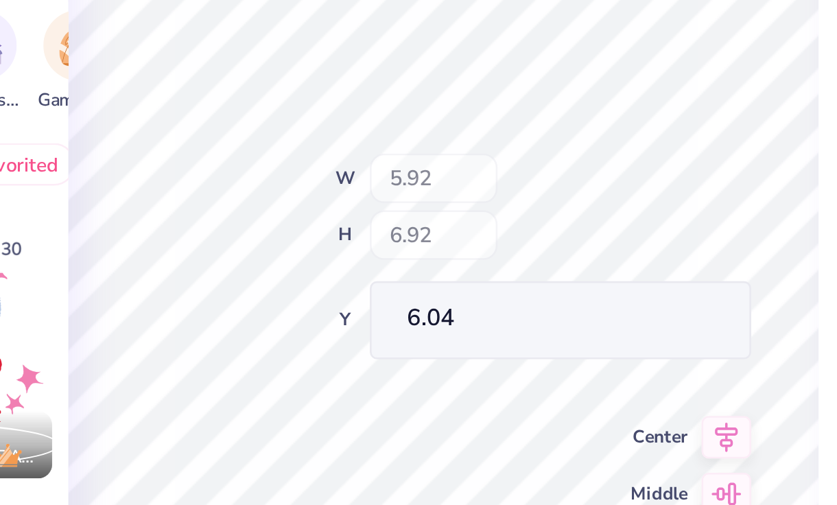
type input "2.23"
type input "2.61"
type input "0.85"
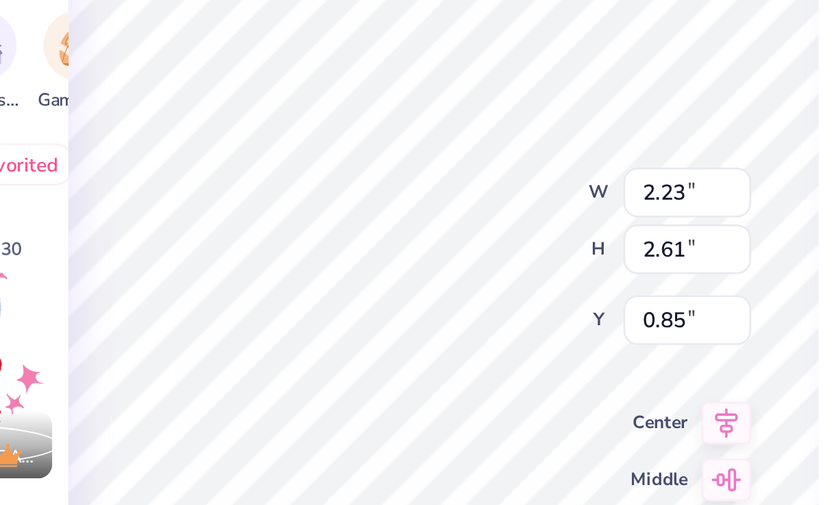
type input "3.00"
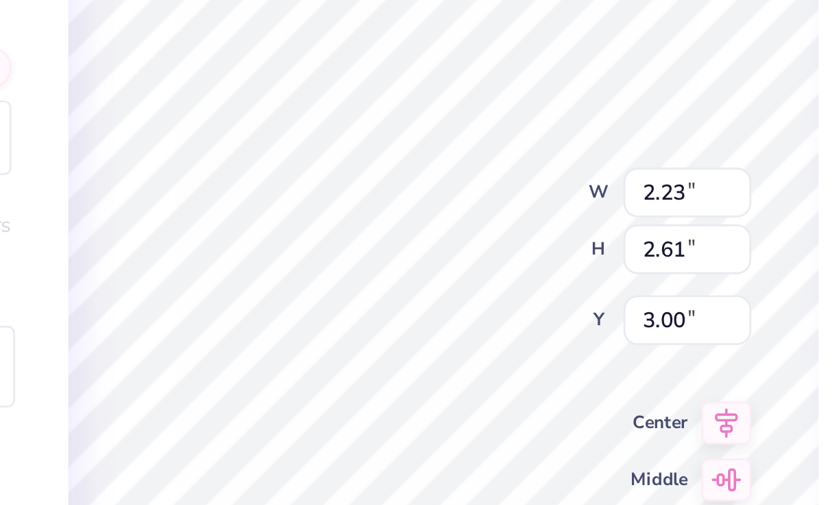
type input "4.02"
type input "4.70"
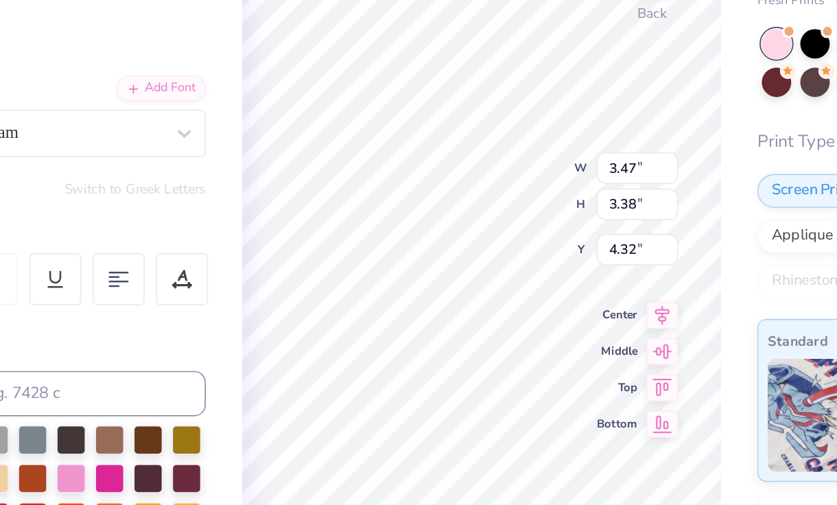
type input "3.39"
type input "3.00"
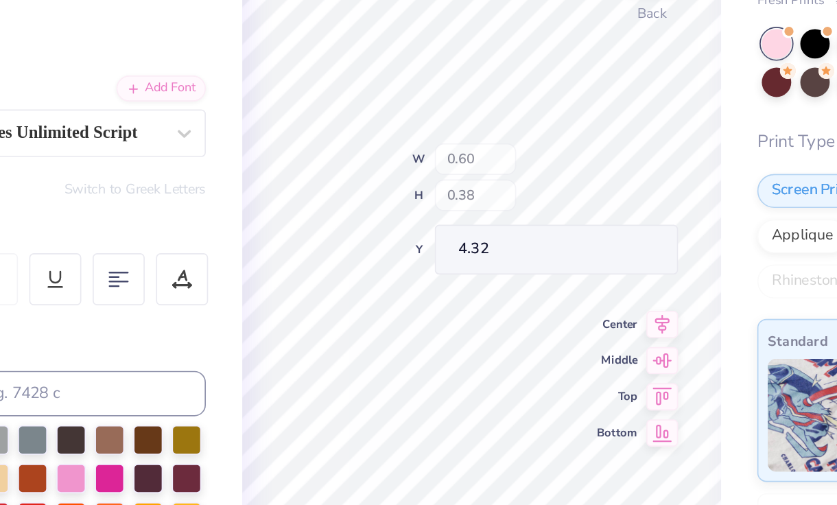
type input "4.32"
type input "4.47"
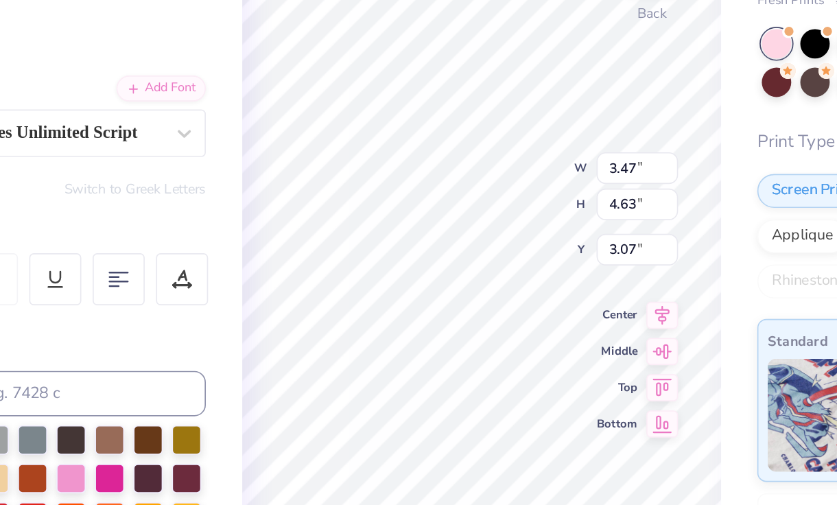
type input "3.42"
type input "4.64"
type input "3.23"
type input "4.70"
type input "6.38"
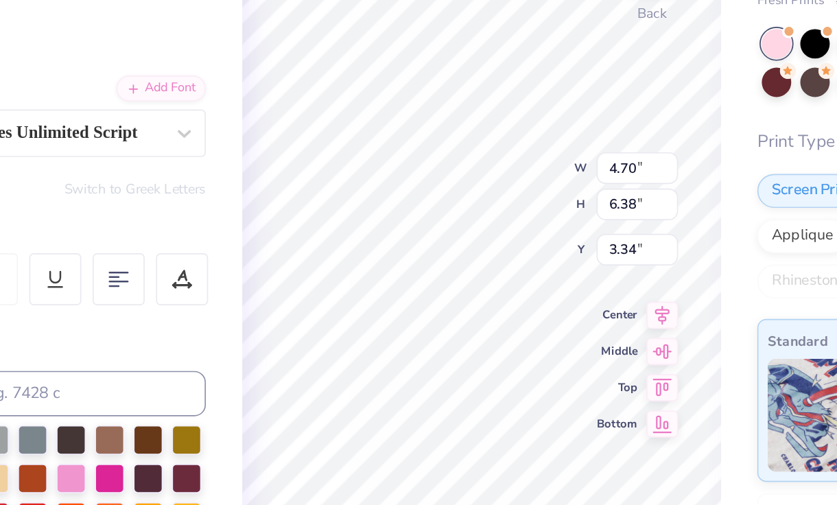
type input "3.34"
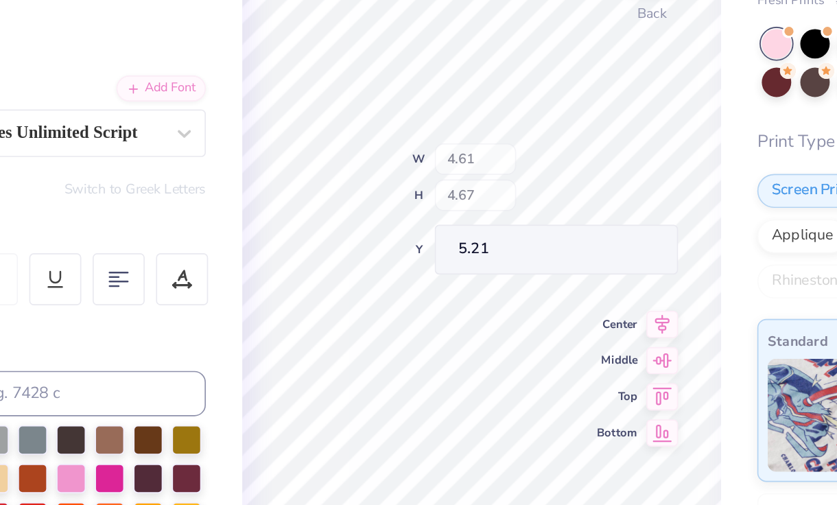
type input "5.21"
type input "0.50"
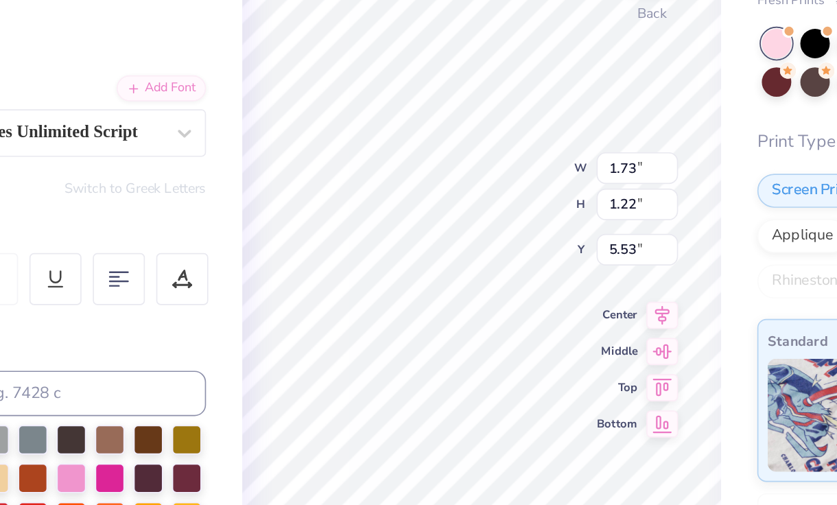
type input "6.14"
type textarea "Sigma"
type input "0.77"
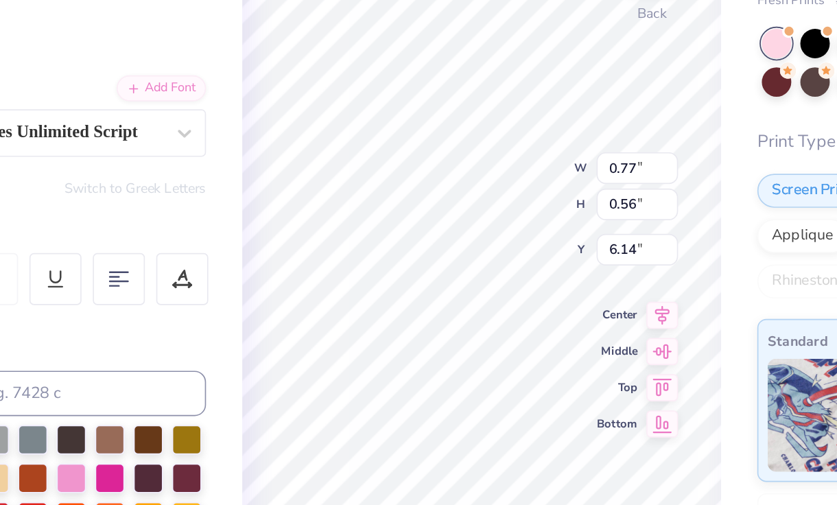
type input "0.56"
type input "4.14"
type input "6.11"
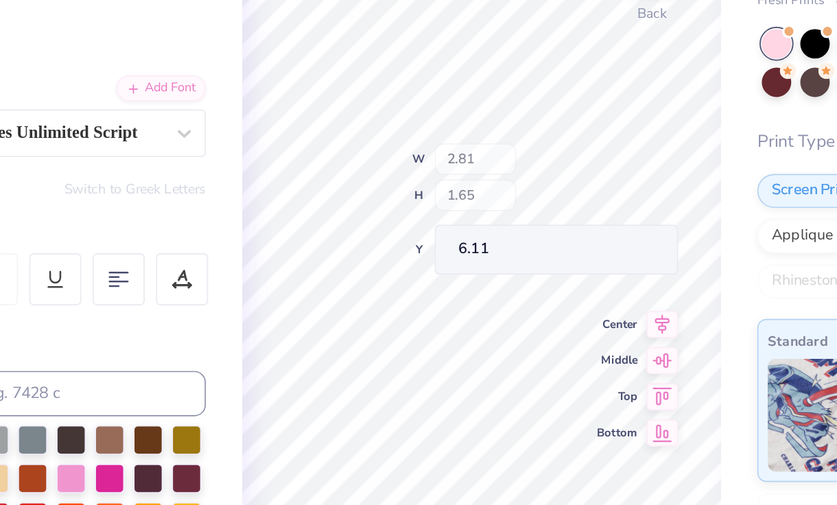
type input "2.81"
type input "1.65"
type input "5.67"
type input "0.77"
type input "0.56"
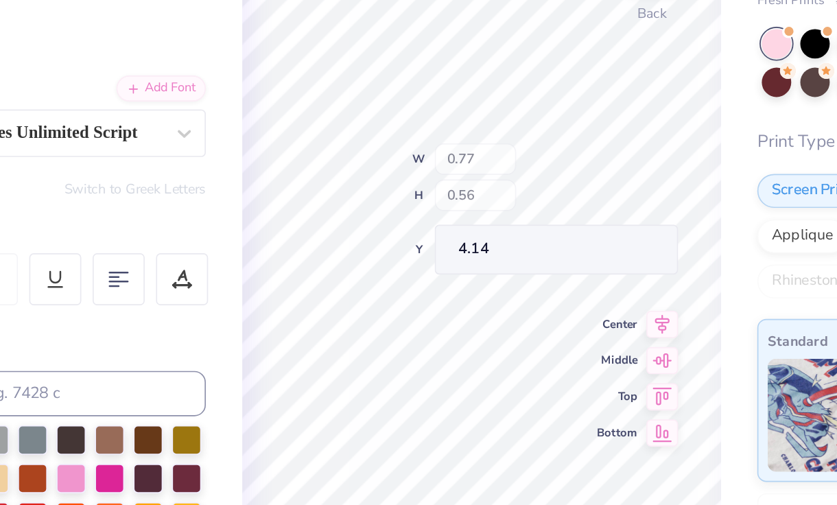
type input "4.14"
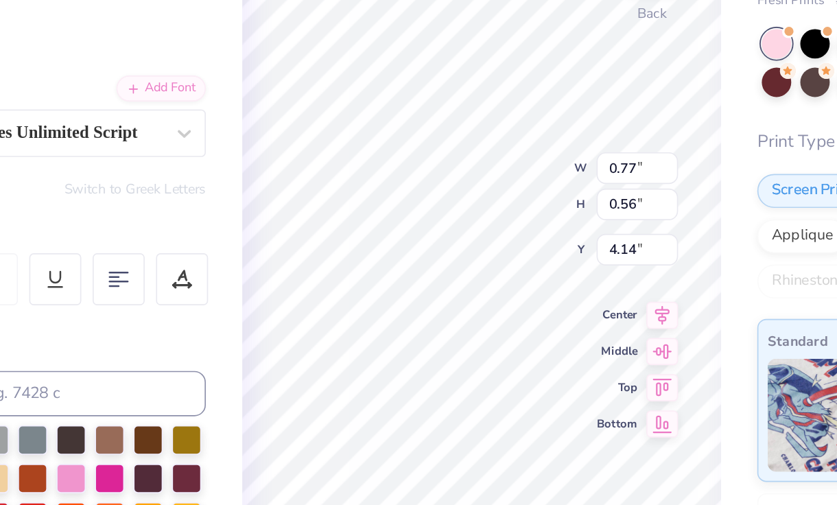
type input "4.61"
type input "4.67"
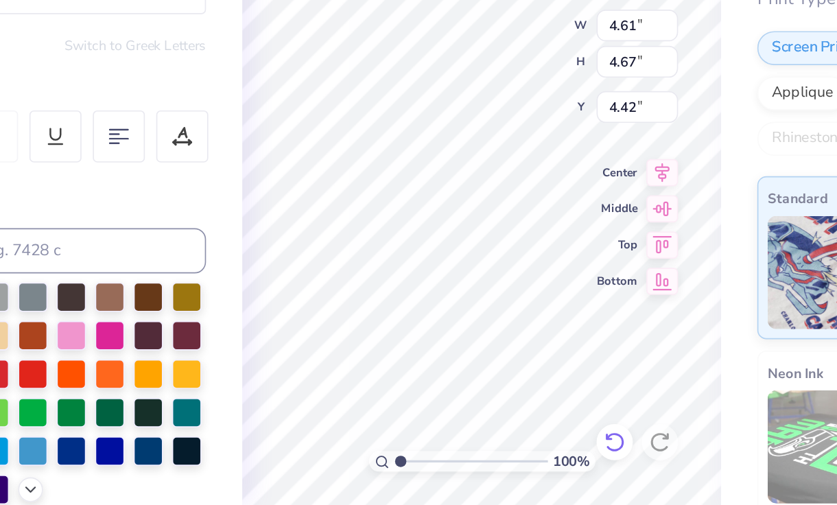
click at [512, 466] on icon at bounding box center [515, 467] width 14 height 14
type input "2.37"
click at [590, 396] on div "Fresh Prints Boston Heavyweight Hoodie Fresh Prints # FP87 Minimum Order: 12 + …" at bounding box center [708, 332] width 257 height 565
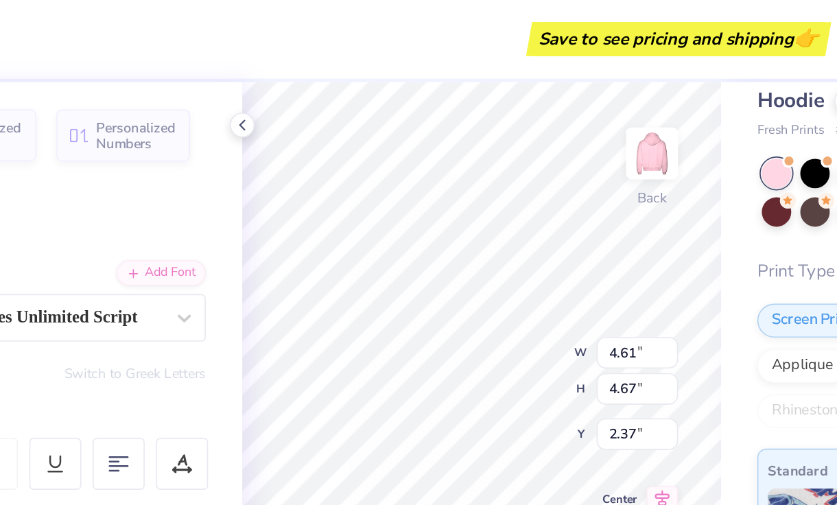
scroll to position [33, 0]
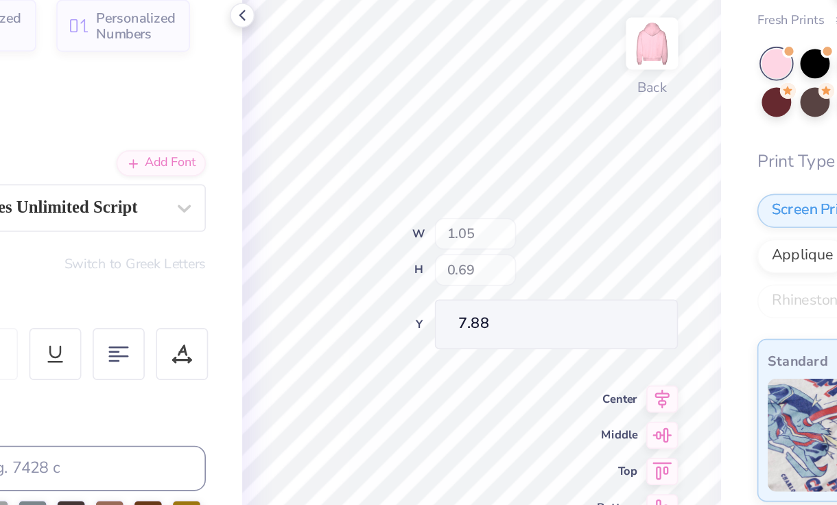
type input "7.88"
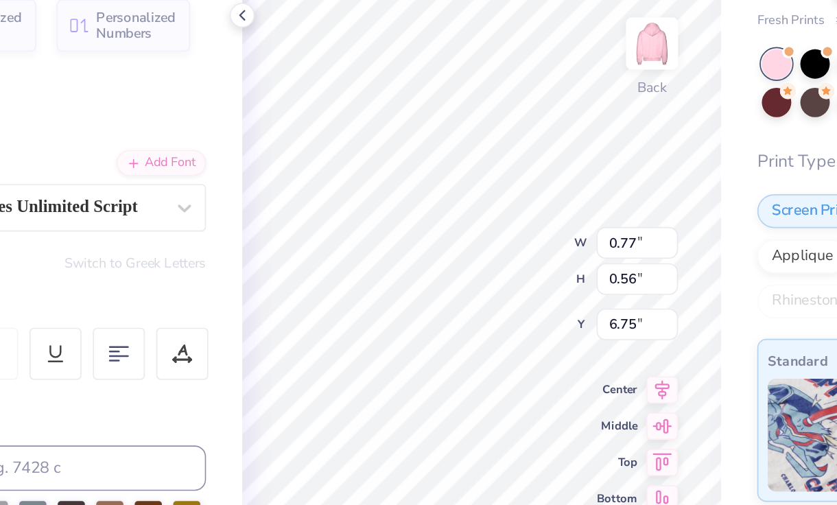
type textarea "Delta"
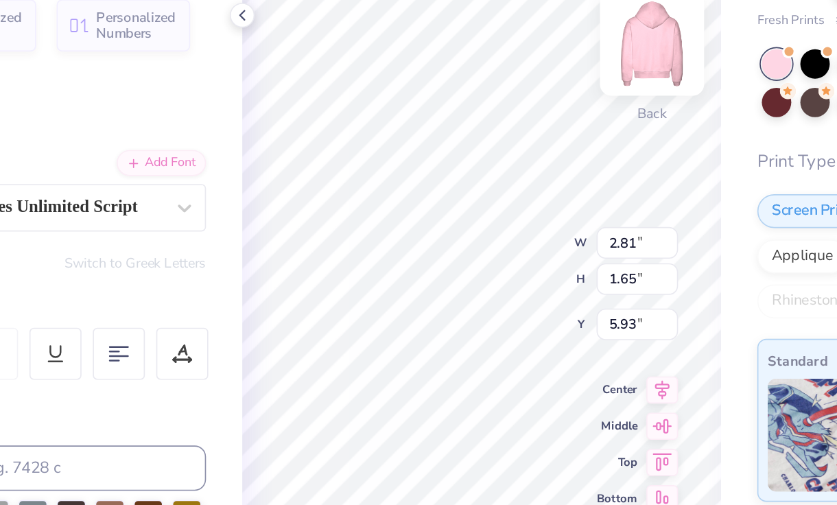
type input "2.81"
type input "1.65"
type input "5.93"
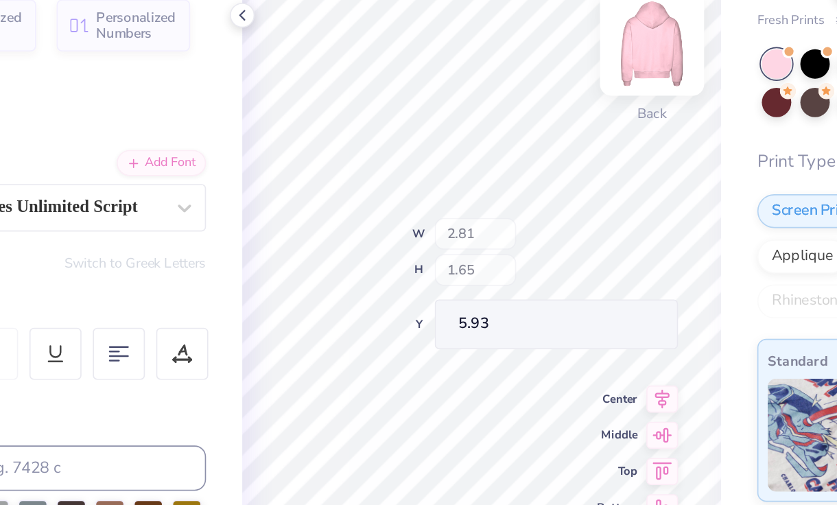
type input "3.32"
type input "1.95"
type input "5.82"
type input "7.25"
type input "2.49"
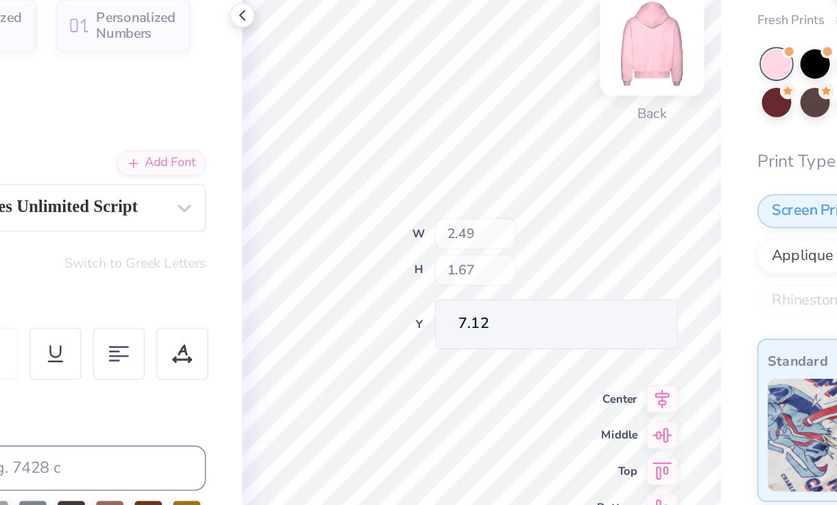
type input "1.67"
type input "7.12"
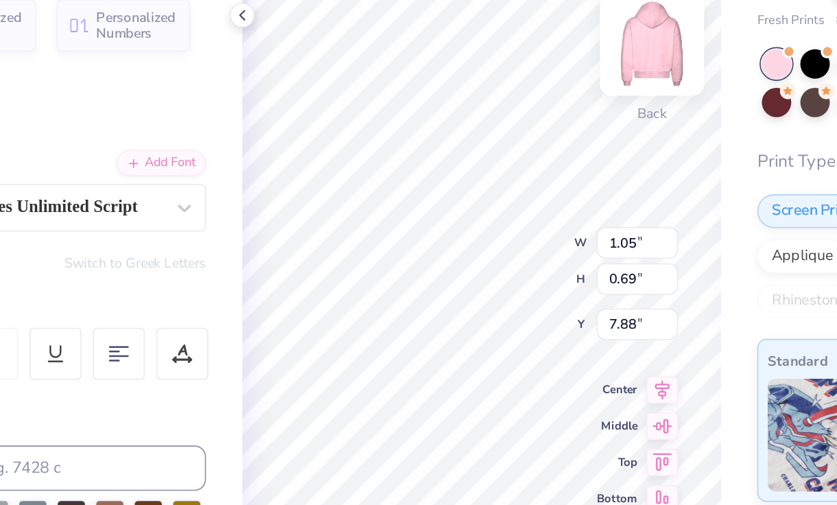
type textarea "Tau"
type input "8.32"
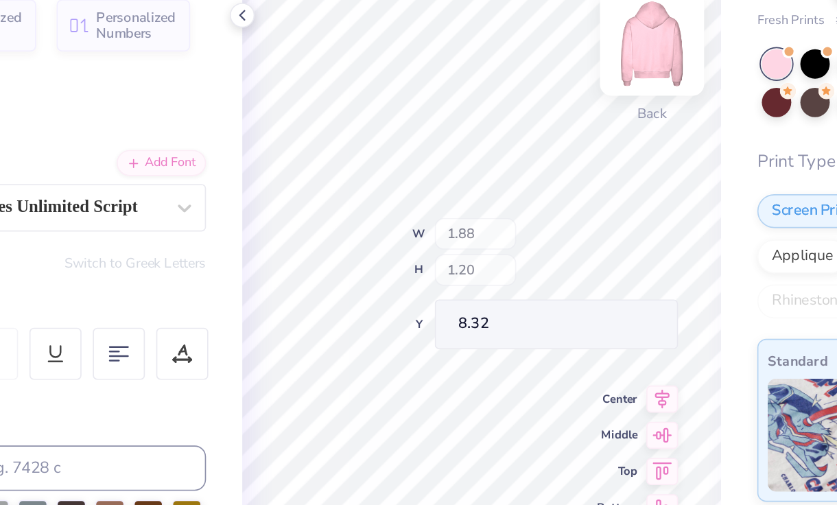
type input "1.88"
type input "1.20"
type input "8.22"
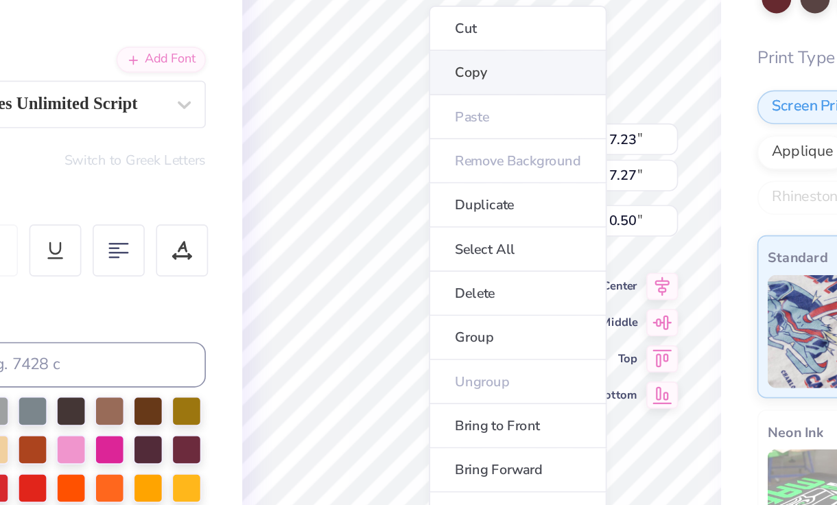
click at [429, 174] on li "Copy" at bounding box center [457, 174] width 108 height 27
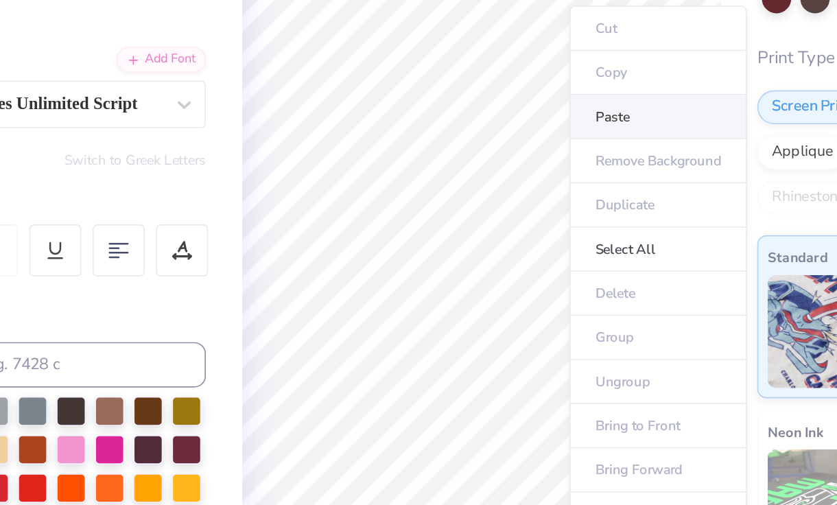
click at [510, 205] on li "Paste" at bounding box center [542, 200] width 108 height 27
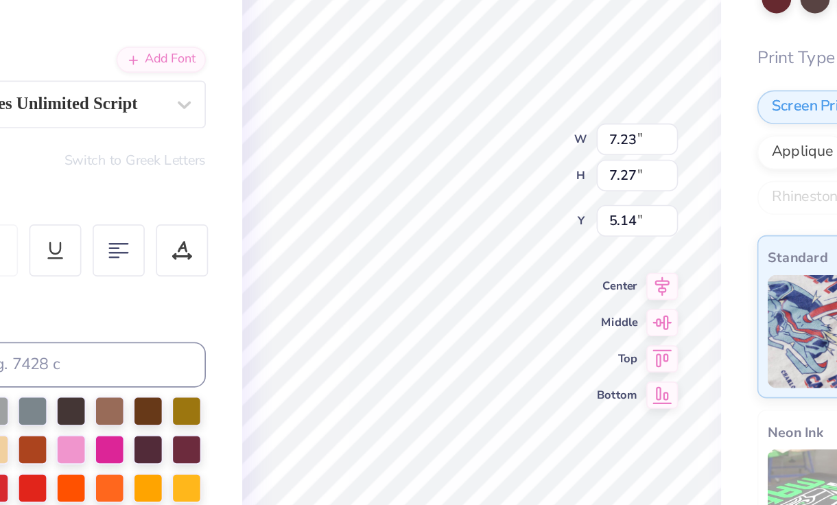
click at [510, 205] on div "100 % Back W 7.23 7.23 " H 7.27 7.27 " Y 5.14 5.14 " Center Middle Top Bottom" at bounding box center [434, 277] width 290 height 455
type input "3.32"
type input "1.95"
type input "10.46"
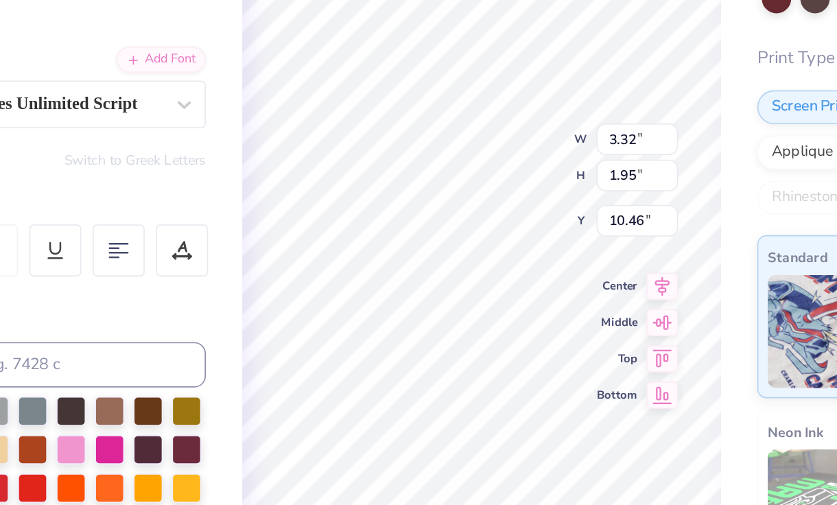
click at [587, 151] on div "Fresh Prints Boston Heavyweight Hoodie Fresh Prints # FP87 Minimum Order: 12 + …" at bounding box center [708, 299] width 257 height 565
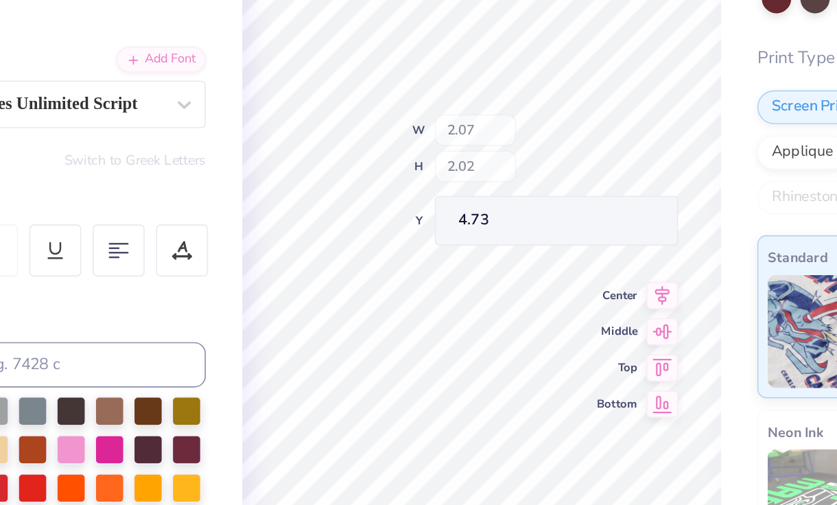
type input "4.73"
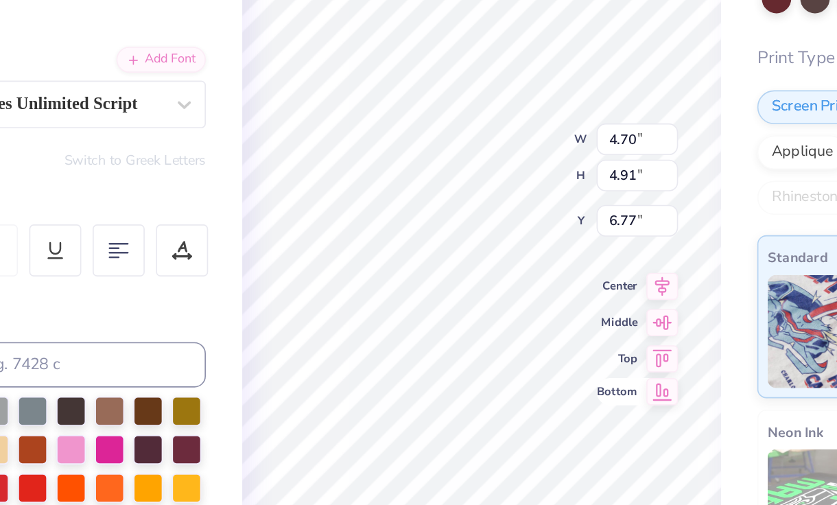
click at [544, 371] on div "100 % Back W 4.70 4.70 " H 4.91 4.91 " Y 6.77 6.77 " Center Middle Top Bottom" at bounding box center [434, 277] width 290 height 455
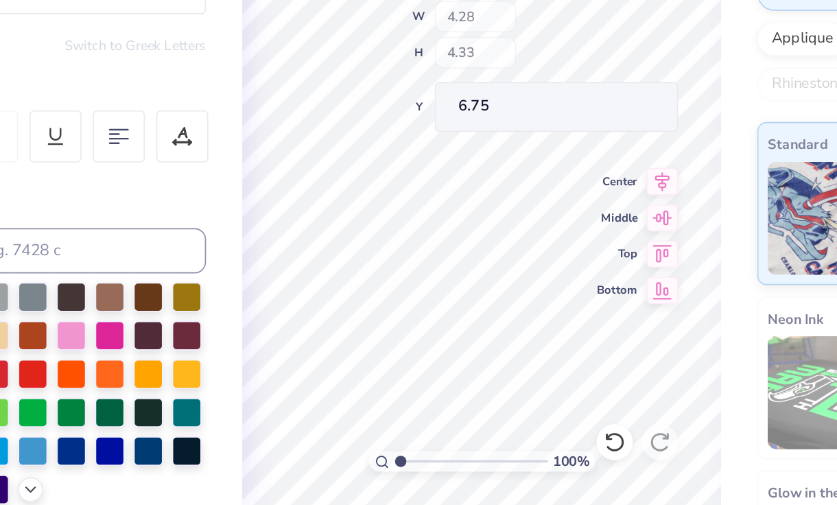
type input "6.75"
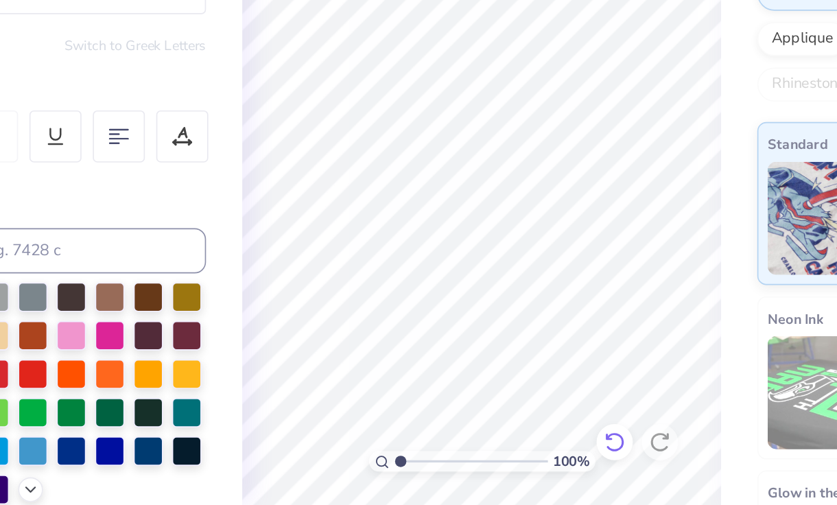
click at [515, 469] on icon at bounding box center [515, 467] width 14 height 14
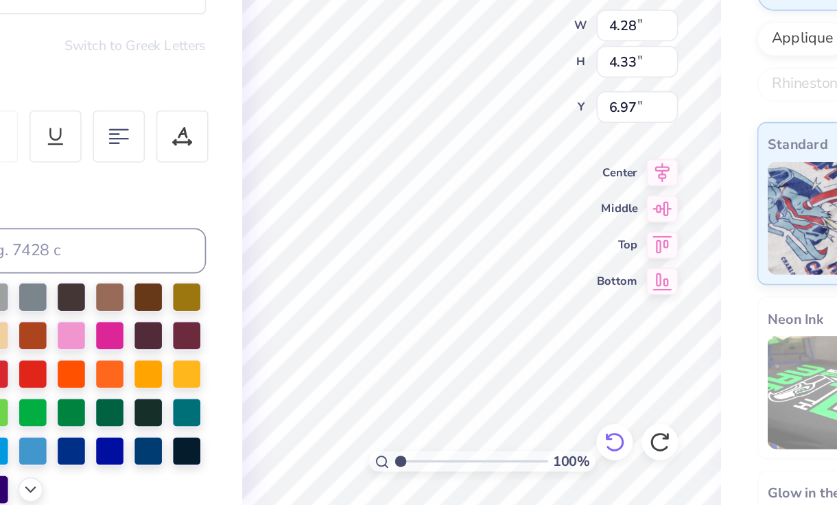
click at [517, 466] on icon at bounding box center [515, 467] width 14 height 14
click at [595, 331] on div "Fresh Prints Boston Heavyweight Hoodie Fresh Prints # FP87 Minimum Order: 12 + …" at bounding box center [708, 299] width 257 height 565
click at [545, 377] on div "100 % Back W 4.70 4.70 " H 6.94 6.94 " Y 4.73 4.73 " Center Middle Top Bottom" at bounding box center [434, 277] width 290 height 455
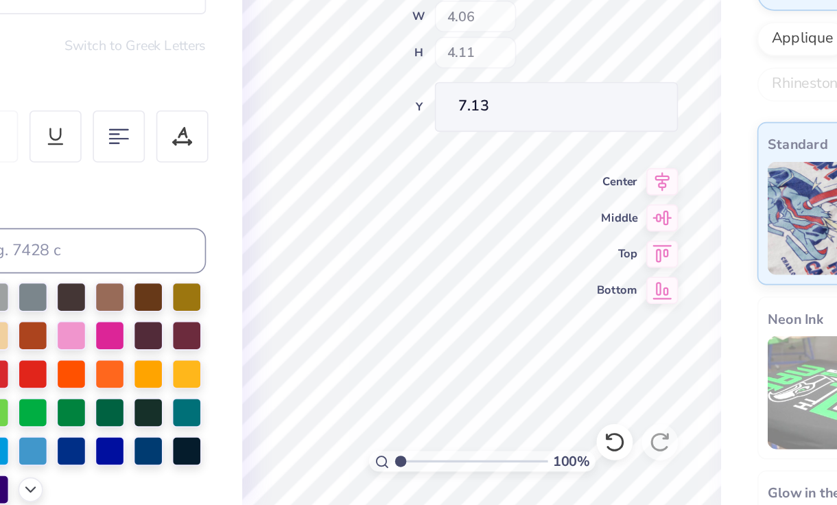
type input "4.06"
type input "4.11"
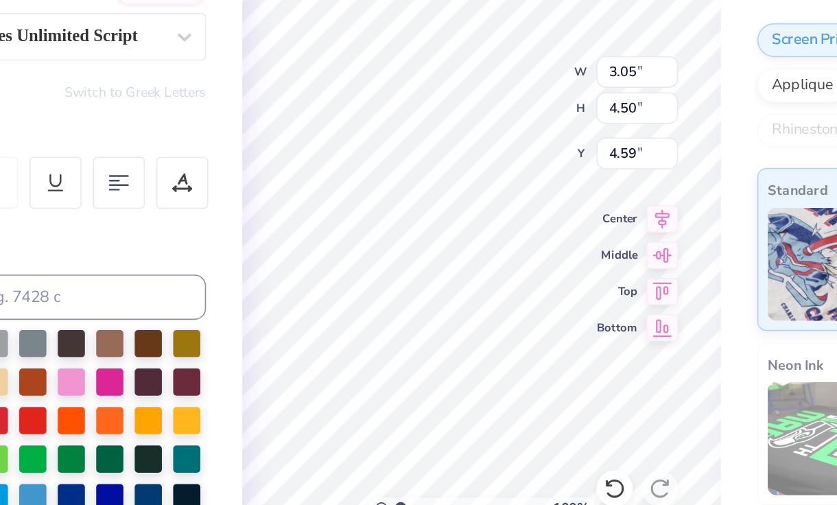
click at [586, 217] on div "Fresh Prints Boston Heavyweight Hoodie Fresh Prints # FP87 Minimum Order: 12 + …" at bounding box center [708, 299] width 257 height 565
click at [583, 204] on div "Fresh Prints Boston Heavyweight Hoodie Fresh Prints # FP87 Minimum Order: 12 + …" at bounding box center [708, 299] width 257 height 565
click at [521, 235] on div "100 % Back W 2.00 2.00 " H 2.02 2.02 " Y 6.91 6.91 " Center Middle Top Bottom" at bounding box center [434, 277] width 290 height 455
click at [591, 230] on div "Fresh Prints Boston Heavyweight Hoodie Fresh Prints # FP87 Minimum Order: 12 + …" at bounding box center [708, 299] width 257 height 565
click at [582, 362] on div "Fresh Prints Boston Heavyweight Hoodie Fresh Prints # FP87 Minimum Order: 12 + …" at bounding box center [708, 299] width 257 height 565
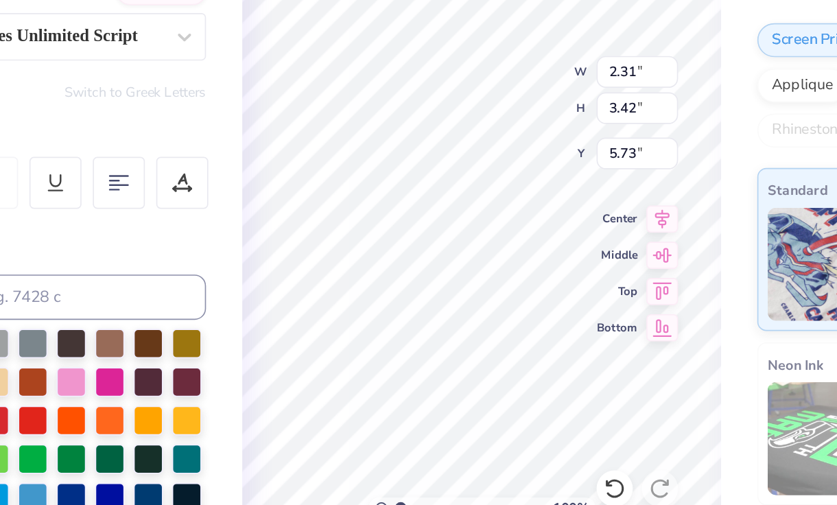
click at [517, 243] on div "100 % Back W 2.31 2.31 " H 3.42 3.42 " Y 5.73 5.73 " Center Middle Top Bottom" at bounding box center [434, 277] width 290 height 455
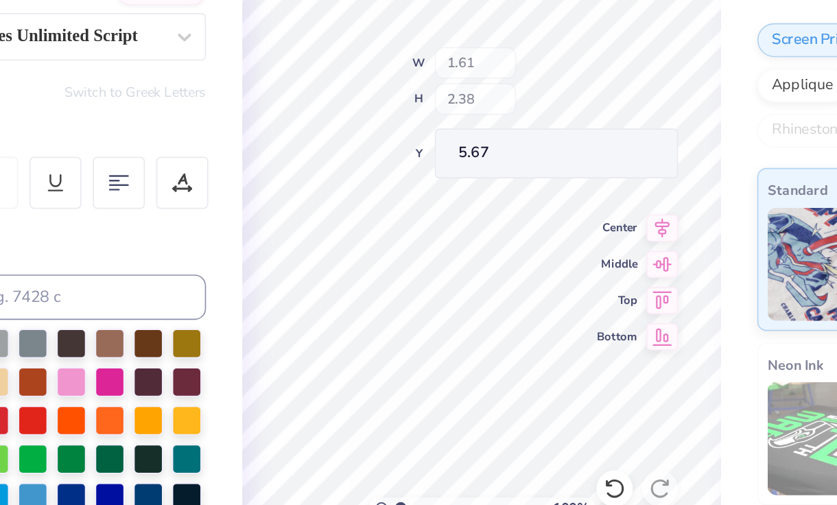
click at [584, 196] on div "Fresh Prints Boston Heavyweight Hoodie Fresh Prints # FP87 Minimum Order: 12 + …" at bounding box center [708, 299] width 257 height 565
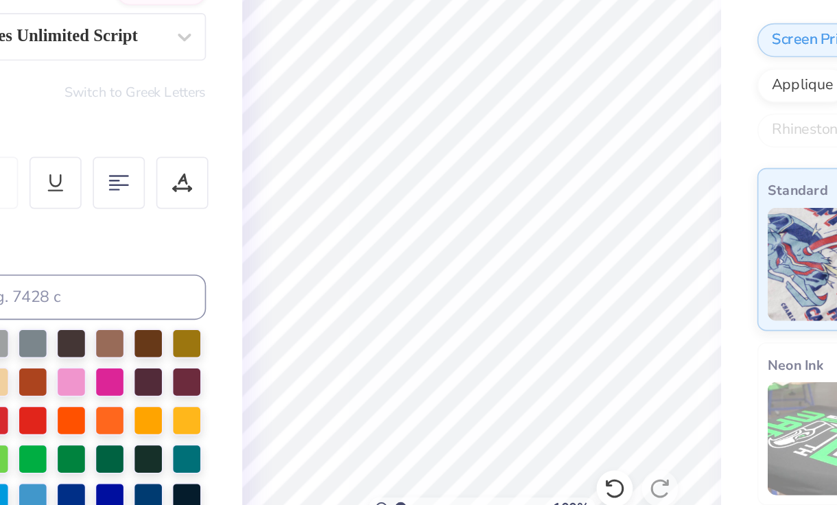
click at [529, 226] on div "100 % Back" at bounding box center [434, 277] width 290 height 455
click at [586, 191] on div "Fresh Prints Boston Heavyweight Hoodie Fresh Prints # FP87 Minimum Order: 12 + …" at bounding box center [708, 299] width 257 height 565
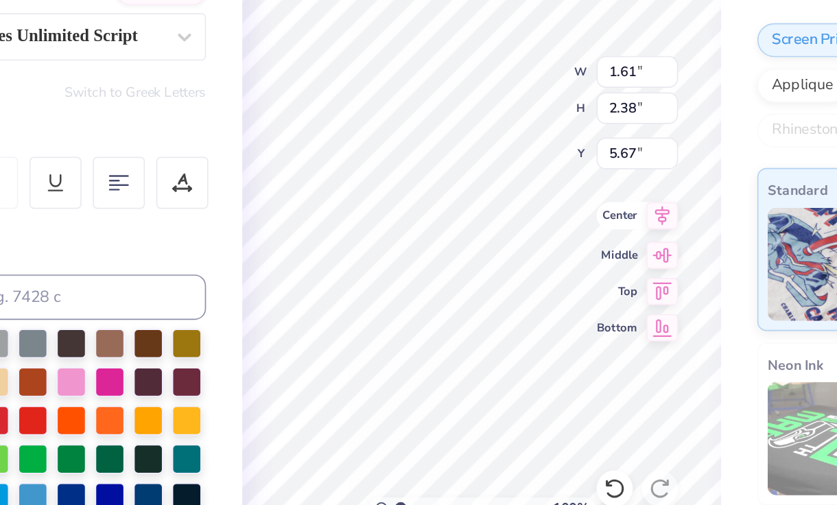
click at [586, 374] on div "Fresh Prints Boston Heavyweight Hoodie Fresh Prints # FP87 Minimum Order: 12 + …" at bounding box center [708, 299] width 257 height 565
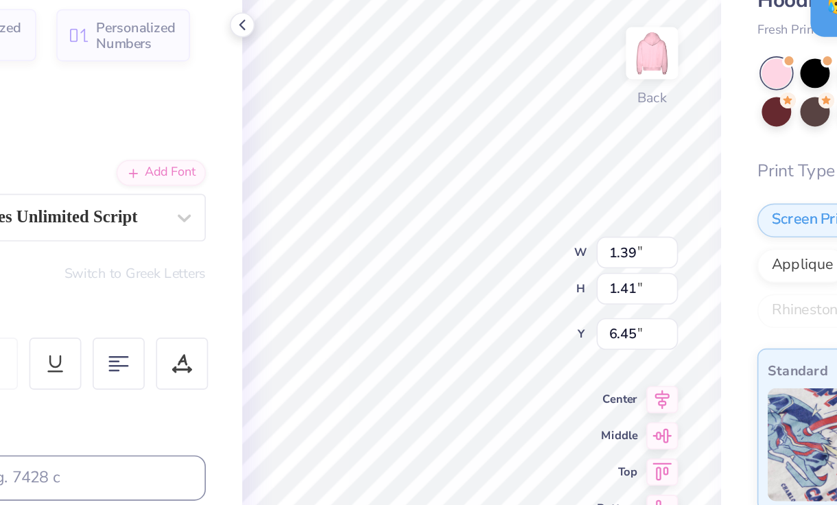
click at [527, 230] on div "100 % Back W 1.39 1.39 " H 1.41 1.41 " Y 6.45 6.45 " Center Middle Top Bottom" at bounding box center [434, 277] width 290 height 455
click at [580, 195] on div "Fresh Prints Boston Heavyweight Hoodie Fresh Prints # FP87 Minimum Order: 12 + …" at bounding box center [708, 299] width 257 height 565
click at [547, 217] on input "1.6" at bounding box center [528, 213] width 49 height 19
click at [547, 217] on input "1.59" at bounding box center [528, 213] width 49 height 19
click at [547, 218] on input "1.58" at bounding box center [528, 213] width 49 height 19
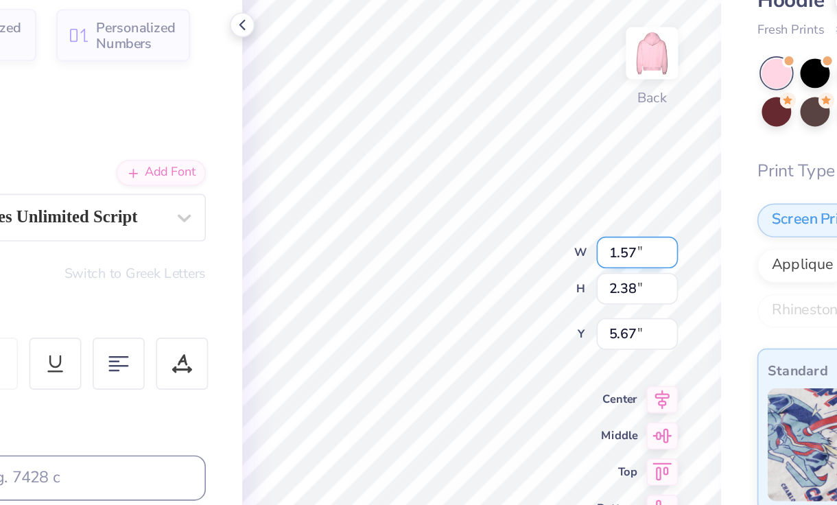
click at [547, 218] on input "1.57" at bounding box center [528, 213] width 49 height 19
click at [547, 218] on input "1.56" at bounding box center [528, 213] width 49 height 19
click at [547, 239] on input "2.37" at bounding box center [528, 235] width 49 height 19
click at [547, 239] on input "2.36" at bounding box center [528, 235] width 49 height 19
click at [547, 239] on input "2.35" at bounding box center [528, 235] width 49 height 19
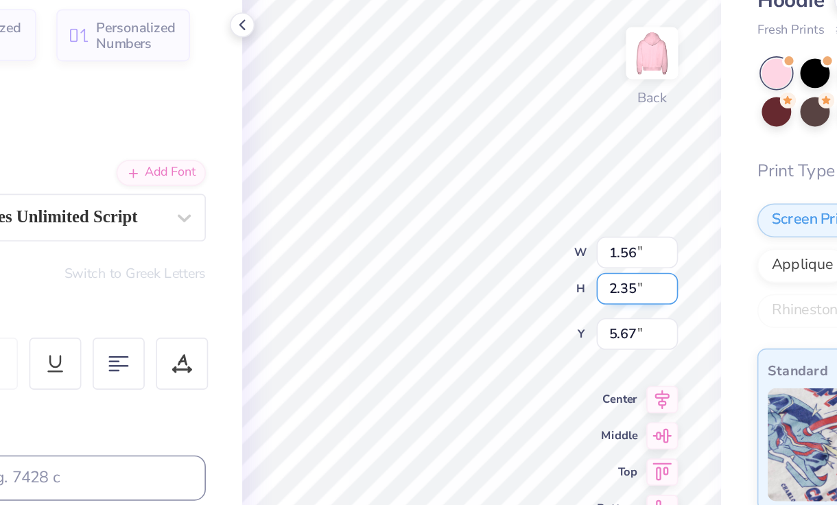
click at [547, 239] on input "2.34" at bounding box center [528, 235] width 49 height 19
click at [547, 239] on input "2.33" at bounding box center [528, 235] width 49 height 19
click at [547, 239] on input "2.32" at bounding box center [528, 235] width 49 height 19
click at [547, 239] on input "2.31" at bounding box center [528, 235] width 49 height 19
click at [547, 265] on input "5.69" at bounding box center [528, 263] width 49 height 19
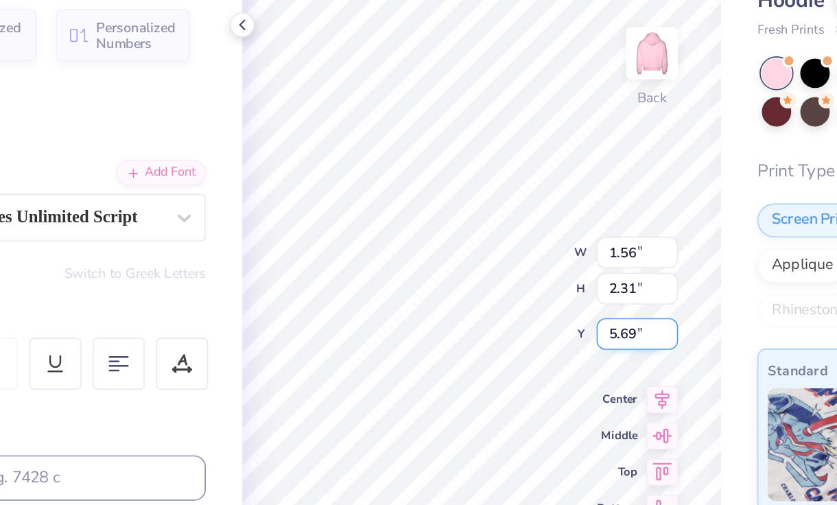
click at [547, 265] on input "5.68" at bounding box center [528, 263] width 49 height 19
click at [547, 265] on input "5.67" at bounding box center [528, 263] width 49 height 19
click at [547, 265] on input "5.66" at bounding box center [528, 263] width 49 height 19
click at [547, 265] on input "5.65" at bounding box center [528, 263] width 49 height 19
click at [547, 265] on input "5.64" at bounding box center [528, 263] width 49 height 19
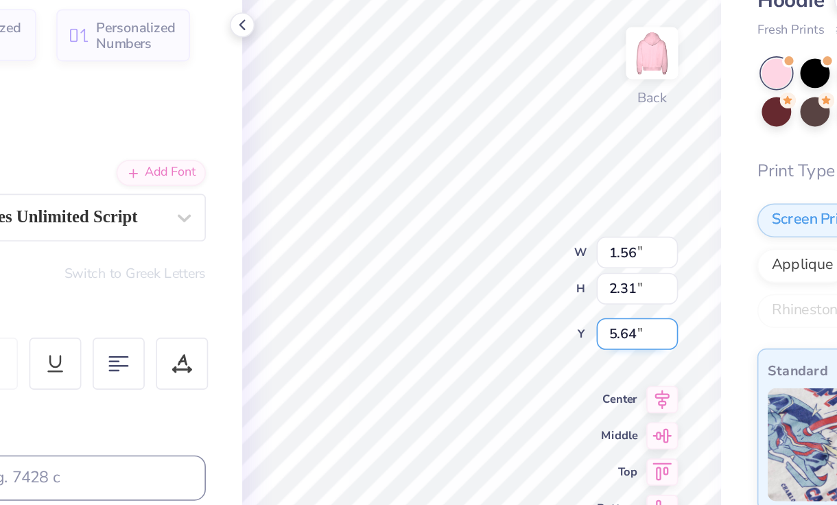
click at [547, 265] on input "5.63" at bounding box center [528, 263] width 49 height 19
click at [547, 265] on input "5.62" at bounding box center [528, 263] width 49 height 19
click at [582, 180] on div "Fresh Prints Boston Heavyweight Hoodie Fresh Prints # FP87 Minimum Order: 12 + …" at bounding box center [708, 299] width 257 height 565
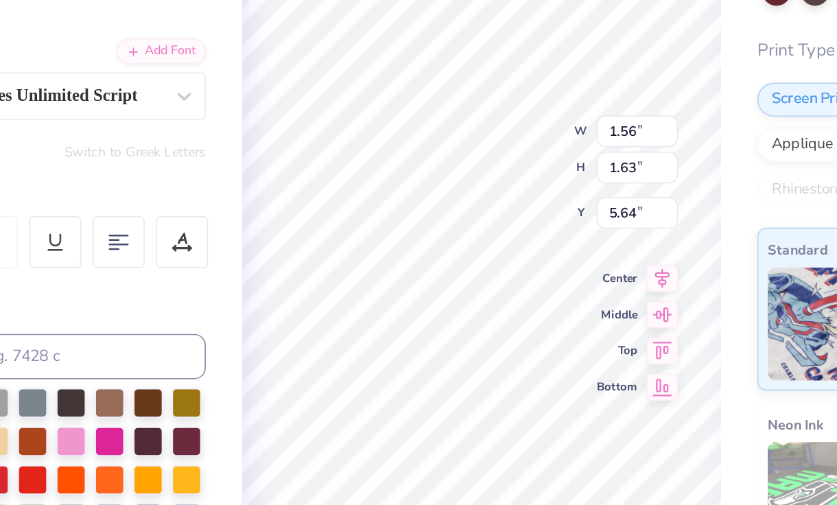
click at [582, 211] on div "Fresh Prints Boston Heavyweight Hoodie Fresh Prints # FP87 Minimum Order: 12 + …" at bounding box center [708, 299] width 257 height 565
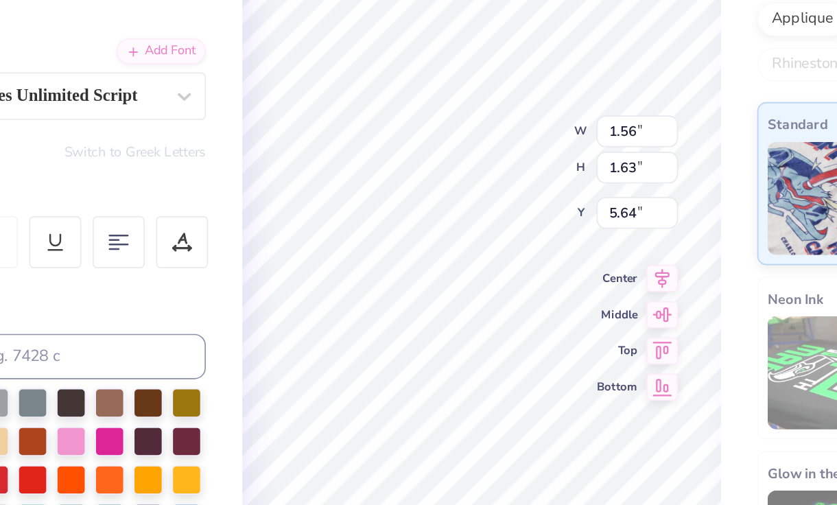
scroll to position [110, 0]
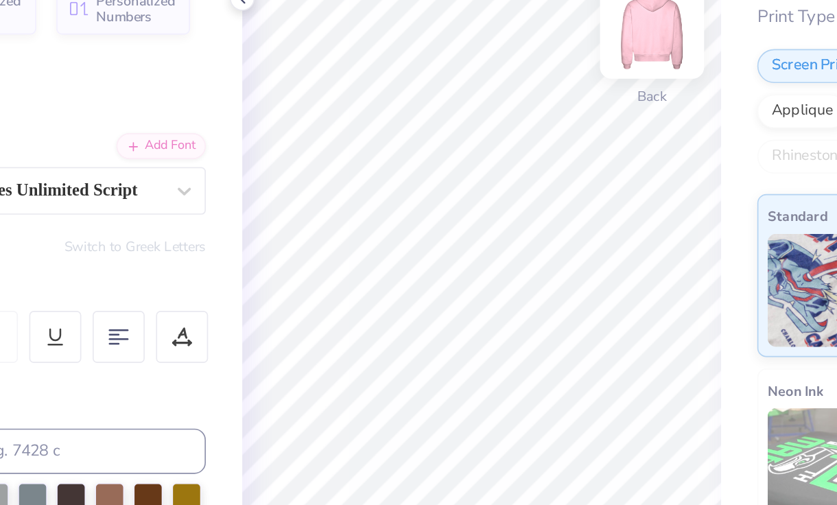
click at [545, 85] on img at bounding box center [537, 93] width 55 height 55
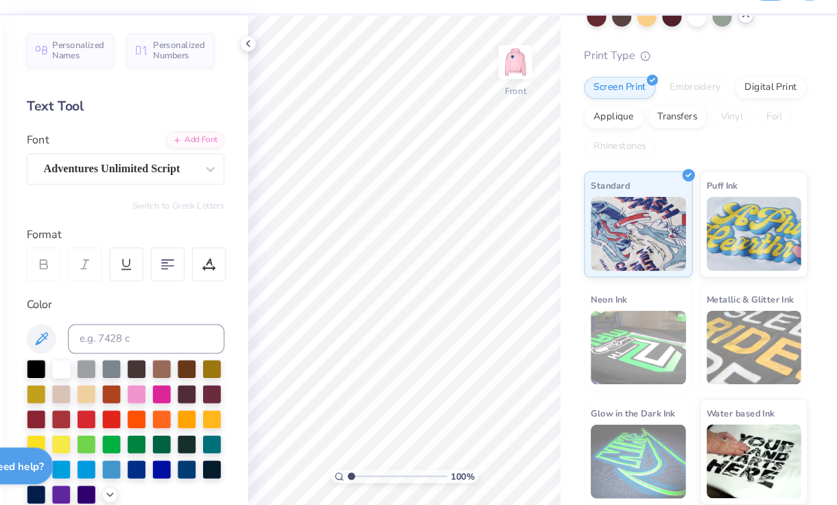
scroll to position [2, 0]
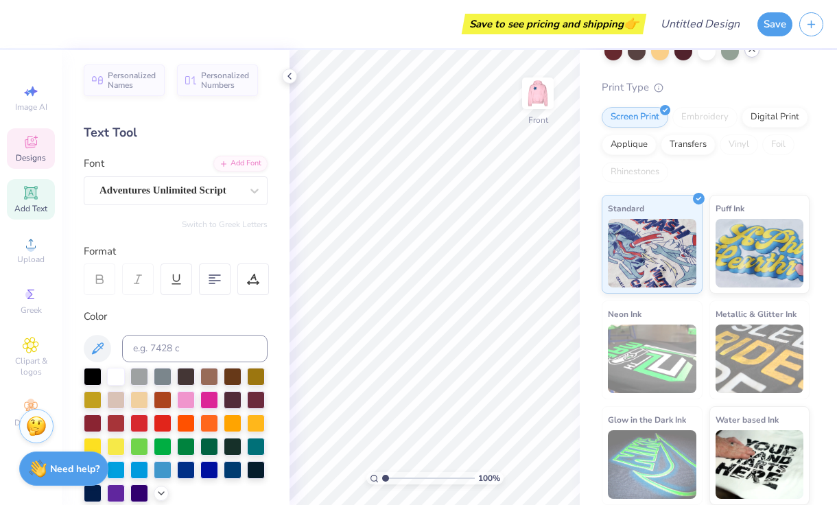
click at [29, 141] on icon at bounding box center [31, 142] width 16 height 16
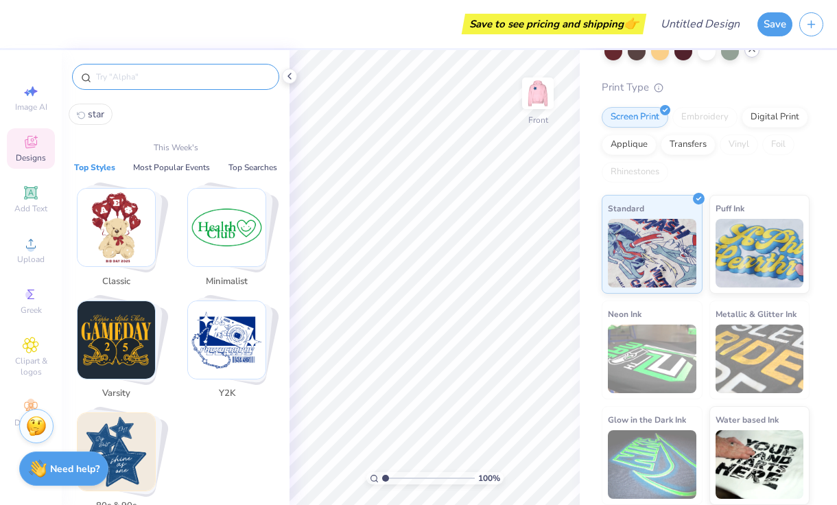
click at [131, 82] on input "text" at bounding box center [183, 77] width 176 height 14
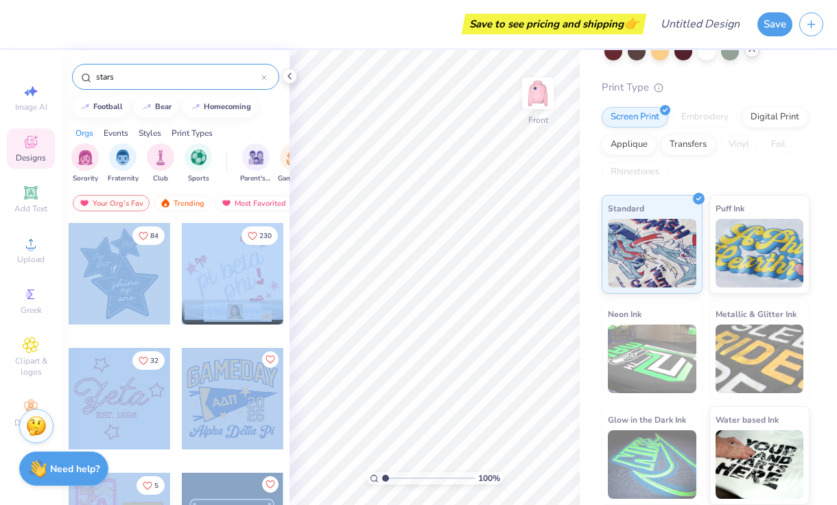
click at [403, 300] on div "Save to see pricing and shipping 👉 Design Title Save Image AI Designs Add Text …" at bounding box center [418, 252] width 837 height 505
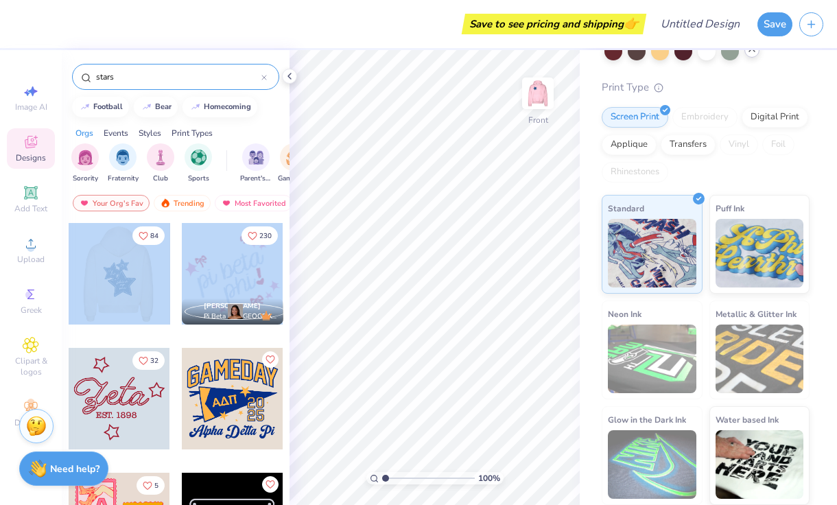
drag, startPoint x: 115, startPoint y: 281, endPoint x: 222, endPoint y: 280, distance: 107.0
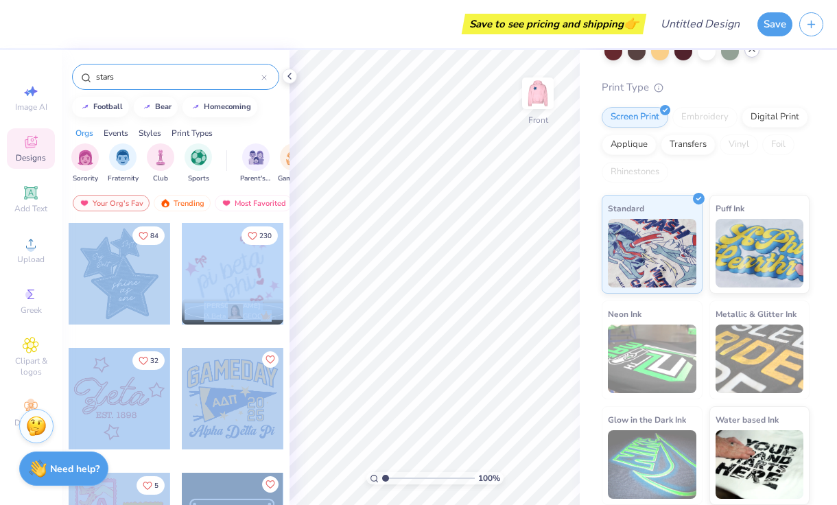
click at [436, 275] on div "Save to see pricing and shipping 👉 Design Title Save Image AI Designs Add Text …" at bounding box center [418, 252] width 837 height 505
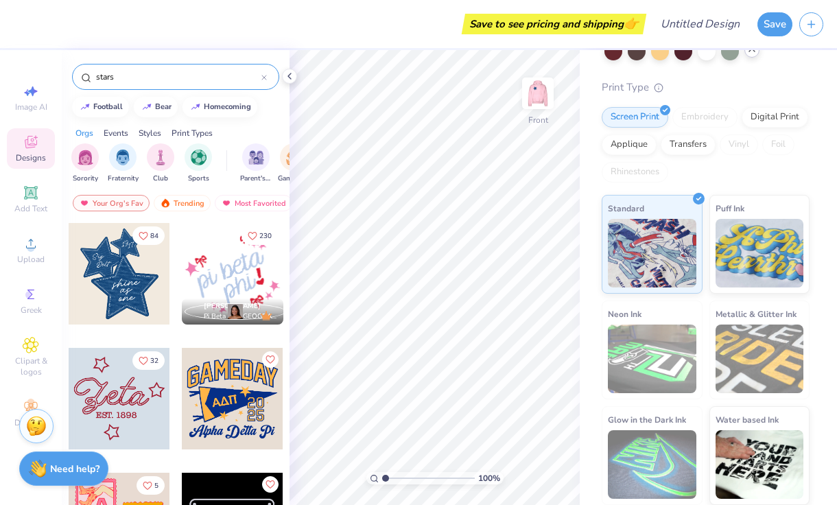
click at [273, 117] on div "stars football bear homecoming Orgs Events Styles Print Types Sorority Fraterni…" at bounding box center [176, 303] width 228 height 506
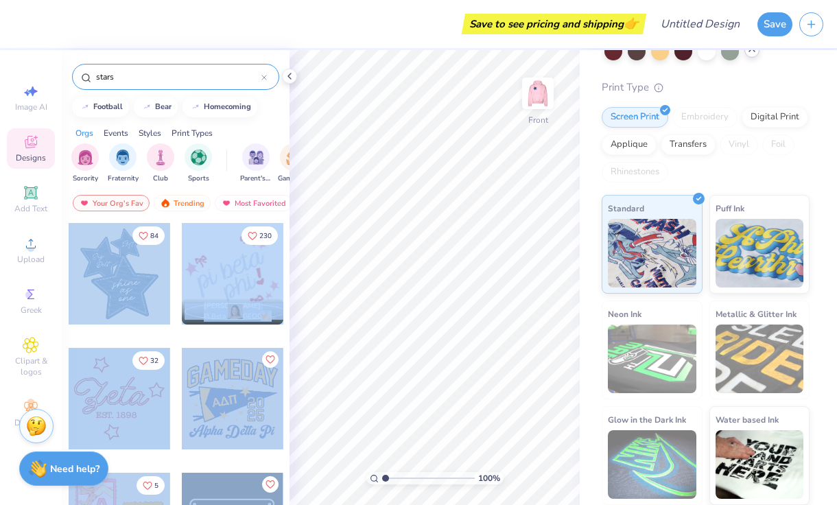
click at [414, 254] on div "Save to see pricing and shipping 👉 Design Title Save Image AI Designs Add Text …" at bounding box center [418, 252] width 837 height 505
click at [329, 285] on div "Save to see pricing and shipping 👉 Design Title Save Image AI Designs Add Text …" at bounding box center [418, 252] width 837 height 505
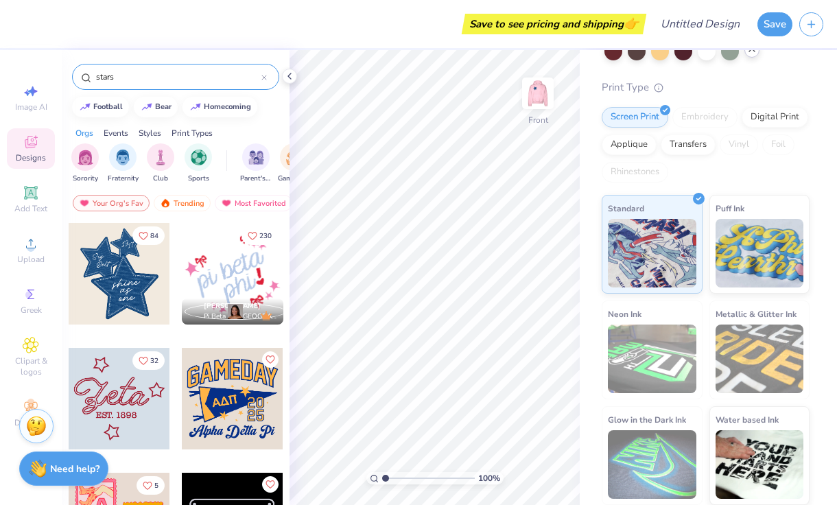
click at [123, 251] on div at bounding box center [120, 274] width 102 height 102
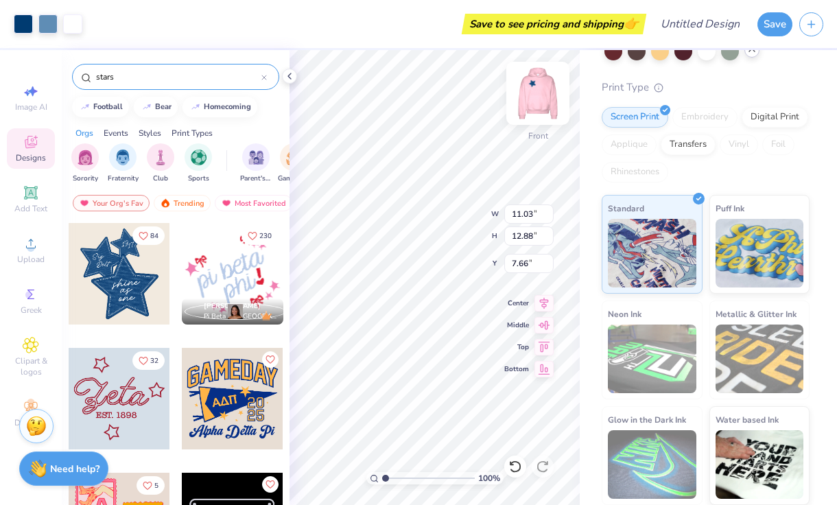
click at [533, 106] on img at bounding box center [537, 93] width 55 height 55
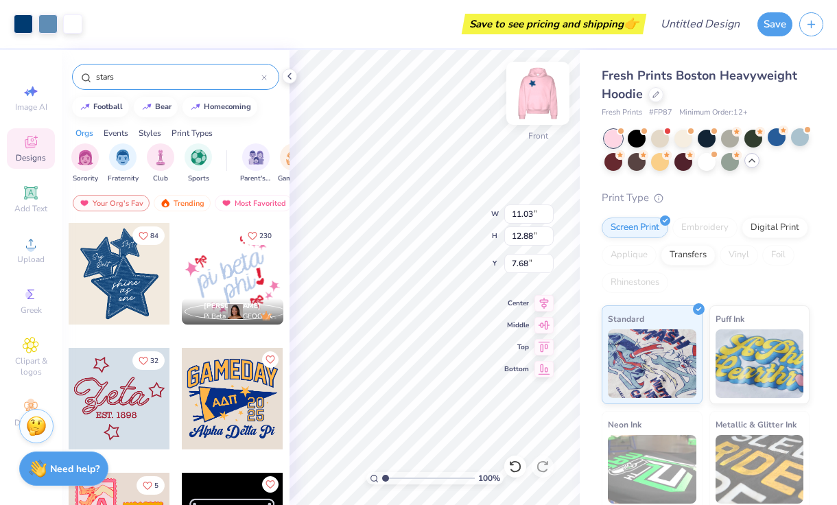
click at [540, 117] on img at bounding box center [537, 93] width 55 height 55
click at [532, 106] on img at bounding box center [537, 93] width 55 height 55
click at [541, 88] on img at bounding box center [537, 93] width 55 height 55
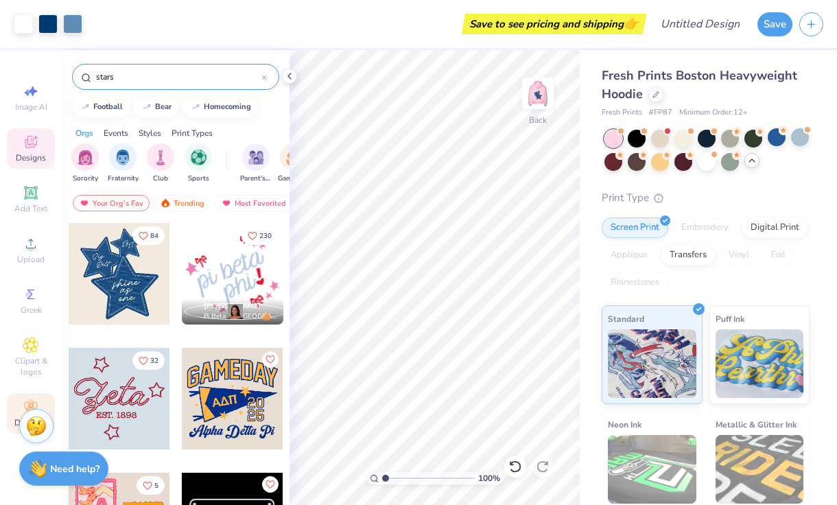
click at [36, 401] on icon at bounding box center [31, 407] width 16 height 16
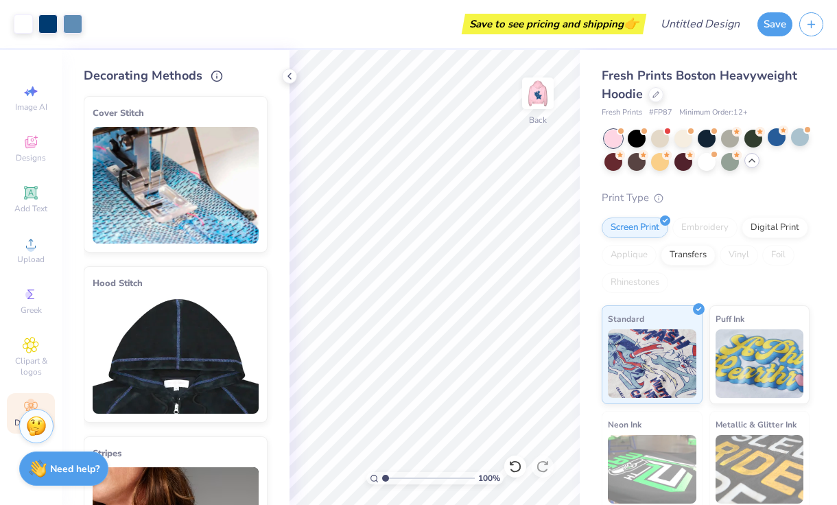
click at [157, 321] on img at bounding box center [176, 355] width 166 height 117
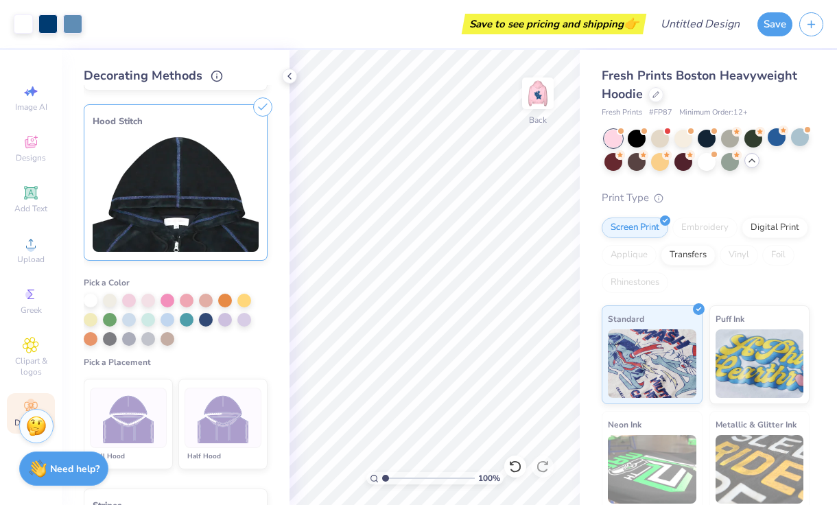
scroll to position [183, 0]
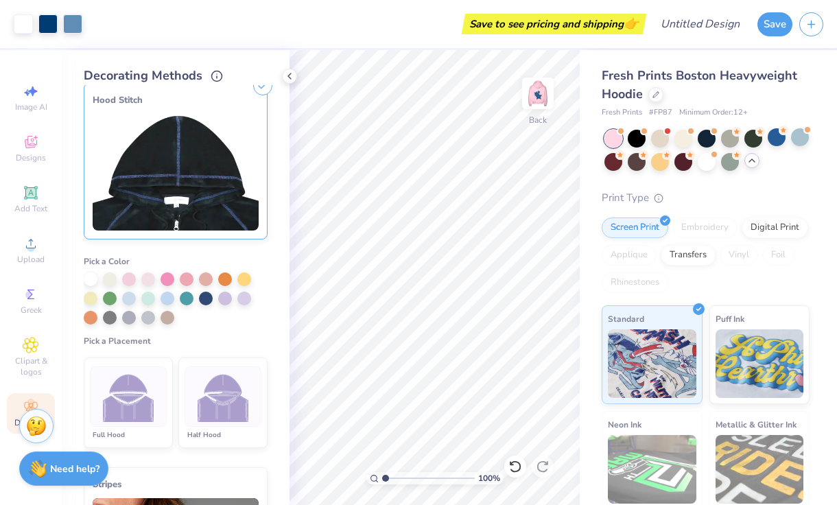
click at [217, 395] on img at bounding box center [223, 396] width 51 height 51
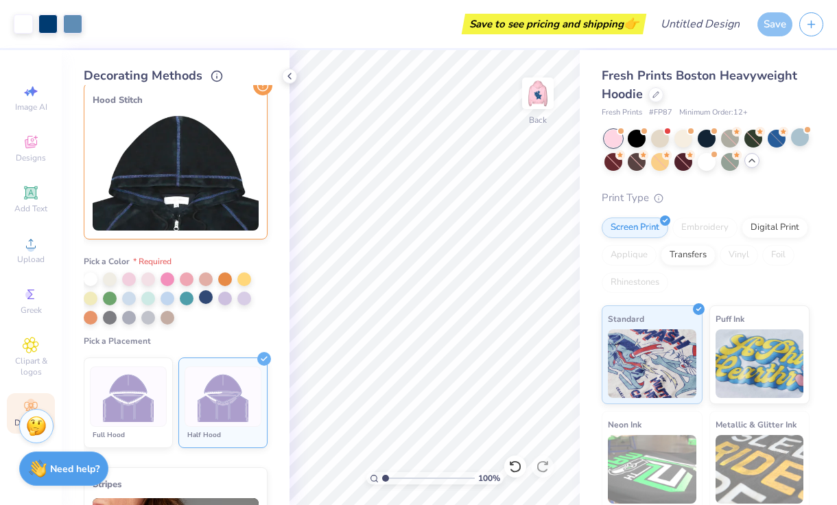
click at [209, 296] on div at bounding box center [206, 297] width 14 height 14
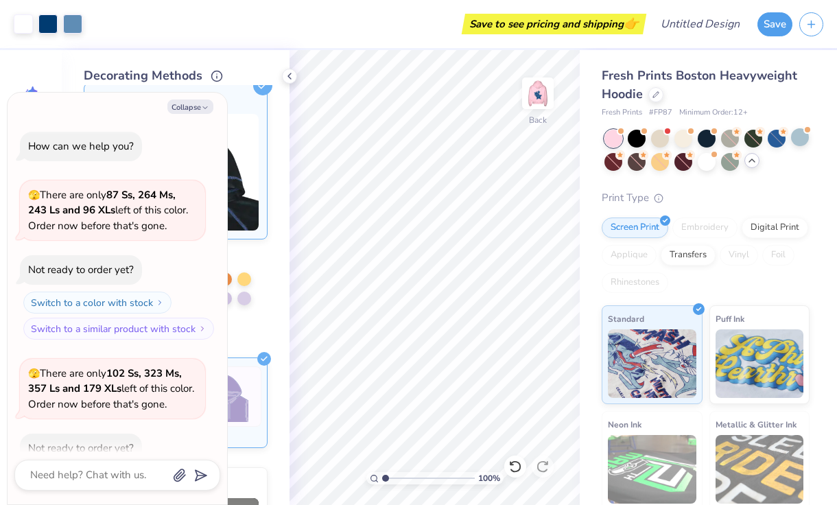
scroll to position [713, 0]
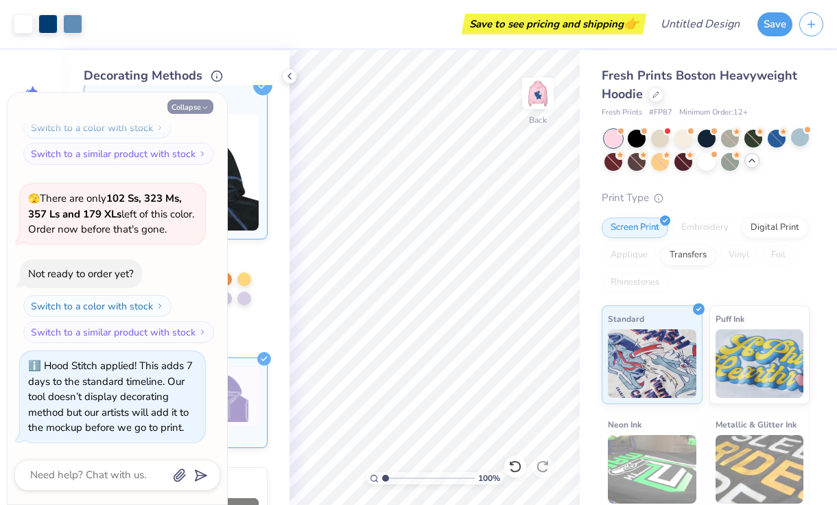
click at [200, 113] on button "Collapse" at bounding box center [190, 106] width 46 height 14
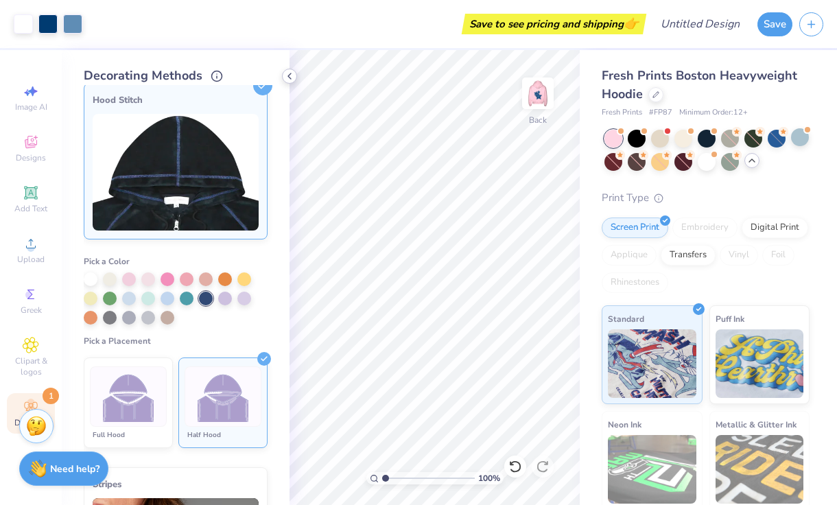
click at [293, 72] on icon at bounding box center [289, 76] width 11 height 11
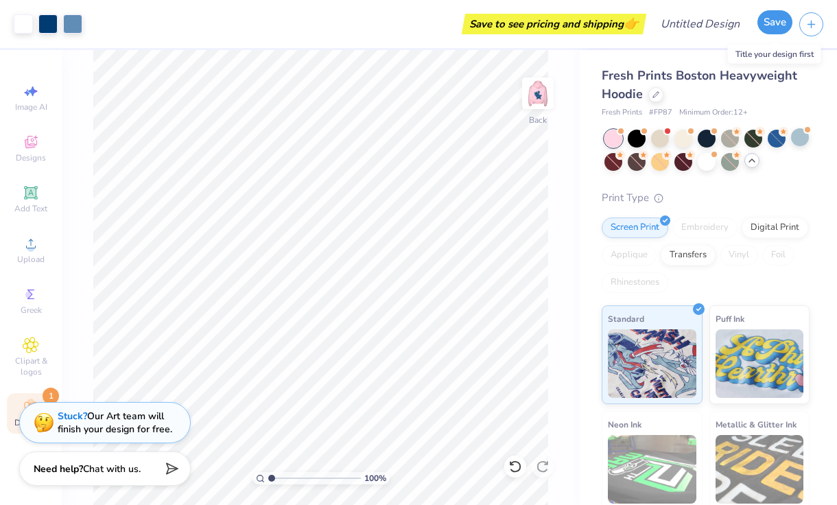
click at [748, 27] on button "Save" at bounding box center [774, 22] width 35 height 24
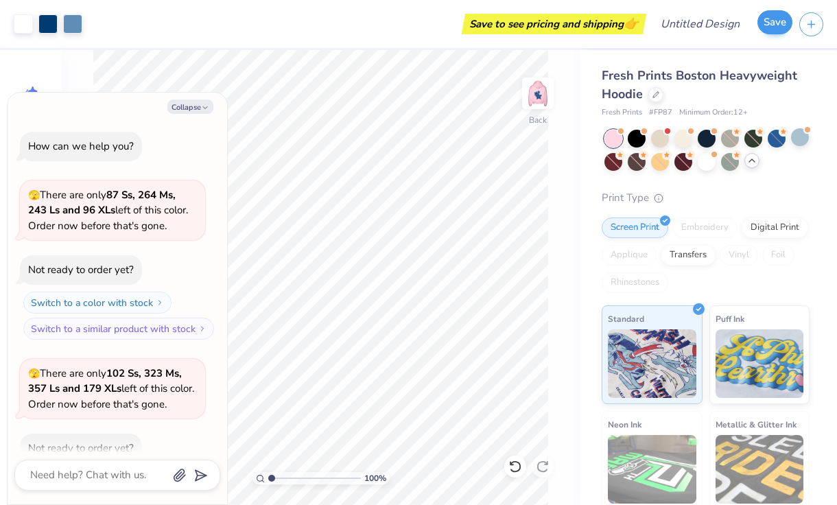
scroll to position [751, 0]
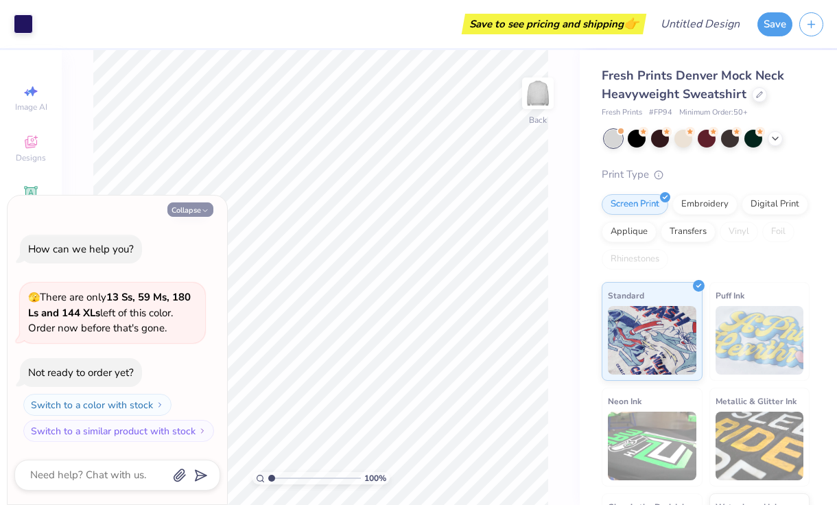
click at [207, 208] on icon "button" at bounding box center [205, 210] width 8 height 8
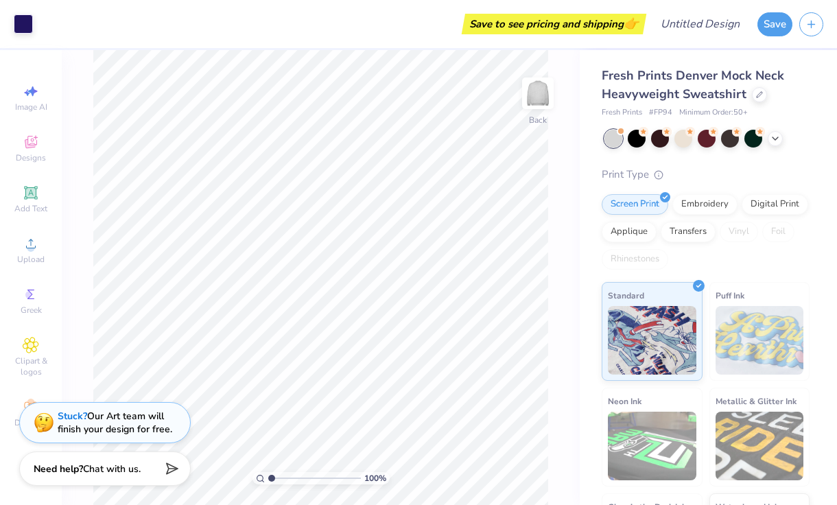
click at [694, 139] on div at bounding box center [706, 139] width 205 height 18
click at [685, 139] on div at bounding box center [683, 137] width 18 height 18
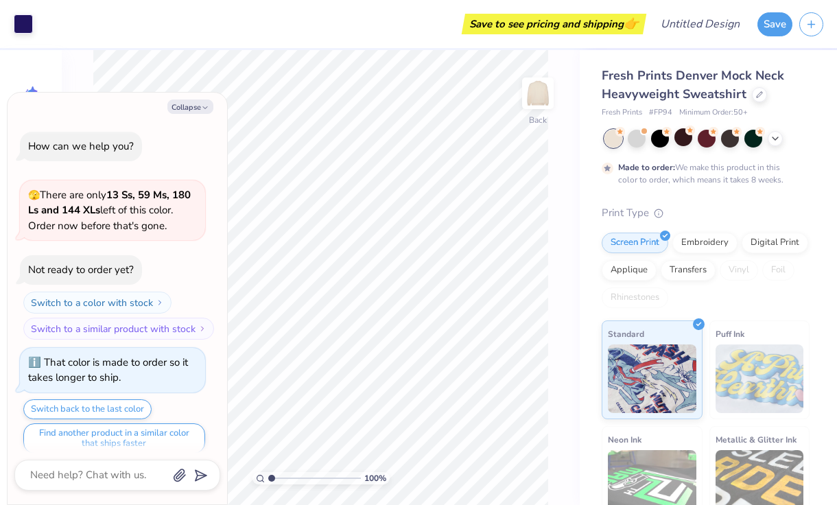
scroll to position [11, 0]
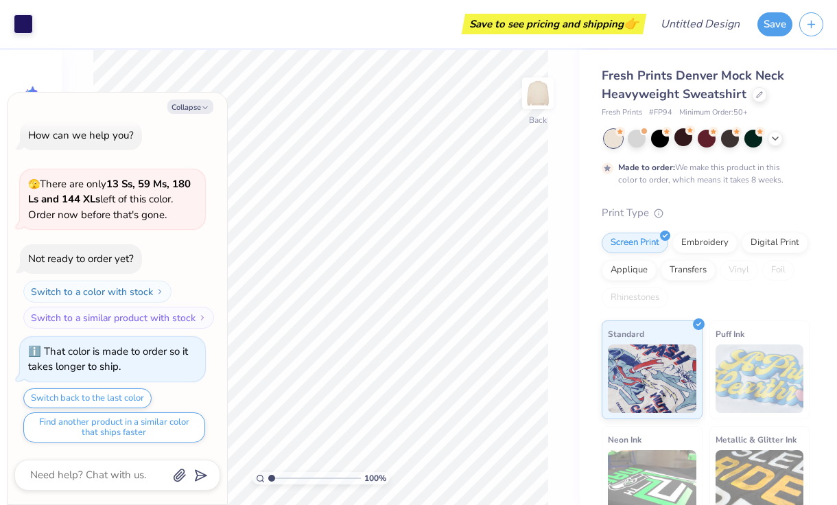
click at [766, 143] on div at bounding box center [706, 139] width 205 height 18
click at [773, 143] on div at bounding box center [775, 137] width 15 height 15
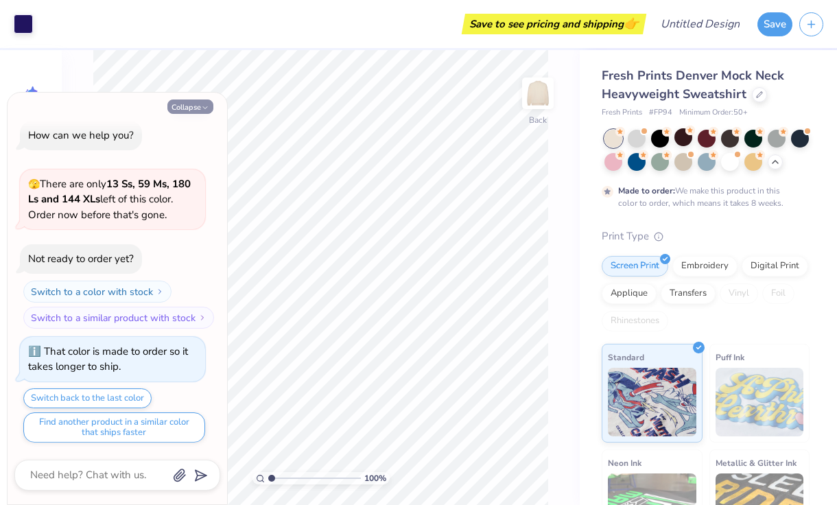
click at [185, 102] on button "Collapse" at bounding box center [190, 106] width 46 height 14
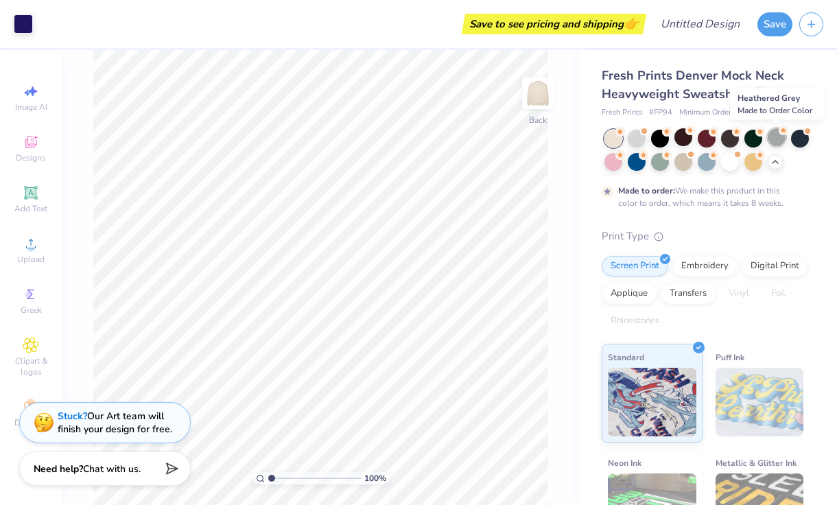
click at [775, 136] on div at bounding box center [777, 137] width 18 height 18
click at [630, 145] on div at bounding box center [637, 137] width 18 height 18
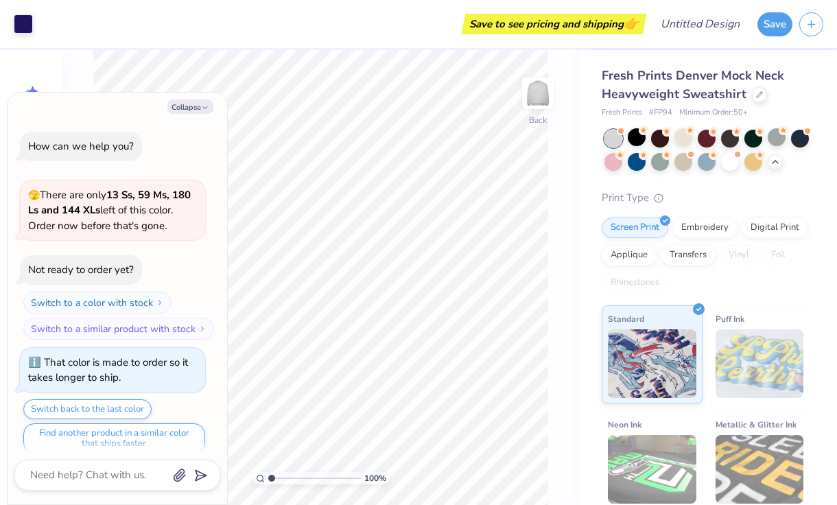
scroll to position [258, 0]
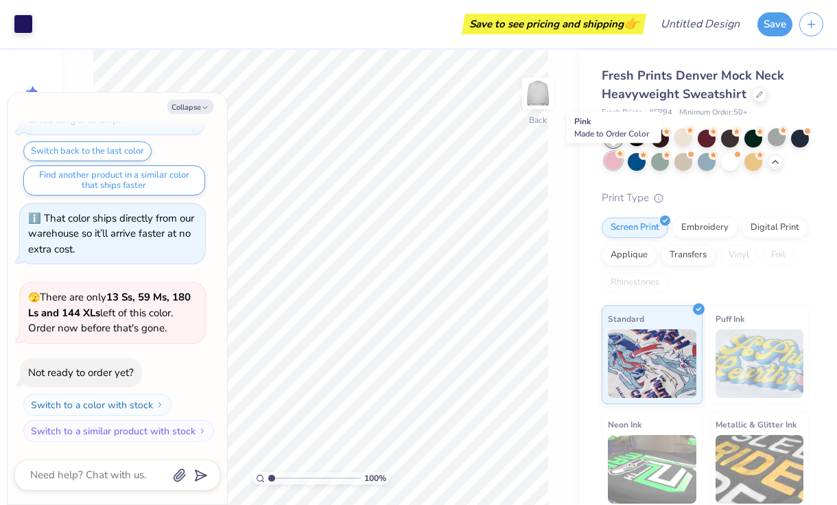
click at [617, 166] on div at bounding box center [613, 161] width 18 height 18
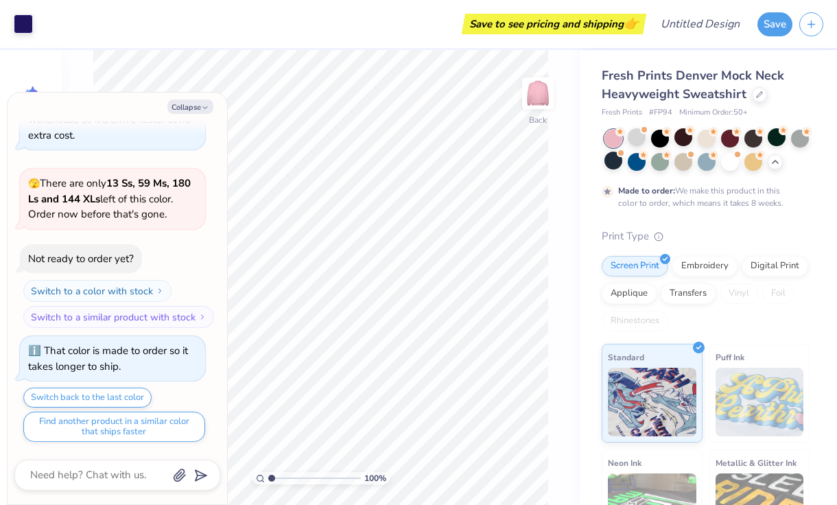
click at [631, 169] on div at bounding box center [706, 150] width 205 height 41
click at [637, 158] on div at bounding box center [637, 161] width 18 height 18
click at [637, 136] on div at bounding box center [637, 137] width 18 height 18
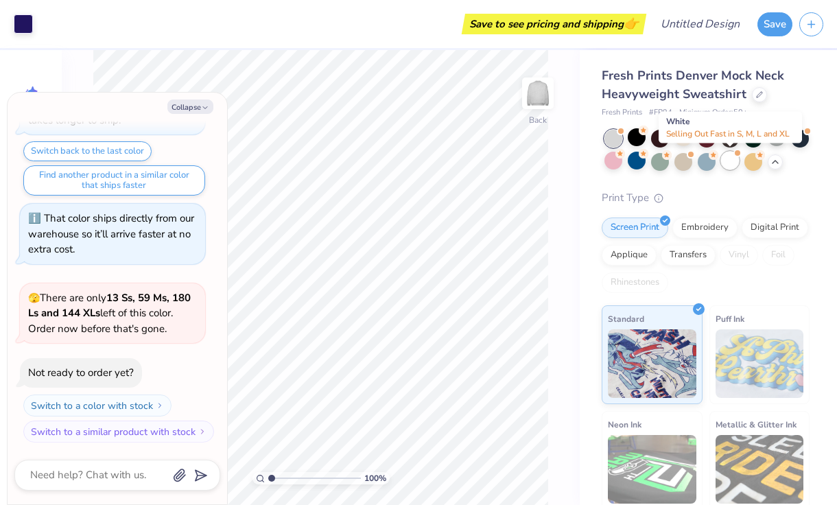
click at [729, 166] on div at bounding box center [730, 161] width 18 height 18
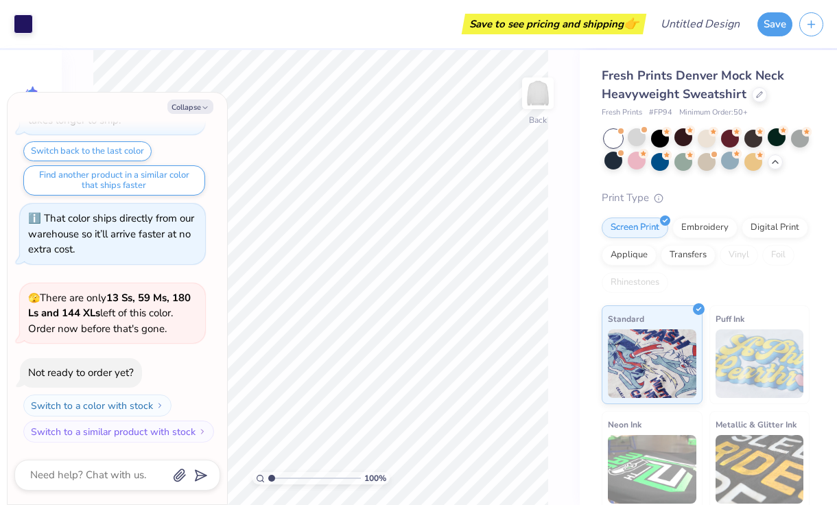
scroll to position [796, 0]
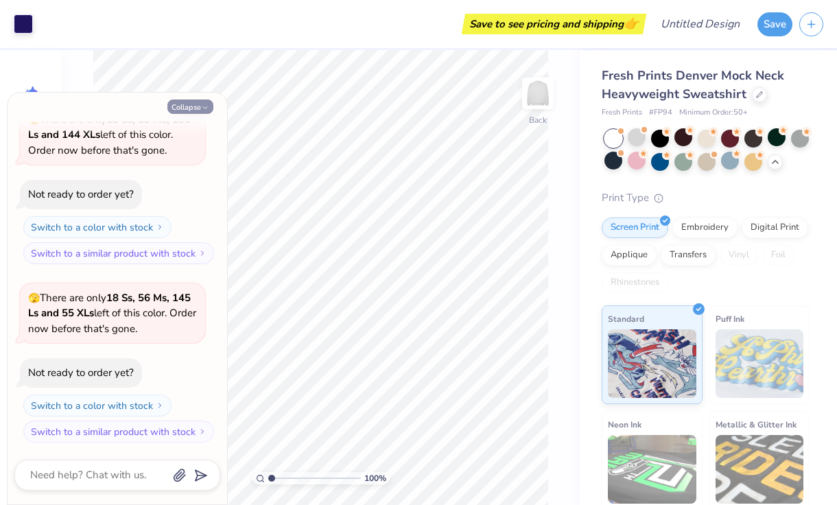
click at [206, 108] on icon "button" at bounding box center [205, 108] width 8 height 8
type textarea "x"
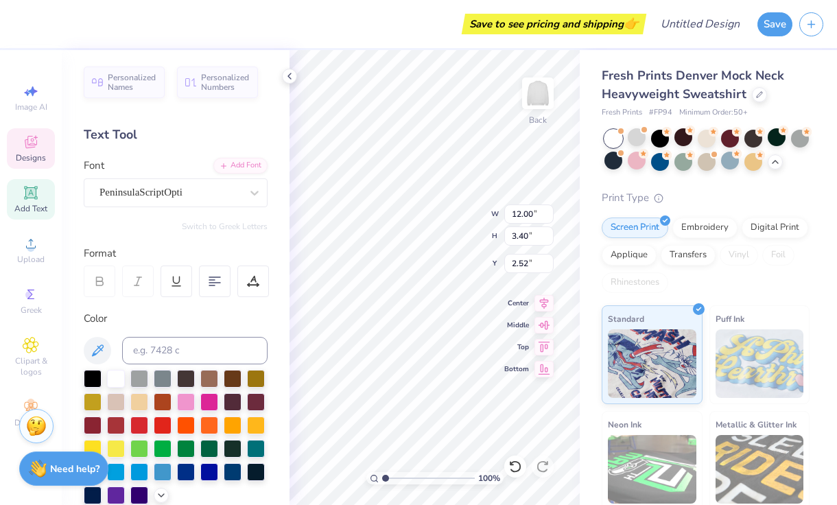
scroll to position [0, 3]
type textarea "Sigma Delta Tau"
type input "4.95"
click at [34, 141] on icon at bounding box center [31, 142] width 16 height 16
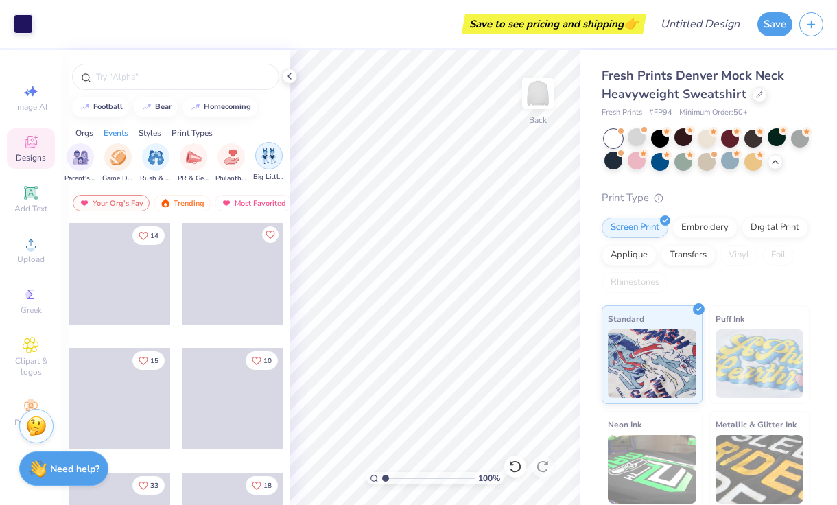
scroll to position [0, 170]
click at [163, 155] on img "filter for Rush & Bid" at bounding box center [162, 156] width 16 height 16
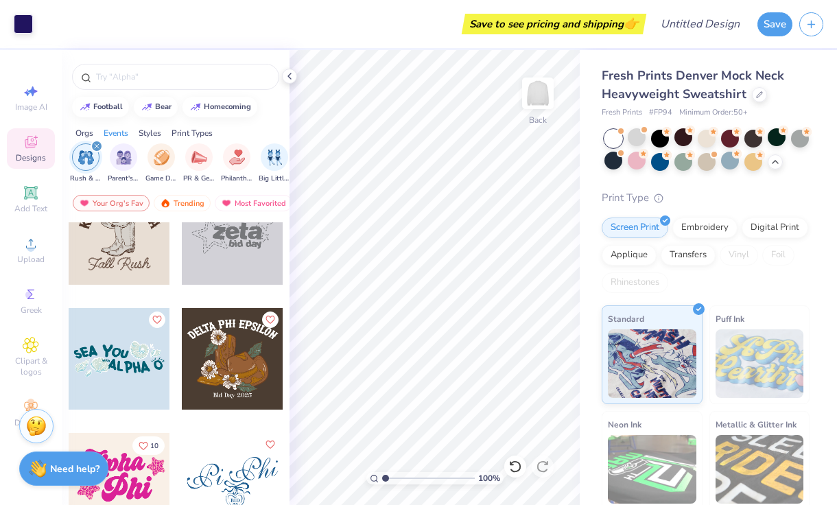
scroll to position [1228, 0]
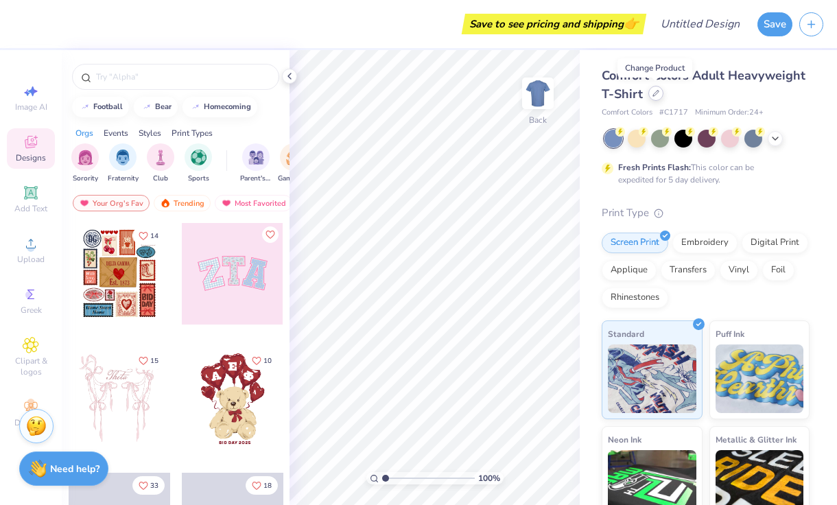
click at [652, 96] on icon at bounding box center [655, 93] width 7 height 7
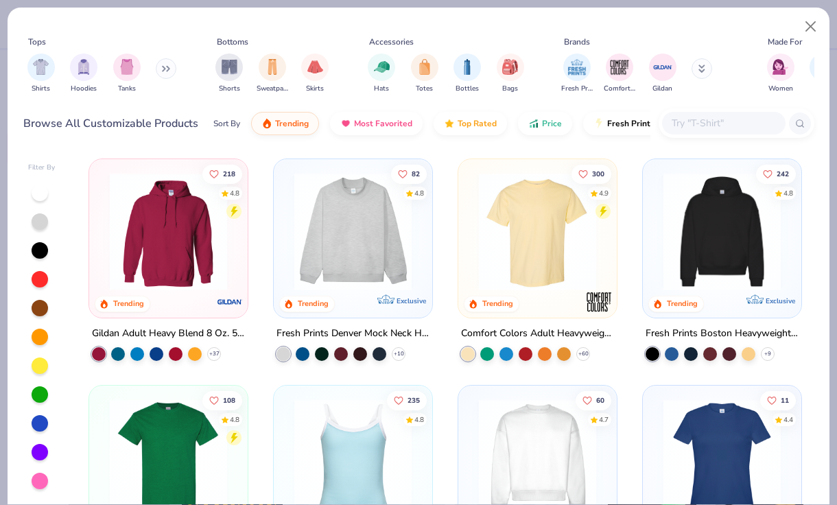
click at [254, 71] on div "Shorts Sweatpants Skirts" at bounding box center [271, 73] width 121 height 51
click at [268, 71] on img "filter for Sweatpants" at bounding box center [272, 66] width 15 height 16
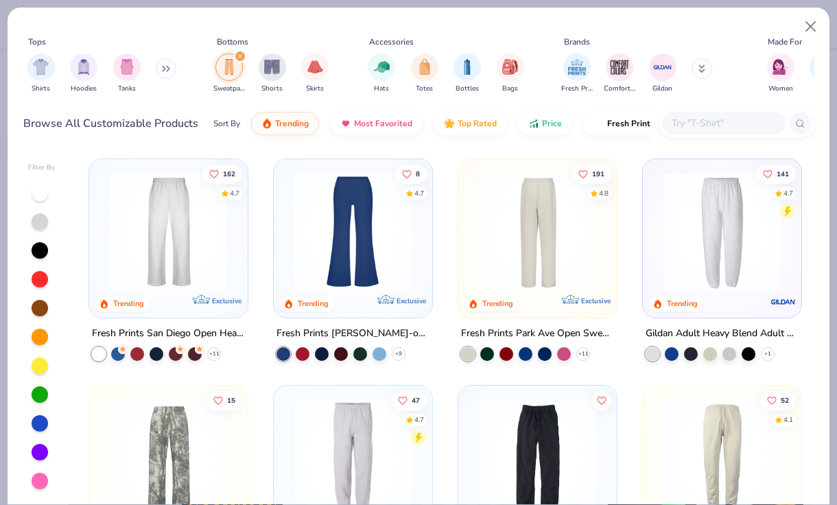
click at [472, 228] on img at bounding box center [406, 231] width 131 height 117
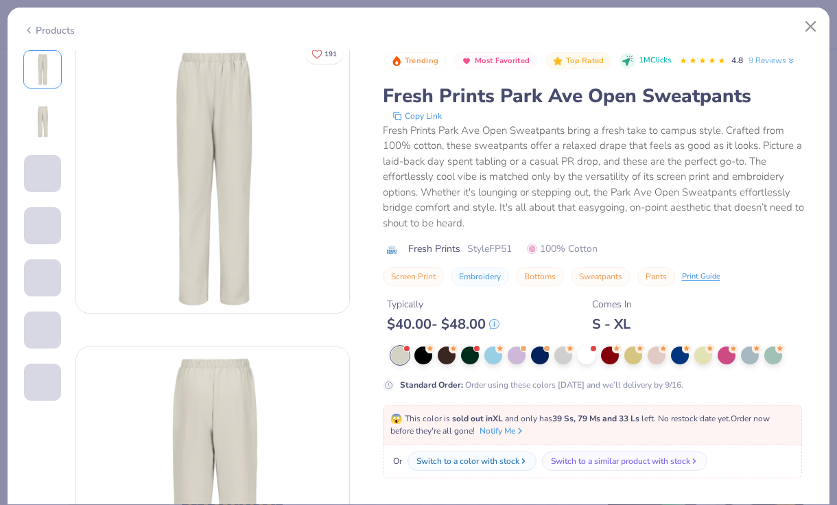
scroll to position [13, 0]
click at [425, 345] on div at bounding box center [423, 354] width 18 height 18
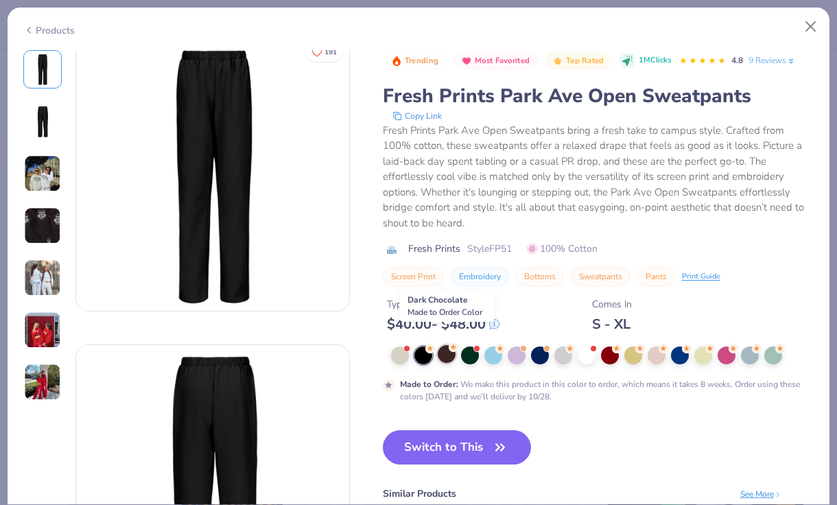
click at [455, 345] on div at bounding box center [447, 354] width 18 height 18
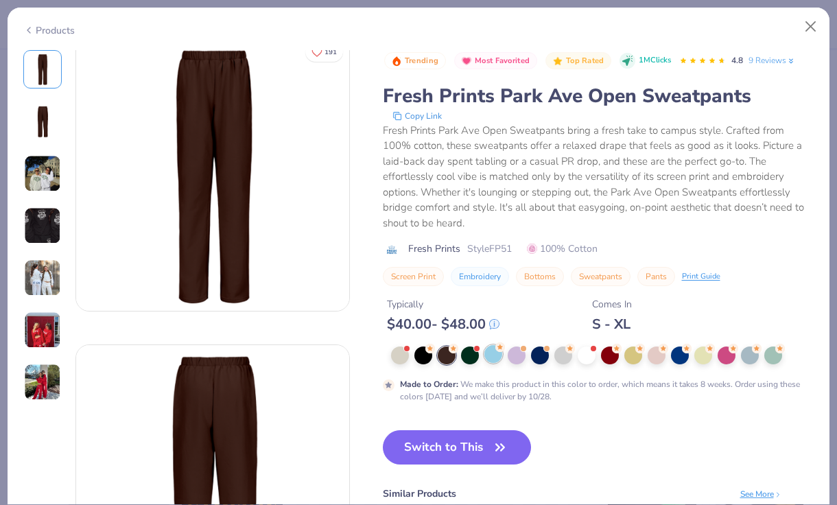
click at [490, 345] on div at bounding box center [493, 354] width 18 height 18
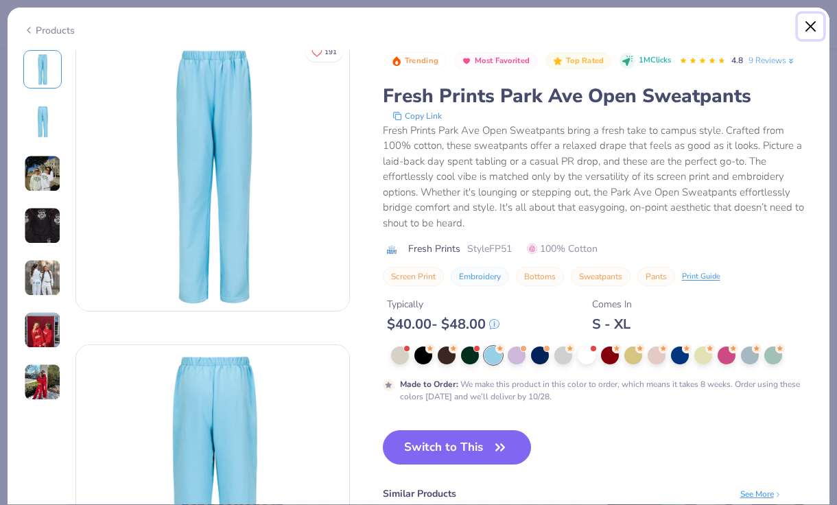
click at [807, 23] on button "Close" at bounding box center [811, 27] width 26 height 26
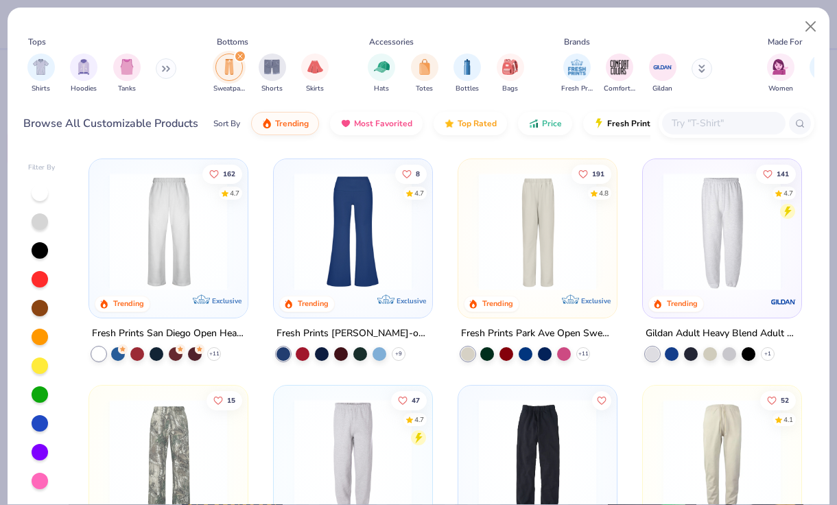
click at [383, 237] on img at bounding box center [352, 231] width 131 height 117
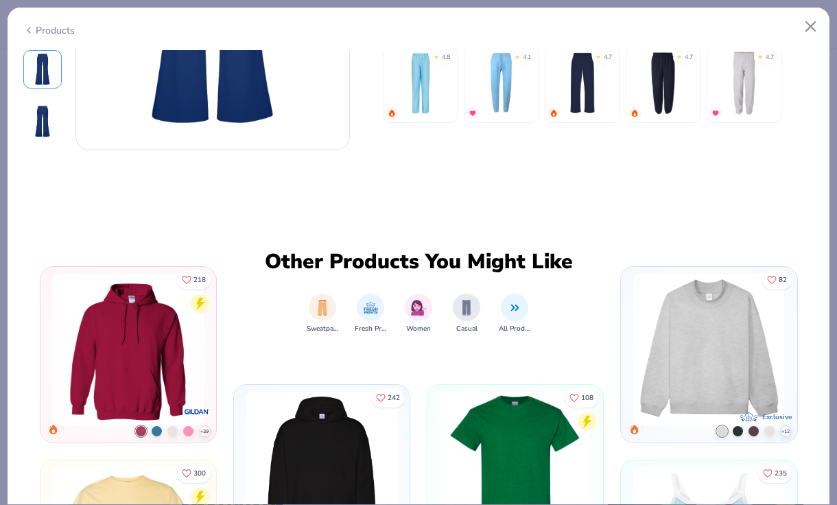
scroll to position [651, 0]
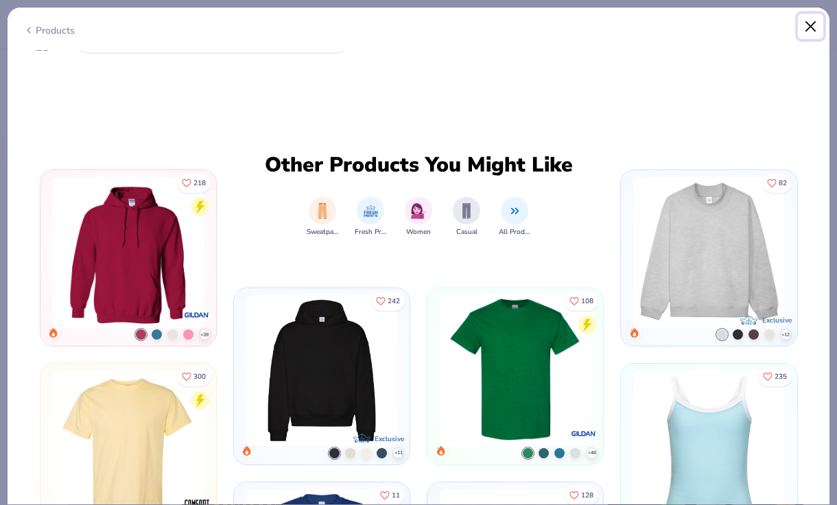
click at [811, 28] on button "Close" at bounding box center [811, 27] width 26 height 26
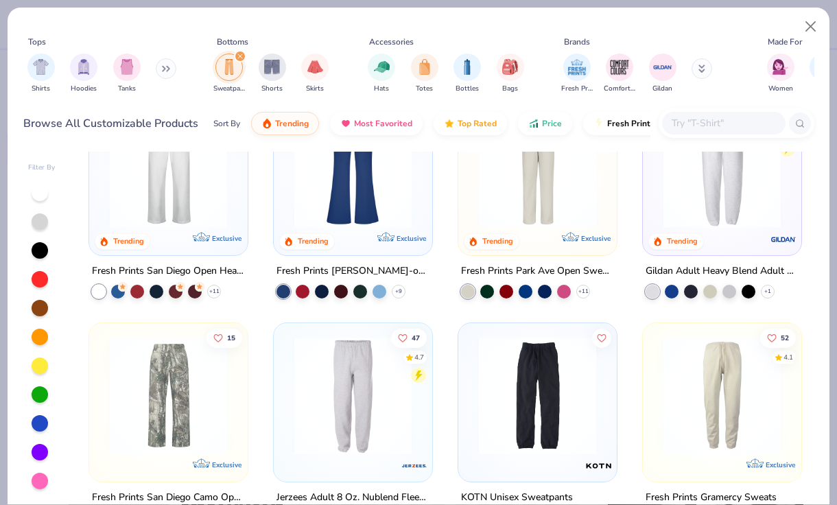
scroll to position [32, 0]
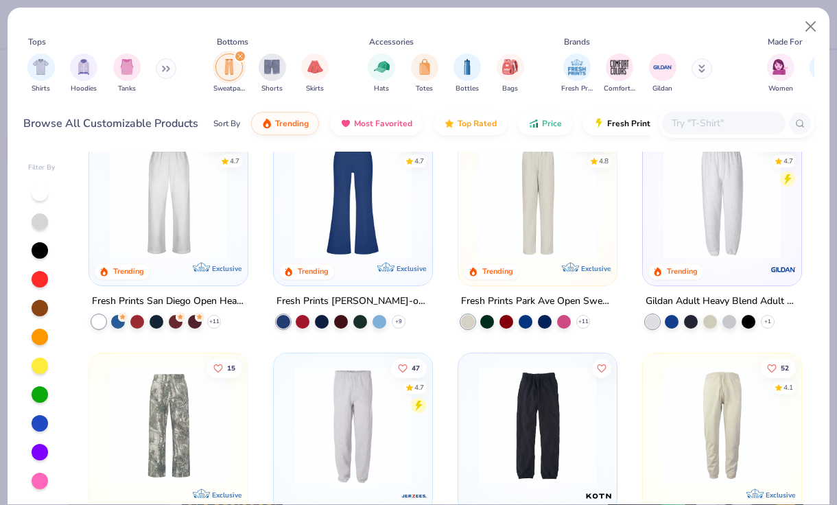
click at [541, 215] on img at bounding box center [537, 199] width 131 height 117
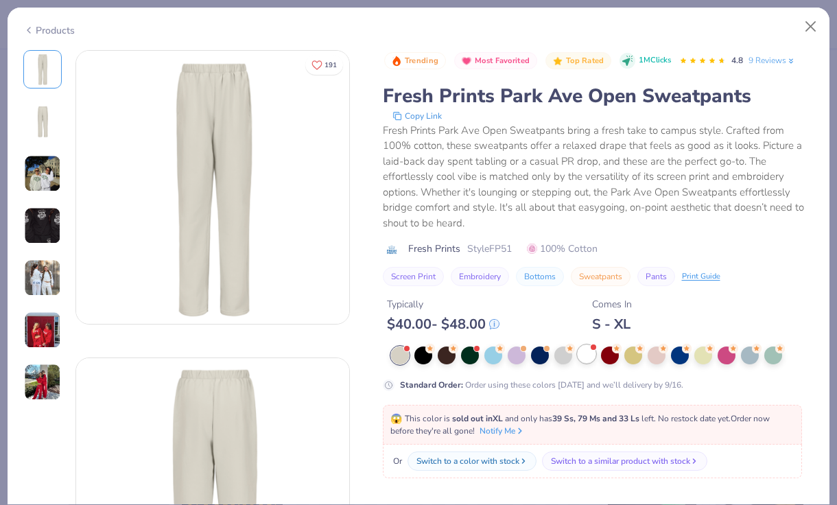
click at [583, 345] on div at bounding box center [587, 354] width 18 height 18
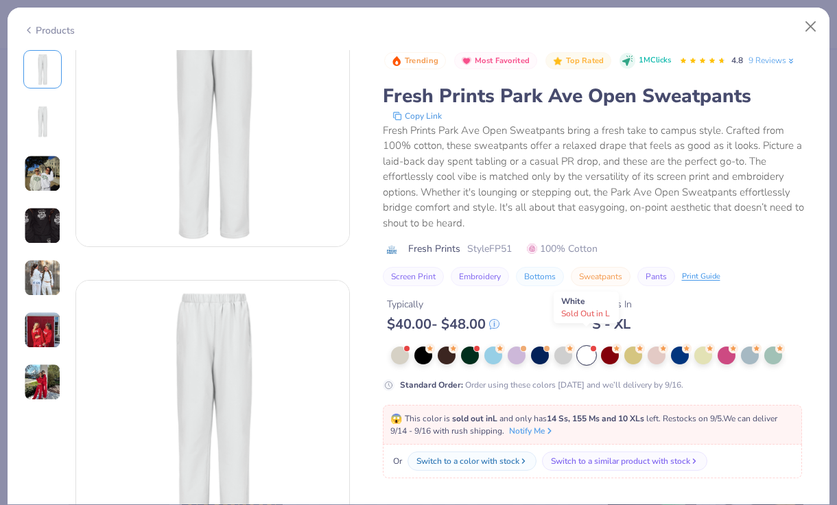
scroll to position [80, 0]
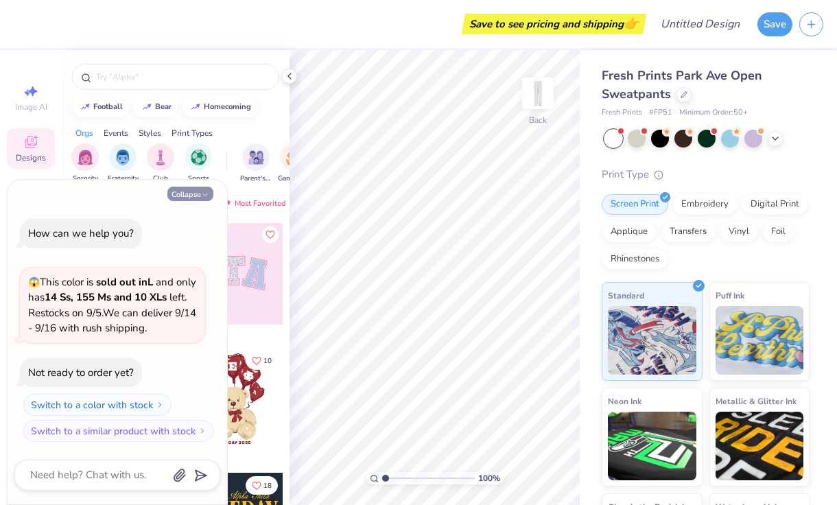
click at [204, 195] on icon "button" at bounding box center [205, 195] width 8 height 8
type textarea "x"
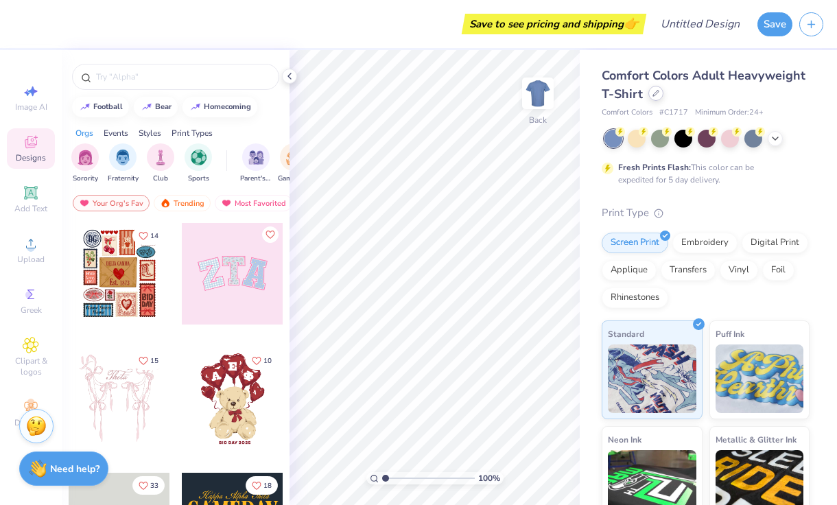
click at [655, 93] on icon at bounding box center [655, 93] width 7 height 7
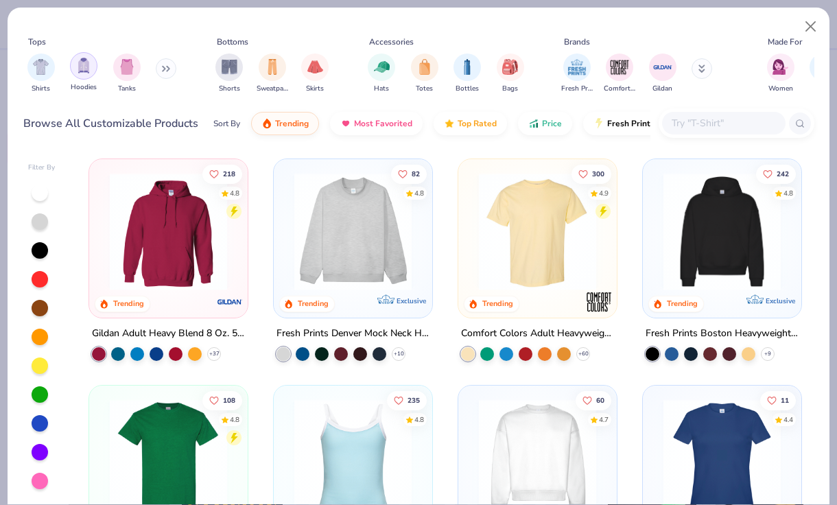
click at [86, 68] on img "filter for Hoodies" at bounding box center [83, 66] width 15 height 16
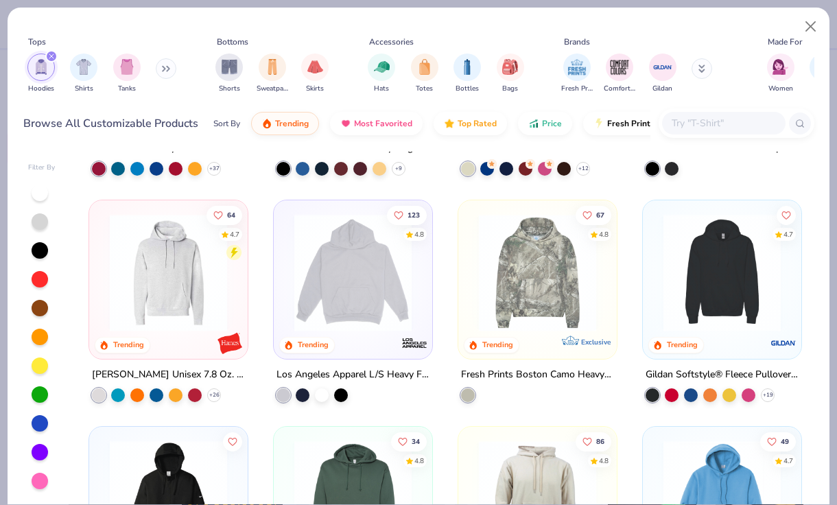
scroll to position [184, 0]
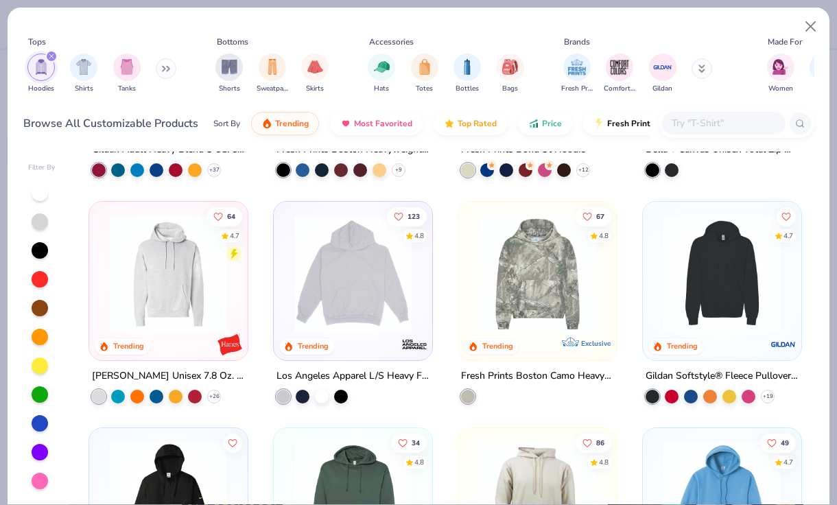
click at [376, 254] on img at bounding box center [352, 273] width 131 height 117
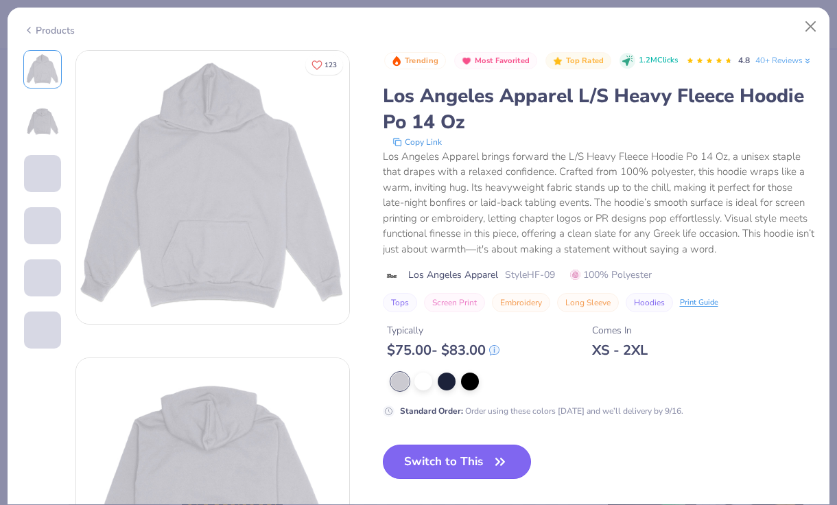
click at [470, 479] on button "Switch to This" at bounding box center [457, 462] width 149 height 34
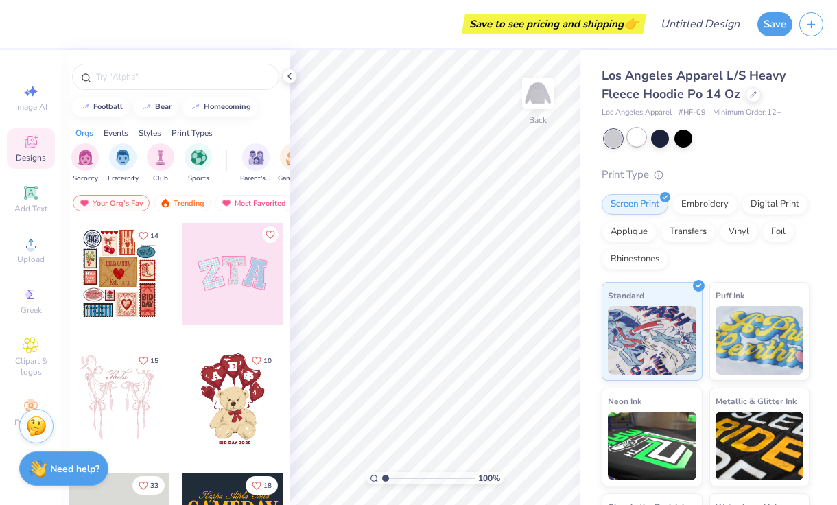
click at [641, 130] on div at bounding box center [637, 137] width 18 height 18
click at [36, 303] on div "Greek" at bounding box center [31, 301] width 48 height 40
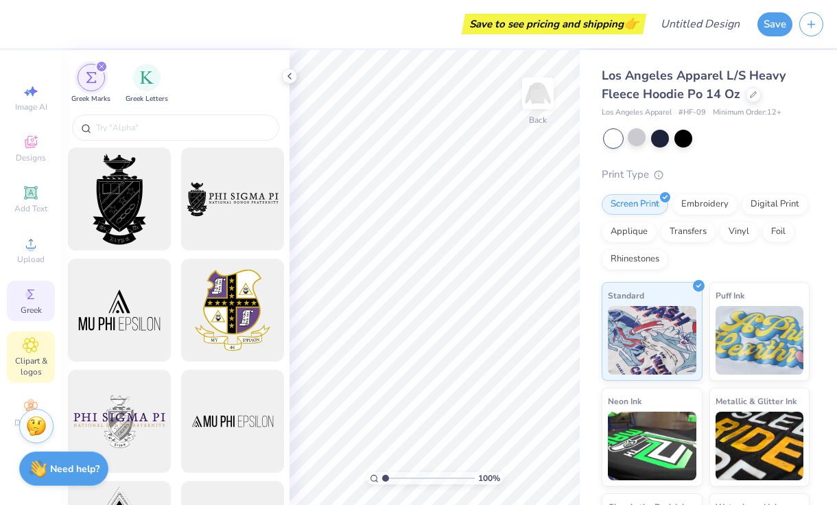
click at [26, 351] on icon at bounding box center [30, 344] width 15 height 15
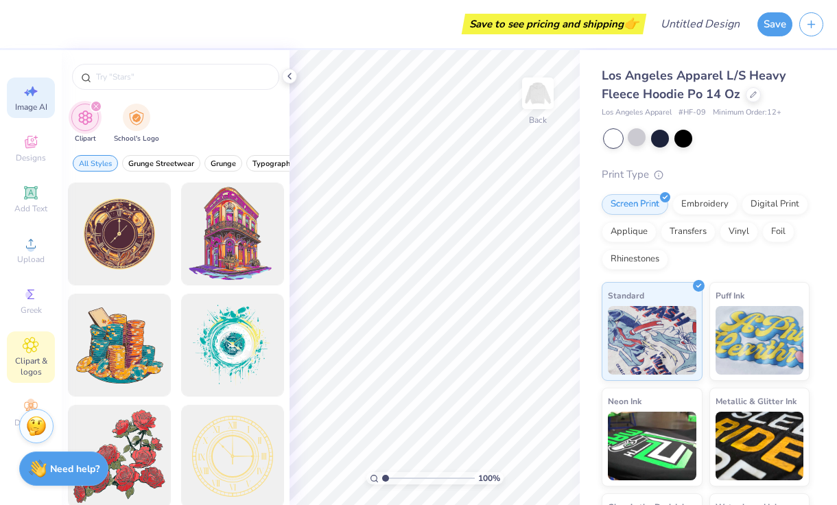
click at [37, 100] on div "Image AI" at bounding box center [31, 98] width 48 height 40
select select "4"
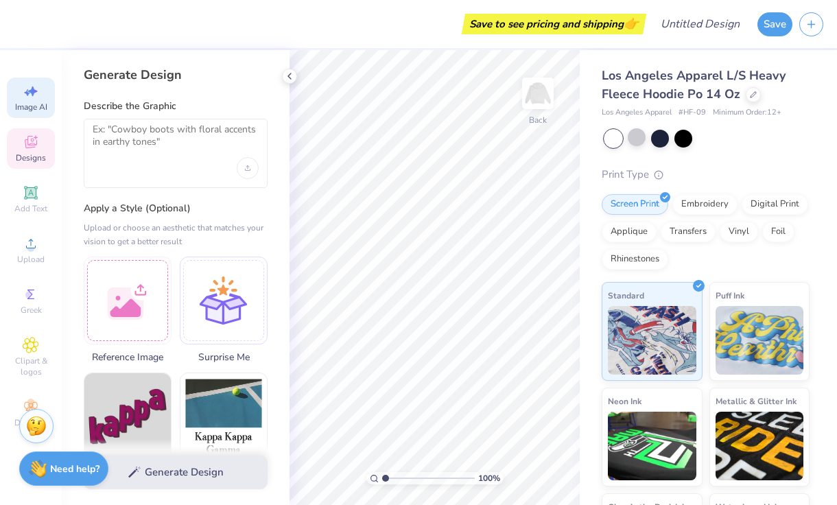
click at [36, 141] on icon at bounding box center [31, 142] width 12 height 12
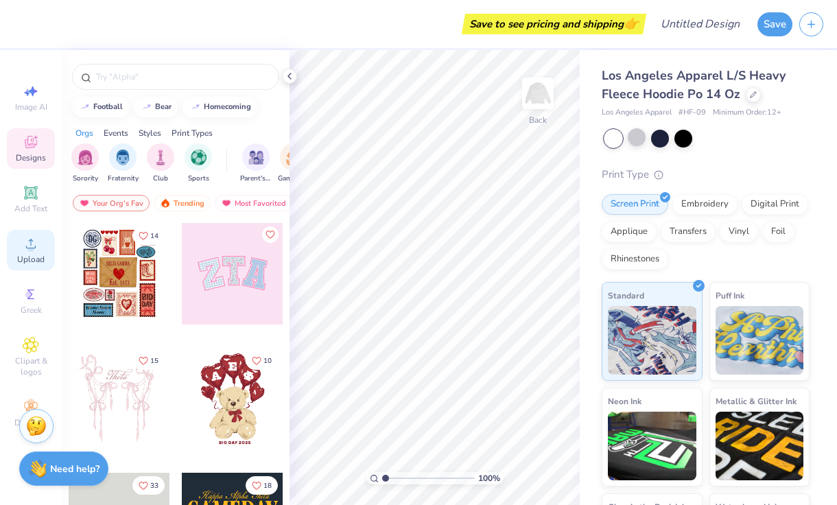
click at [33, 250] on circle at bounding box center [31, 248] width 8 height 8
click at [34, 352] on icon at bounding box center [31, 345] width 16 height 16
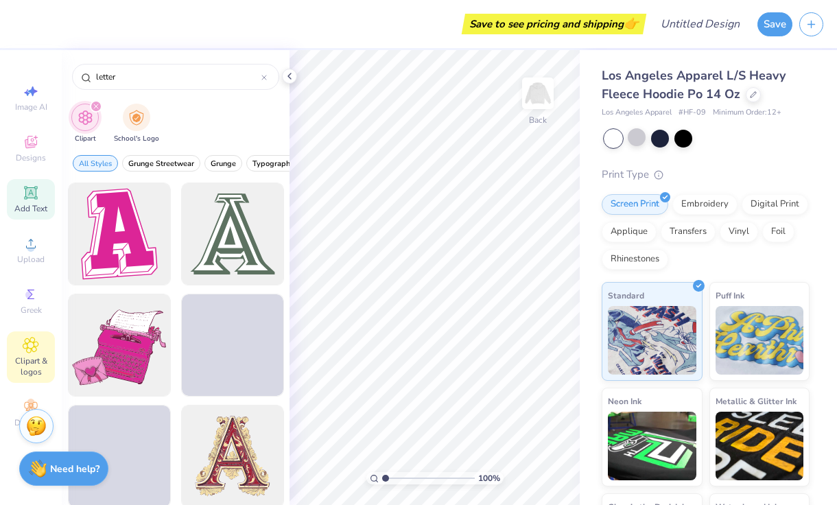
type input "letter"
click at [30, 194] on icon at bounding box center [30, 192] width 10 height 10
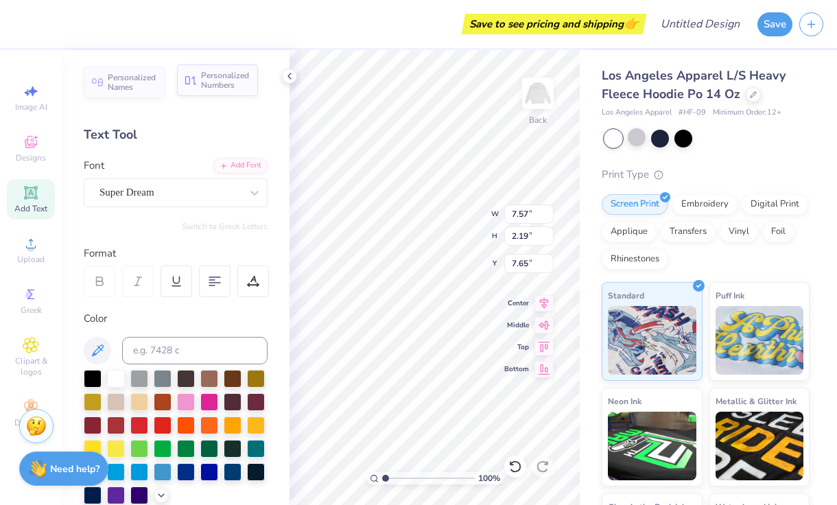
click at [241, 85] on span "Personalized Numbers" at bounding box center [225, 80] width 49 height 19
type input "2.78"
type input "2.00"
type input "7.75"
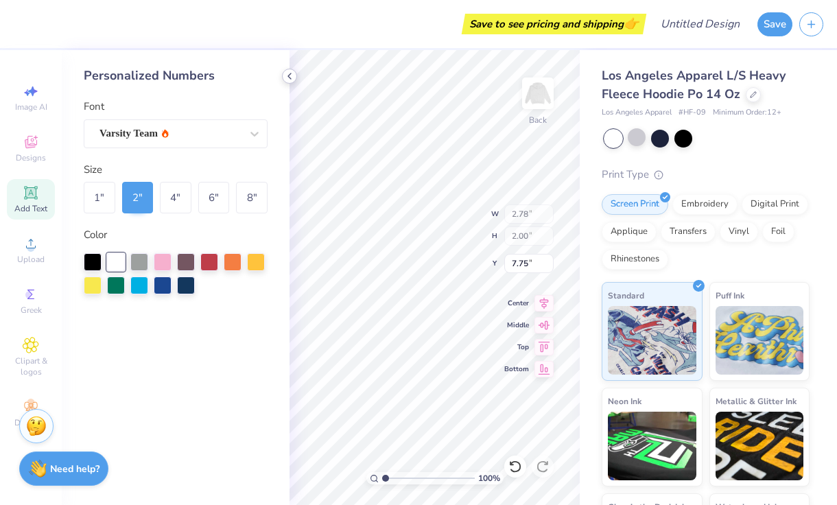
click at [289, 76] on icon at bounding box center [289, 76] width 11 height 11
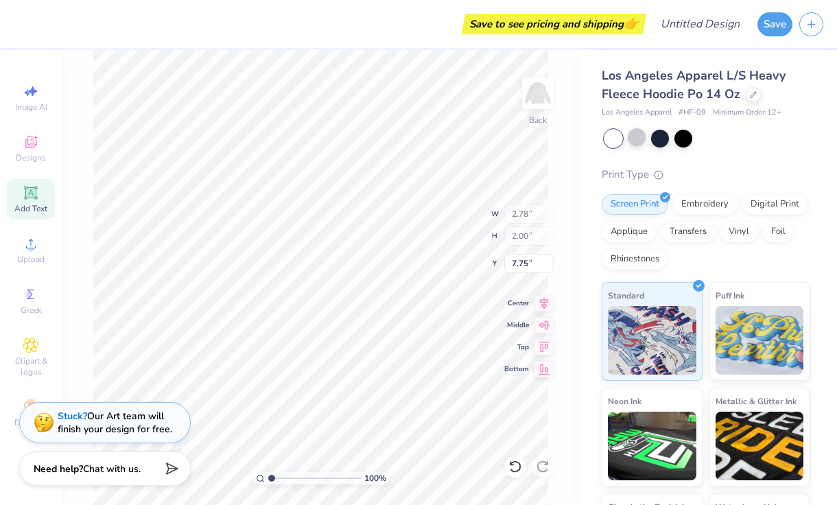
click at [27, 206] on span "Add Text" at bounding box center [30, 208] width 33 height 11
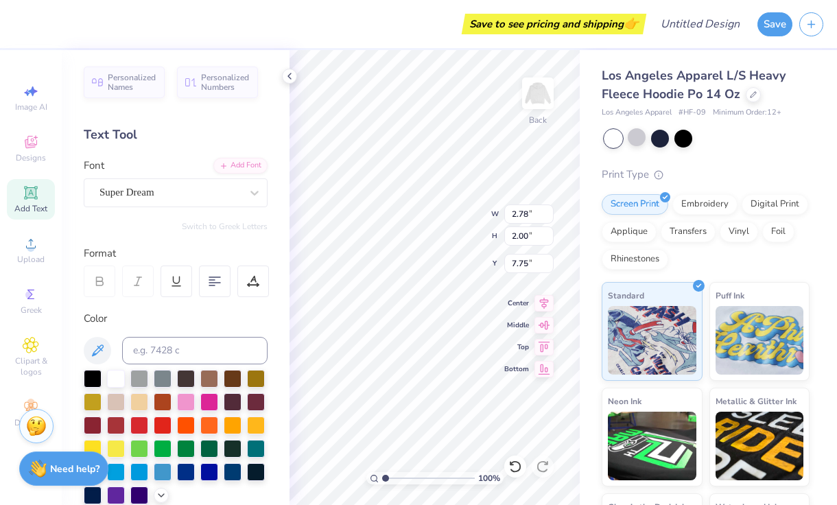
type input "7.57"
type input "2.19"
type input "7.65"
click at [136, 99] on div "Personalized Names Personalized Numbers Text Tool Add Font Font Super Dream Swi…" at bounding box center [176, 277] width 228 height 455
click at [137, 89] on span "Personalized Names" at bounding box center [132, 80] width 49 height 19
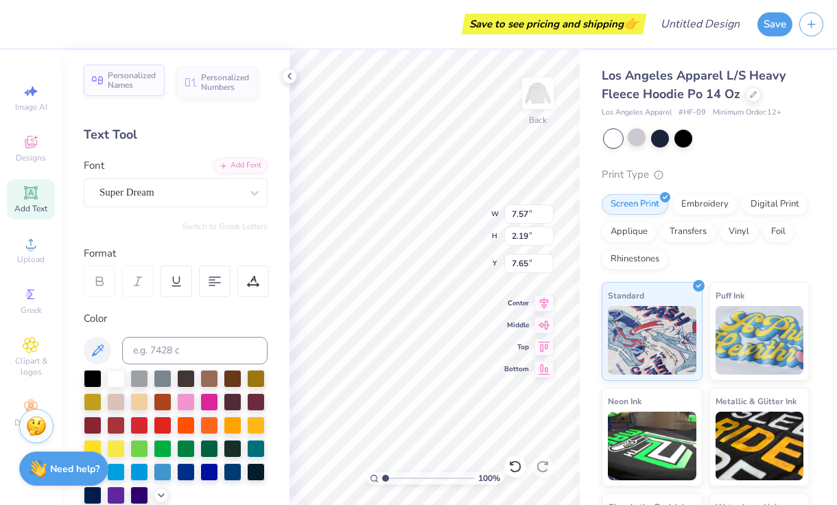
type input "12.43"
type input "2.00"
type input "7.75"
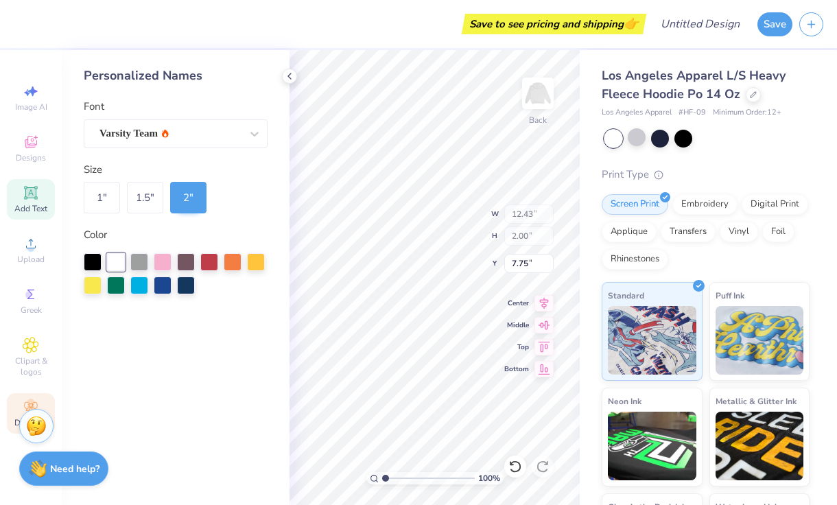
click at [25, 400] on icon at bounding box center [31, 407] width 16 height 16
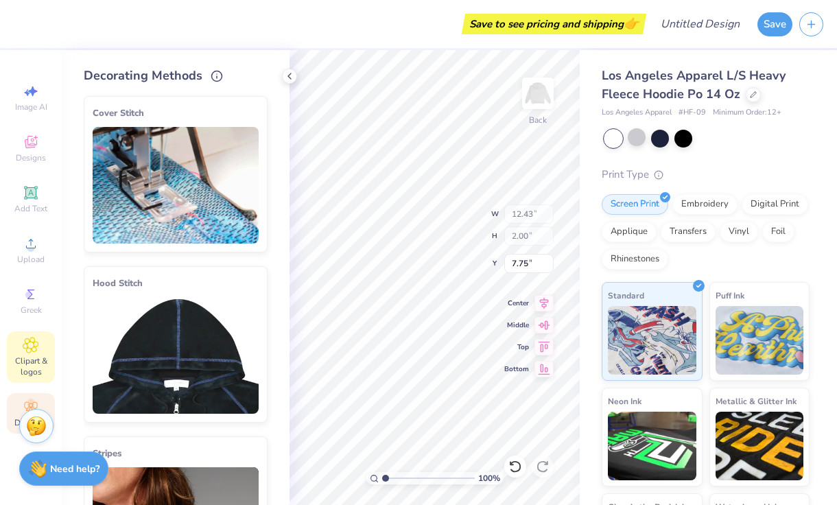
click at [36, 356] on span "Clipart & logos" at bounding box center [31, 366] width 48 height 22
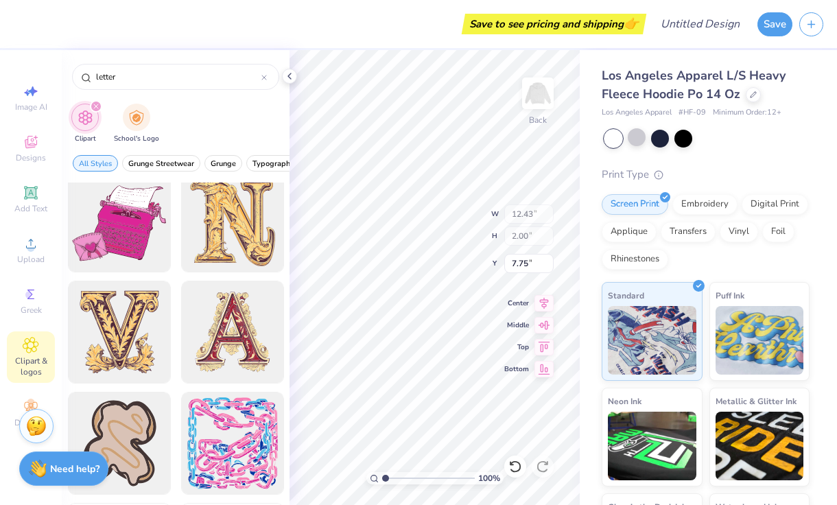
scroll to position [344, 0]
